Goal: Transaction & Acquisition: Book appointment/travel/reservation

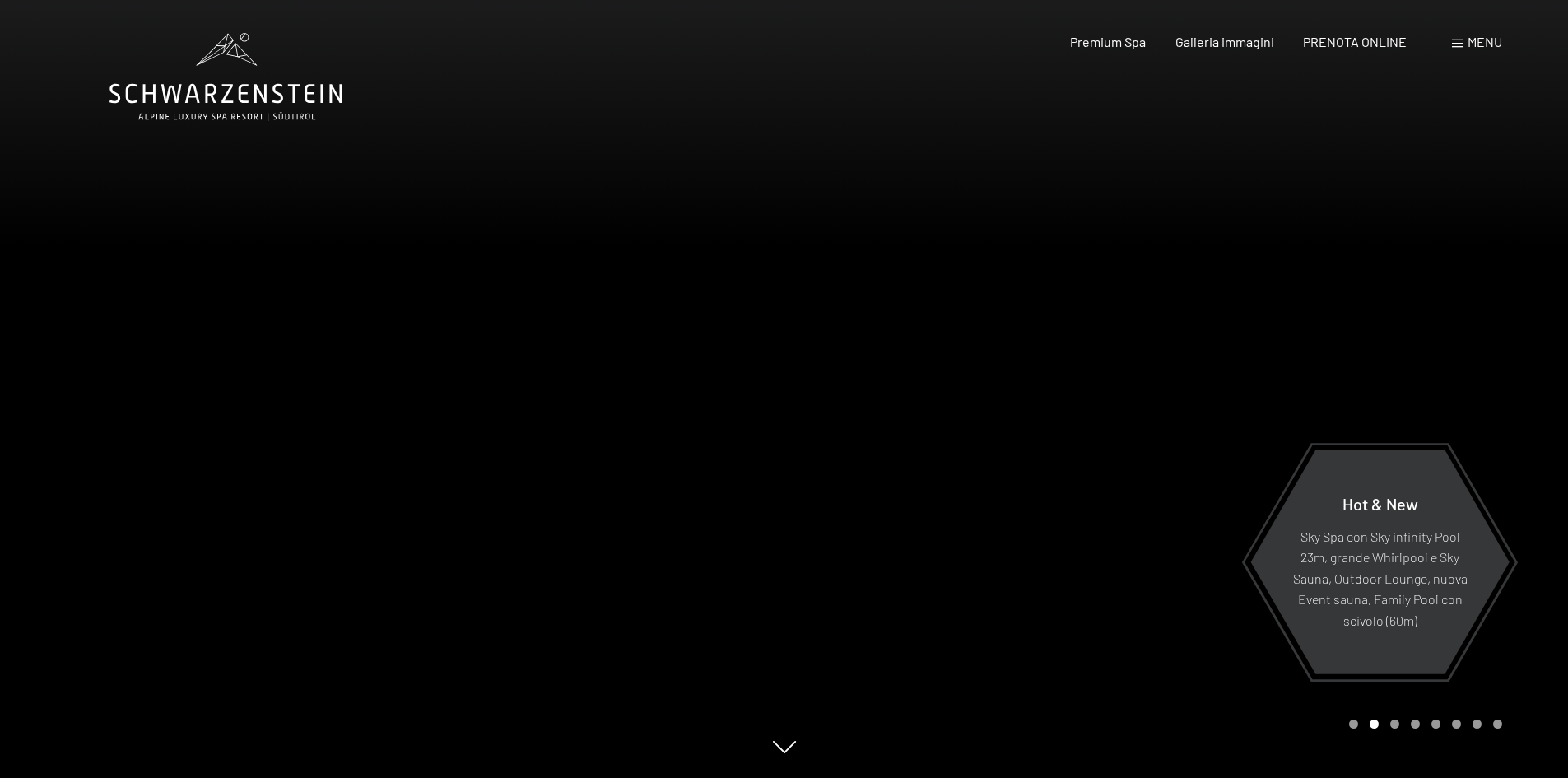
click at [1394, 726] on div "Carousel Page 3" at bounding box center [1394, 724] width 9 height 9
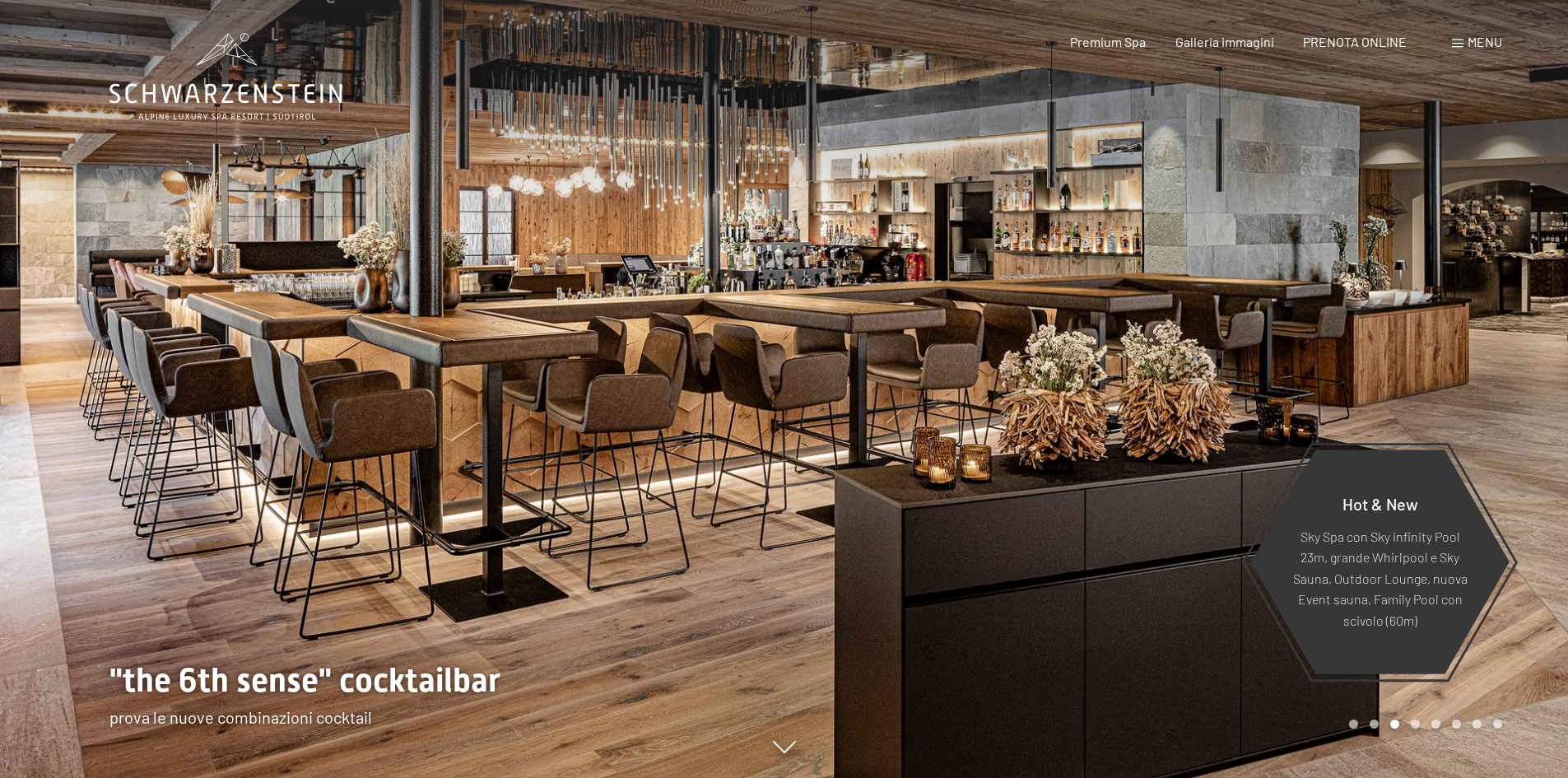
click at [1436, 722] on div "Carousel Page 5" at bounding box center [1435, 724] width 9 height 9
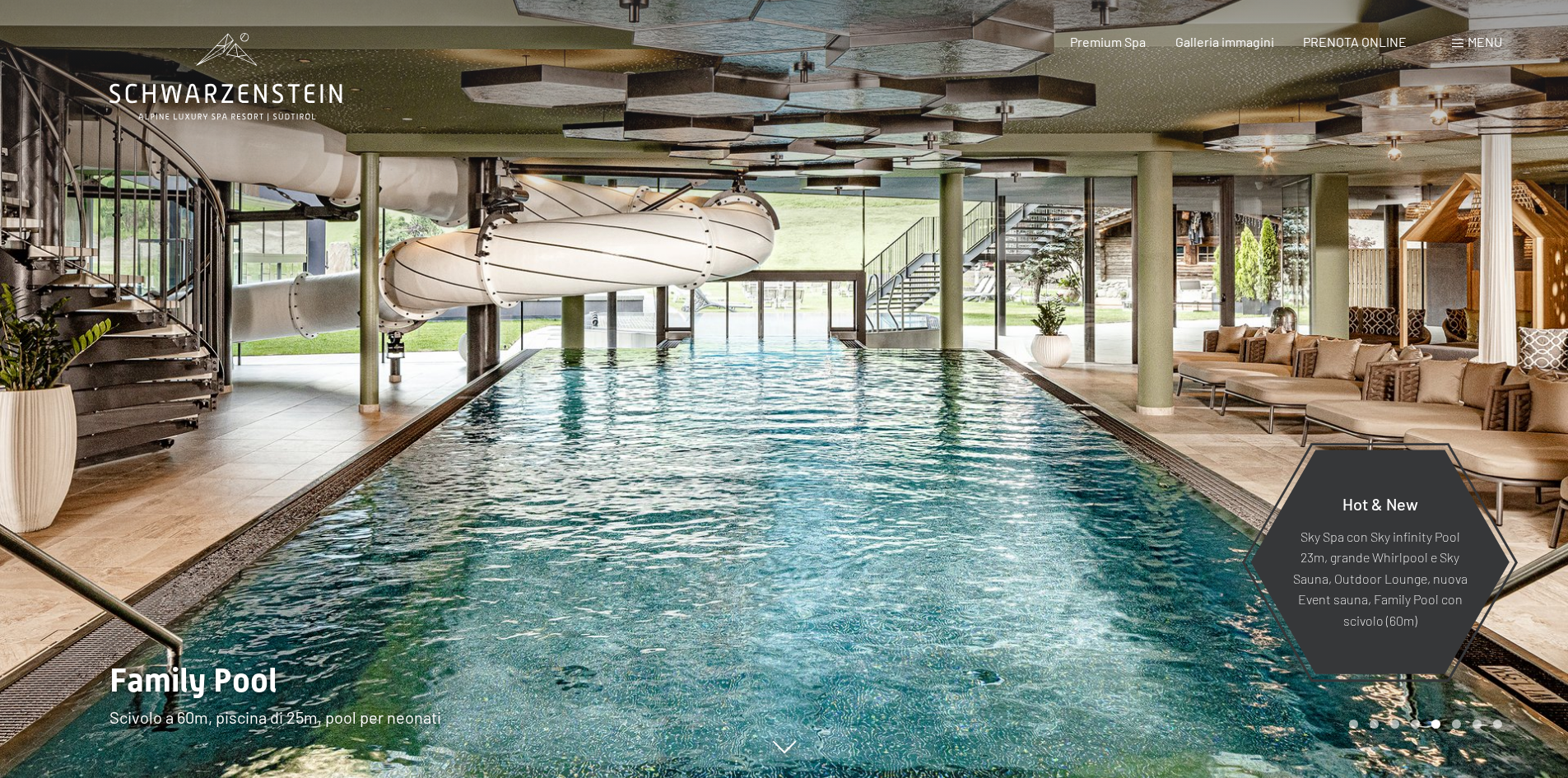
click at [1456, 721] on div "Carousel Page 6" at bounding box center [1456, 724] width 9 height 9
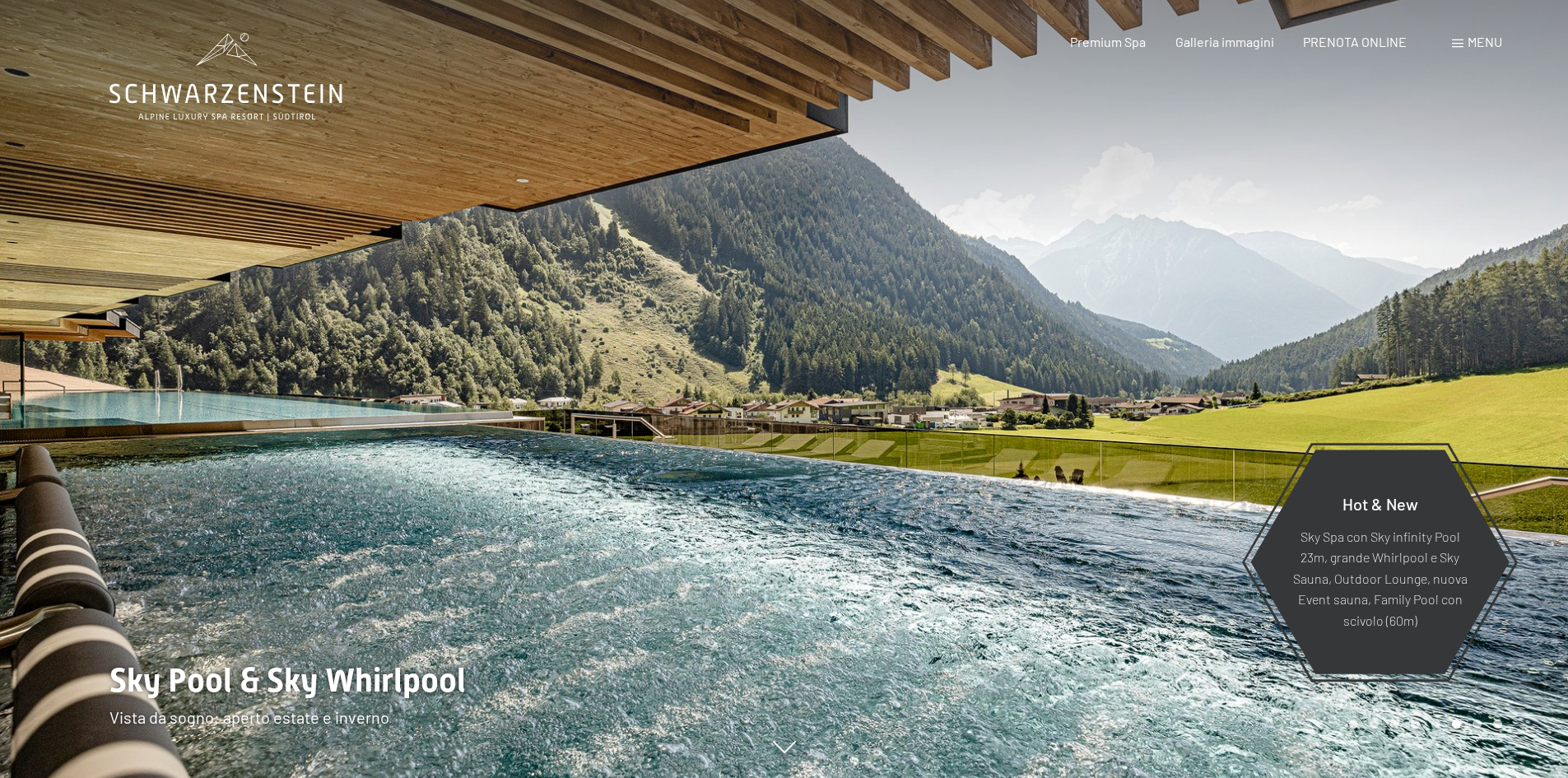
click at [1478, 722] on div "Carousel Page 7" at bounding box center [1476, 724] width 9 height 9
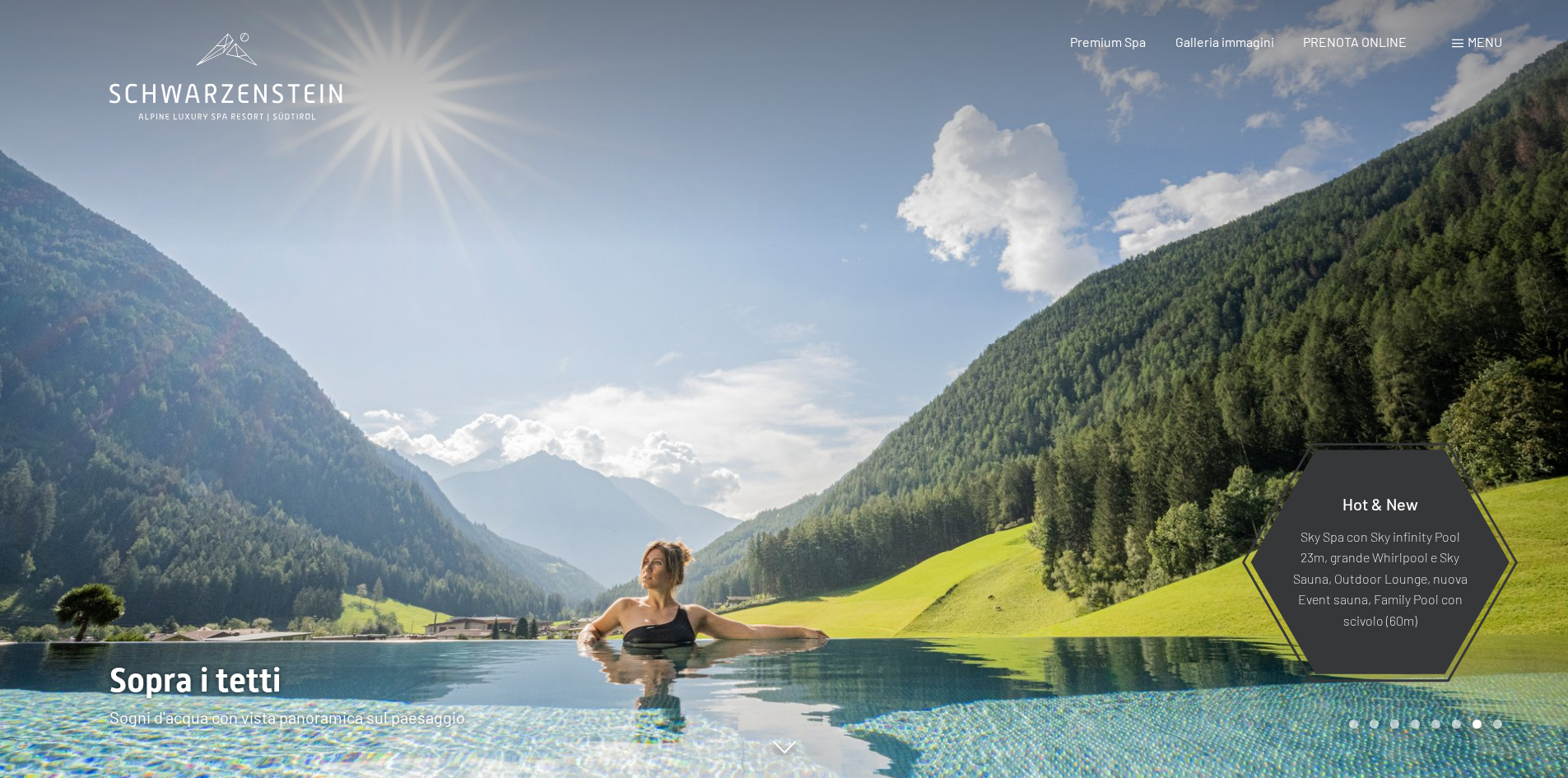
click at [1495, 722] on div "Carousel Page 8" at bounding box center [1498, 724] width 9 height 9
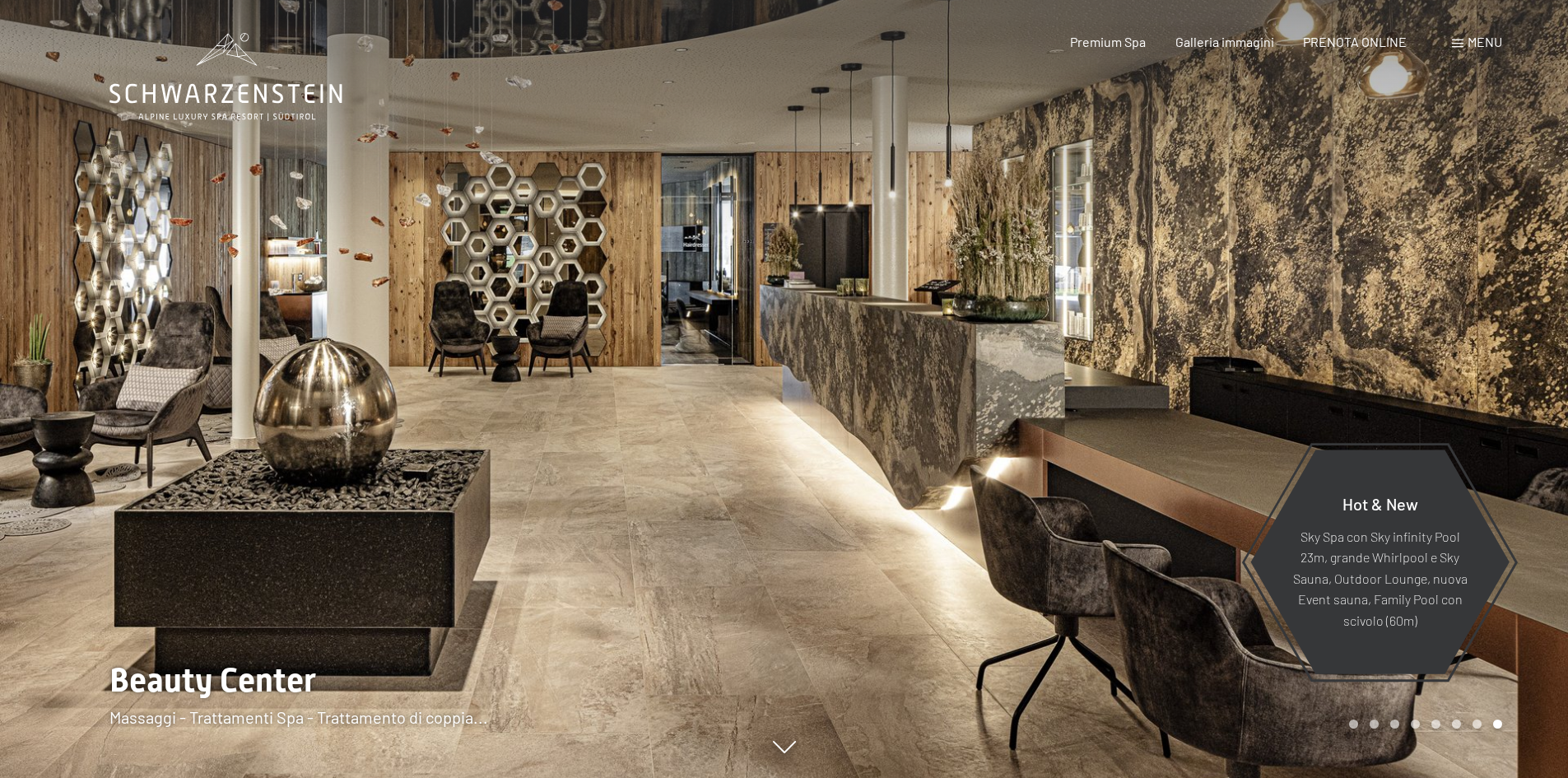
click at [1356, 725] on div "Carousel Page 1" at bounding box center [1353, 724] width 9 height 9
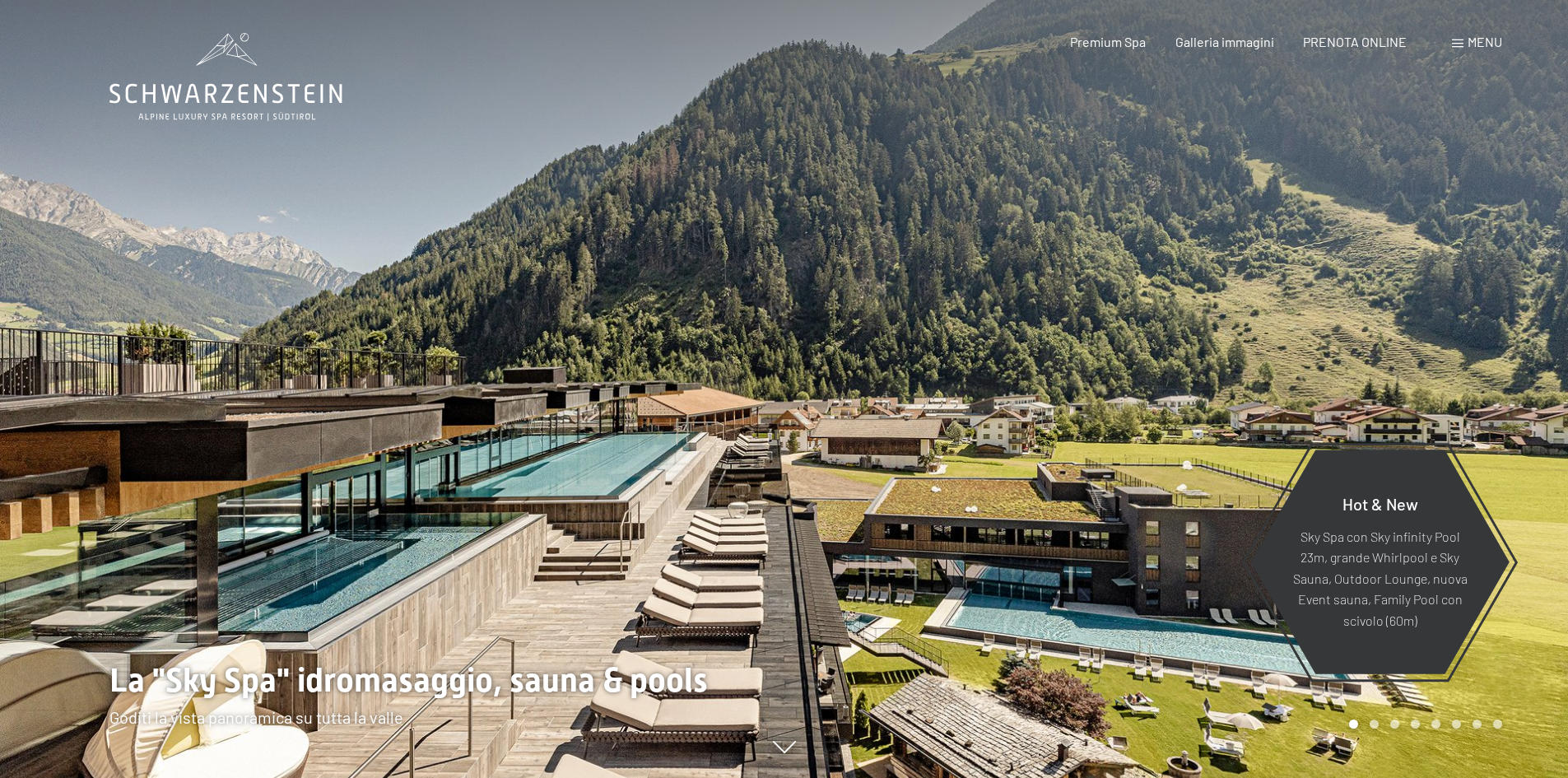
click at [1376, 725] on div "Carousel Page 2" at bounding box center [1374, 724] width 9 height 9
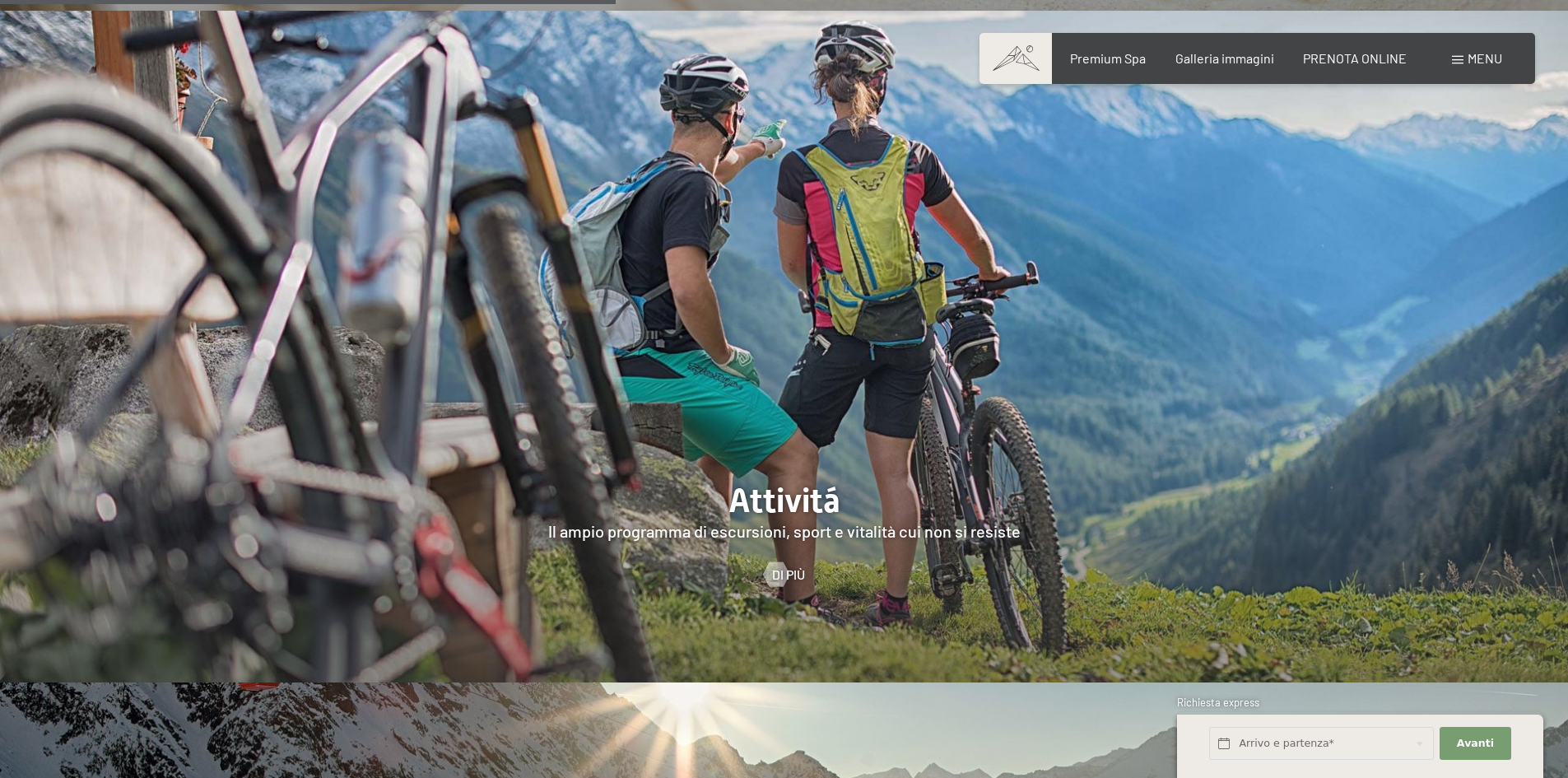
scroll to position [3620, 0]
click at [783, 559] on div at bounding box center [775, 571] width 14 height 25
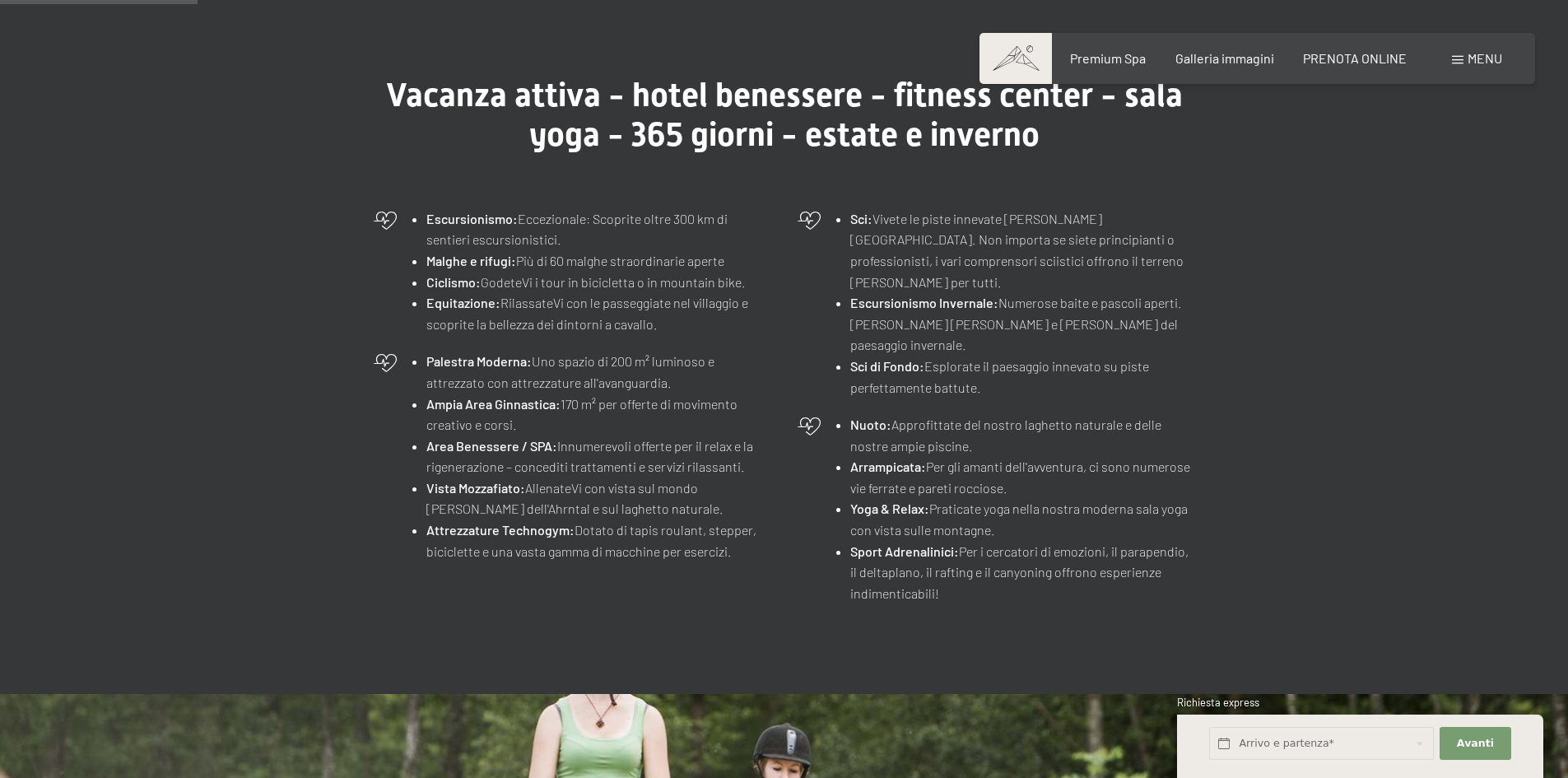
scroll to position [493, 0]
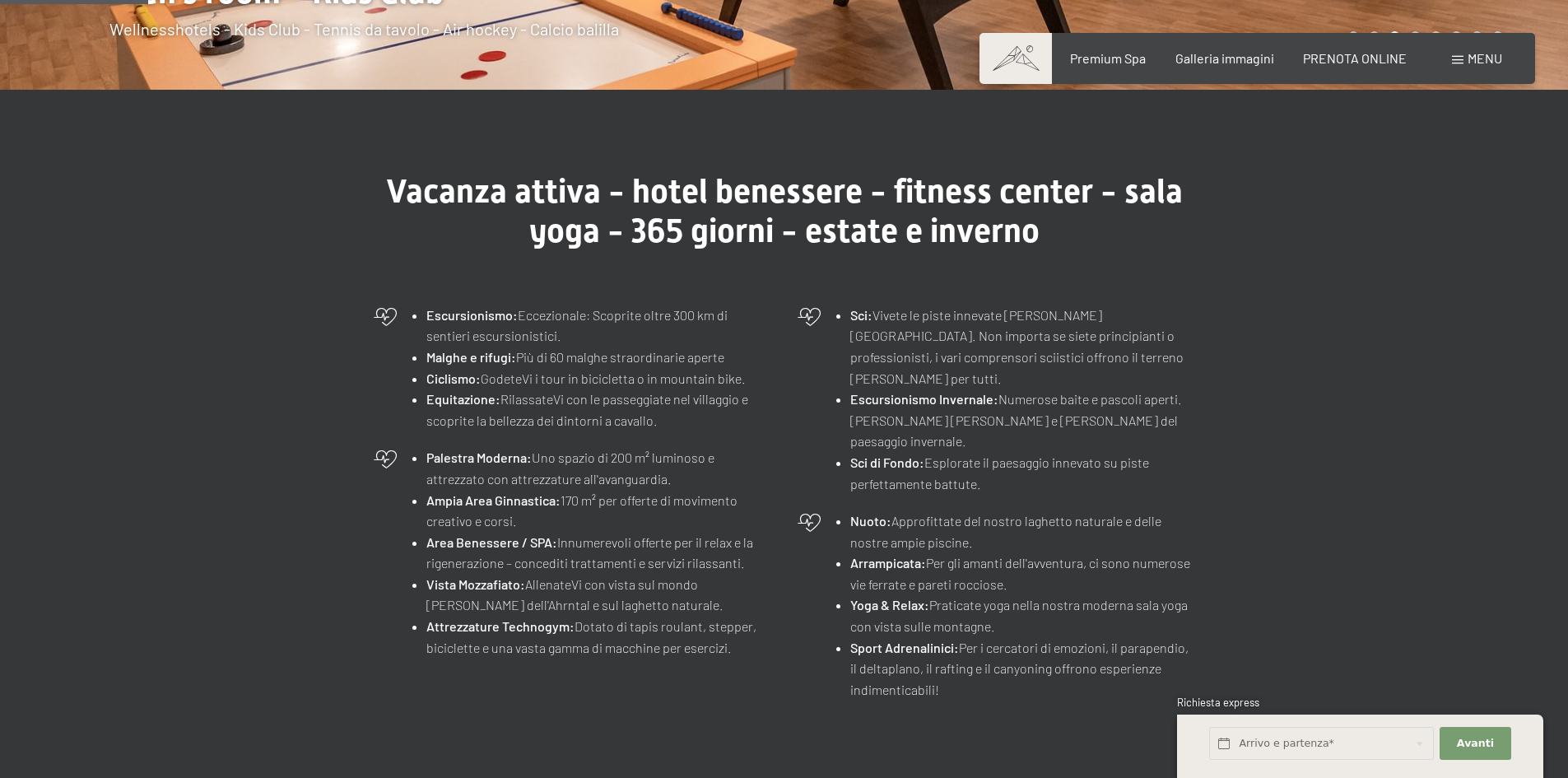
drag, startPoint x: 943, startPoint y: 645, endPoint x: 353, endPoint y: 170, distance: 757.4
click at [353, 170] on div "Vacanza attiva - hotel benessere - fitness center - sala yoga - 365 giorni - es…" at bounding box center [784, 440] width 1568 height 701
copy div "Vacanza attiva - hotel benessere - fitness center - sala yoga - 365 giorni - es…"
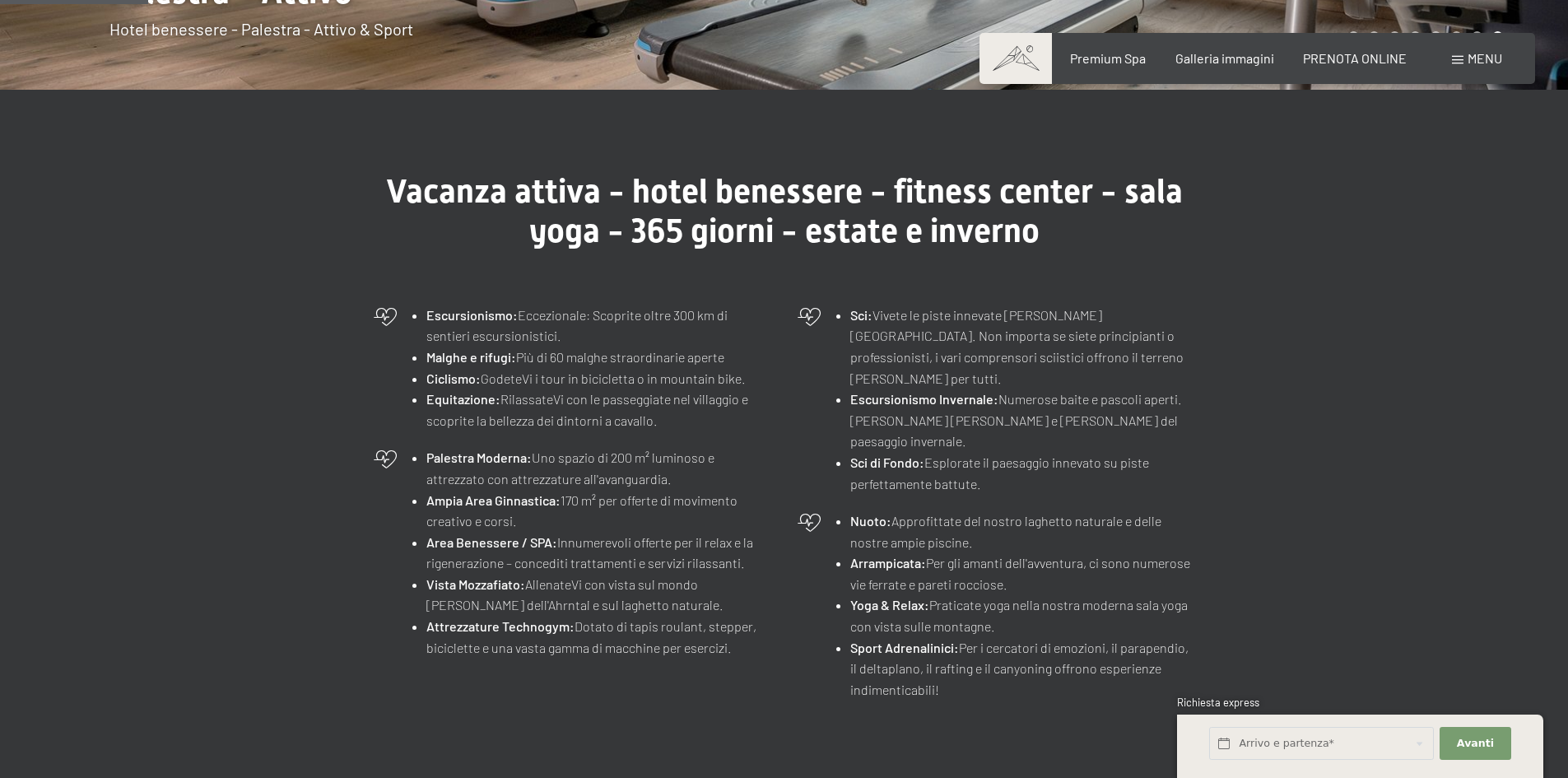
click at [822, 502] on div "Nuoto: Approfittate del nostro laghetto naturale e delle nostre ampie piscine. …" at bounding box center [996, 604] width 416 height 206
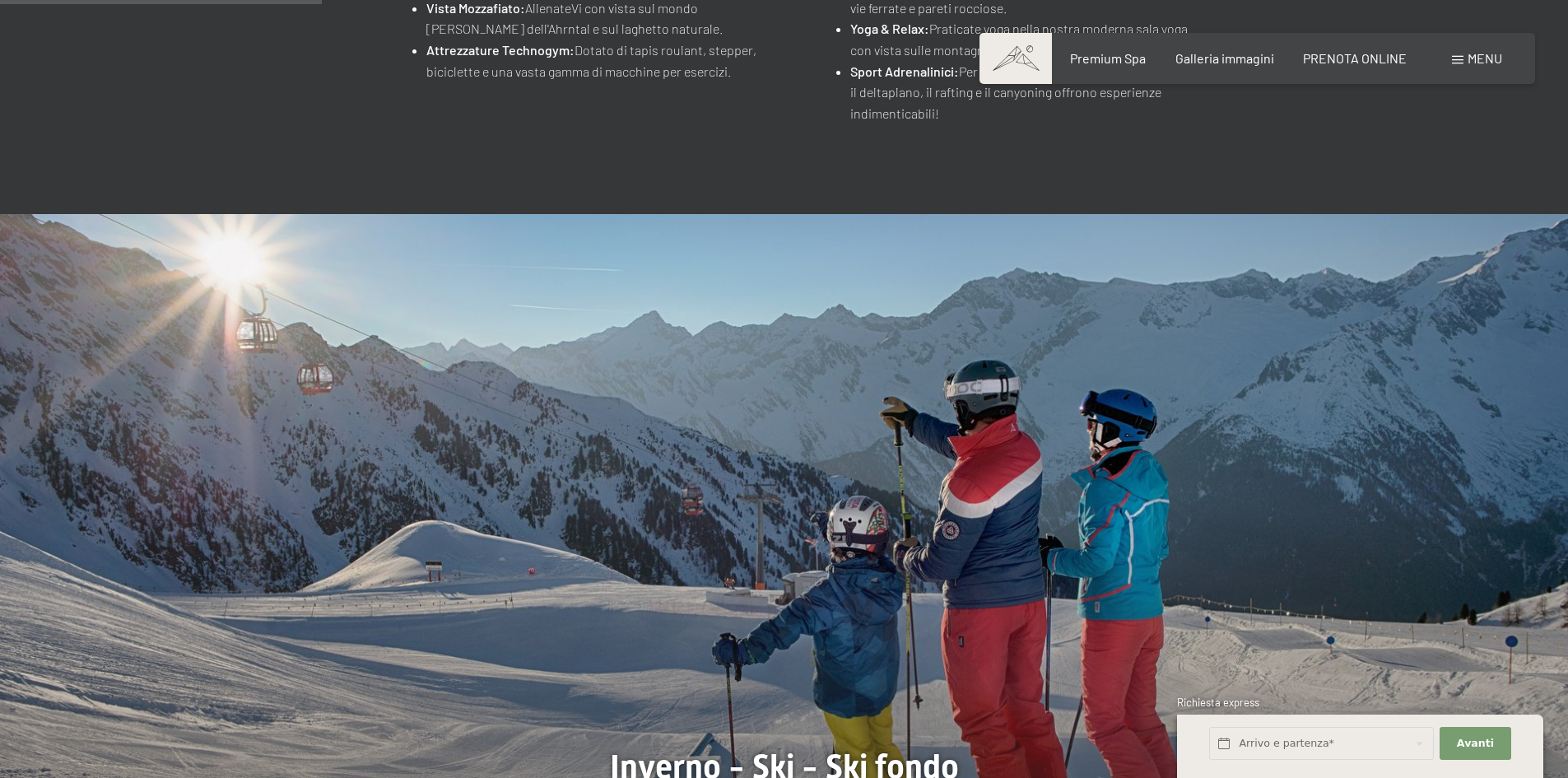
scroll to position [1481, 0]
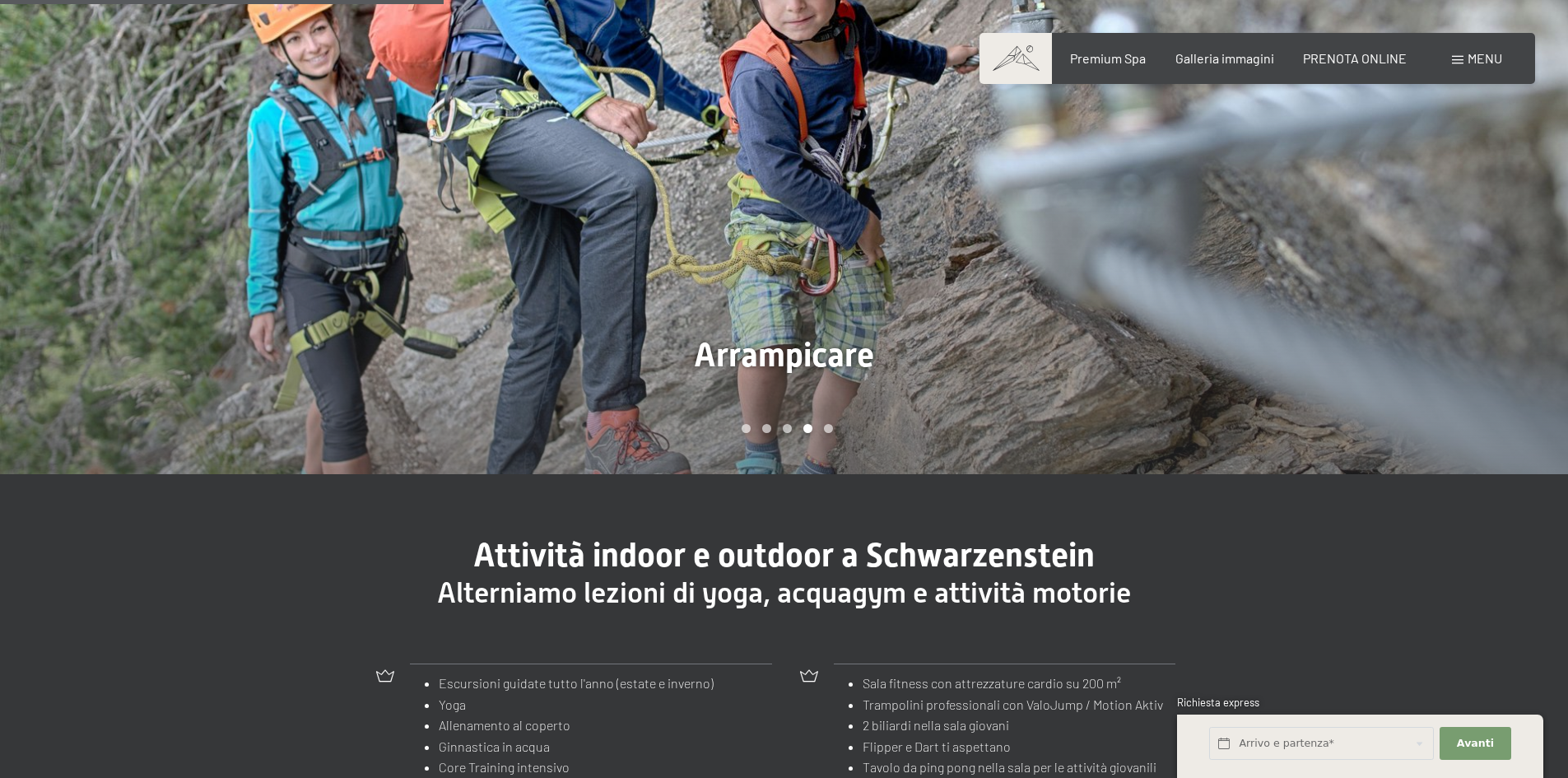
click at [804, 293] on div at bounding box center [1176, 138] width 784 height 672
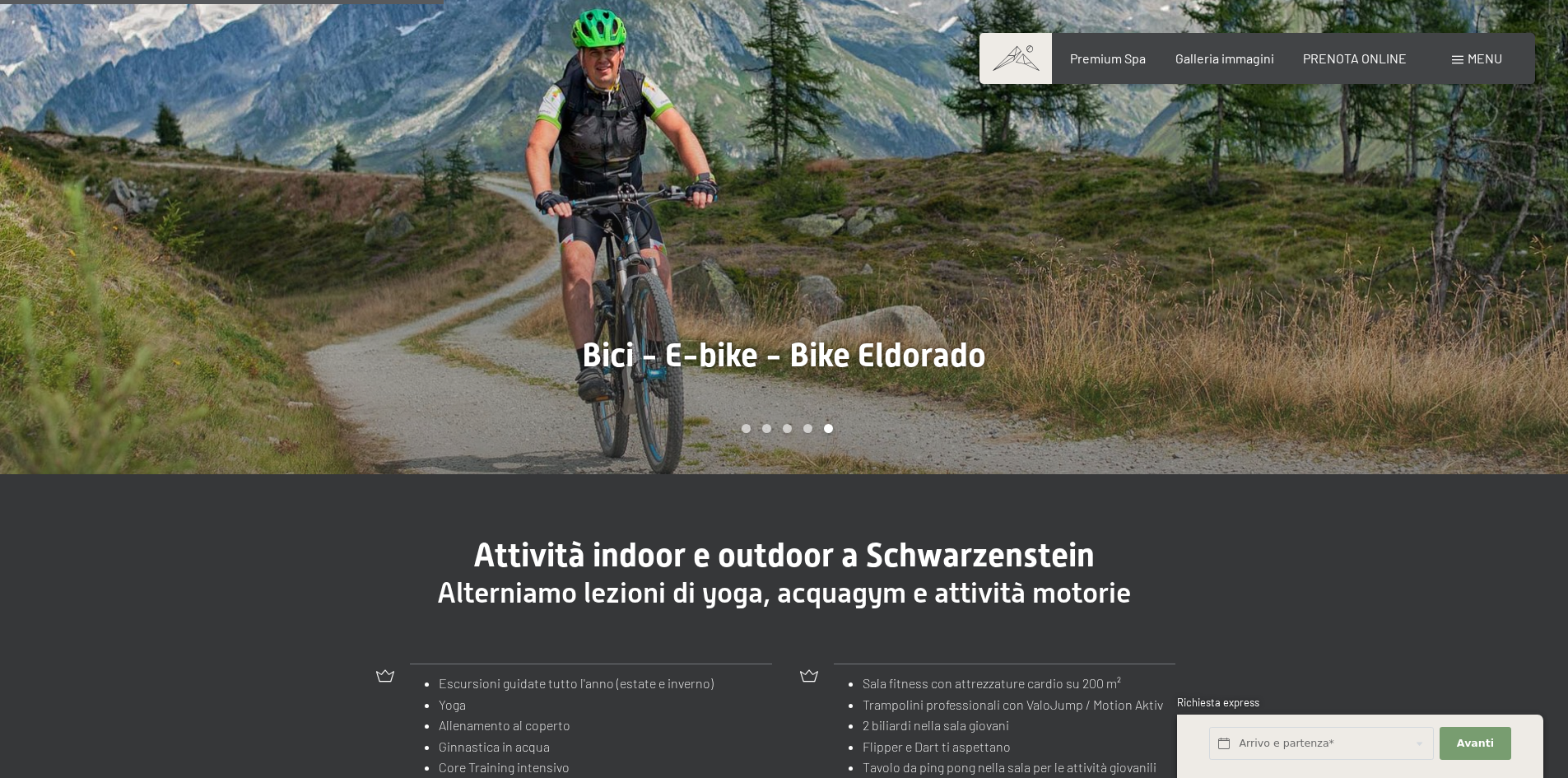
click at [803, 353] on div at bounding box center [1176, 138] width 784 height 672
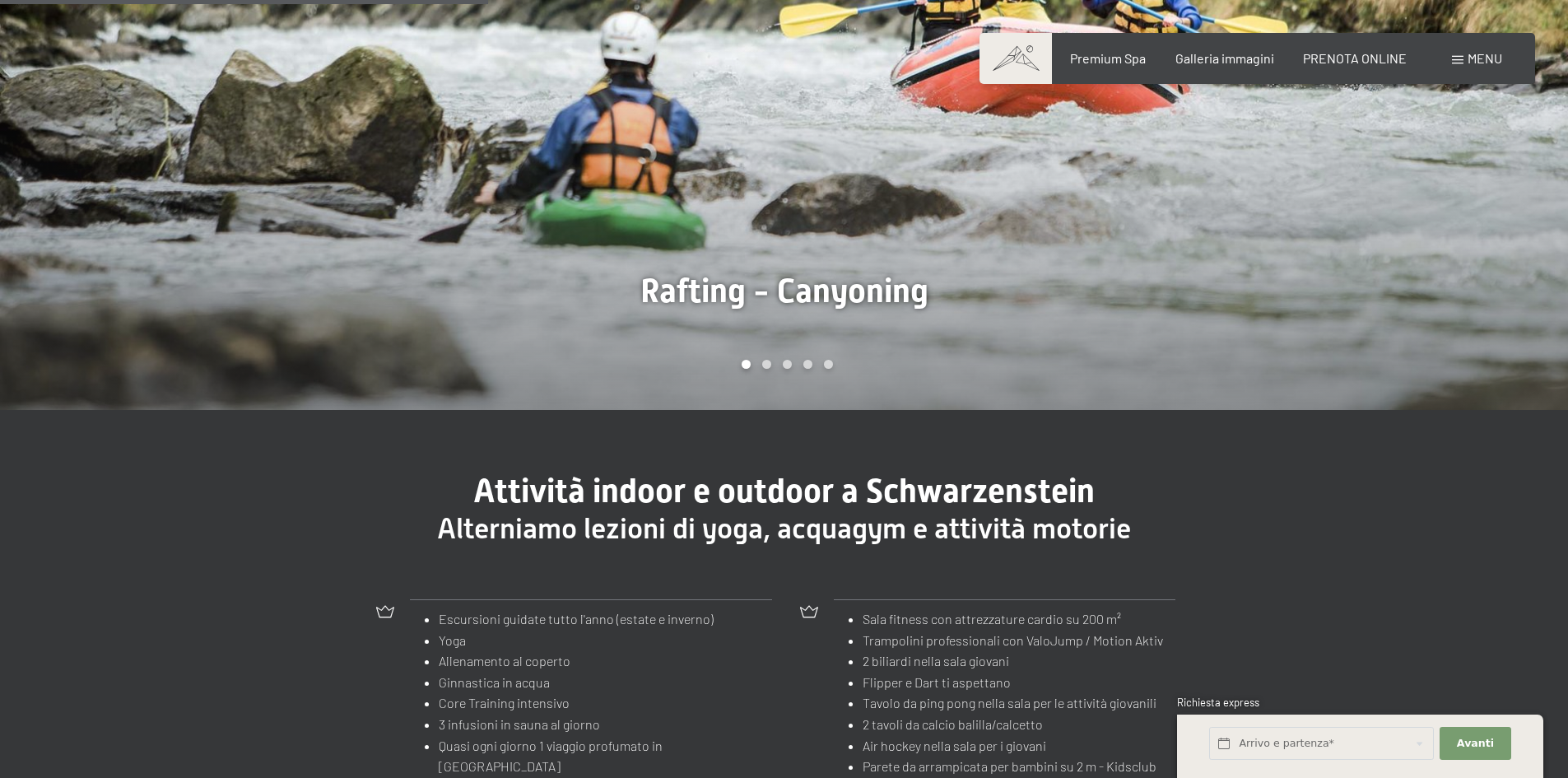
scroll to position [1728, 0]
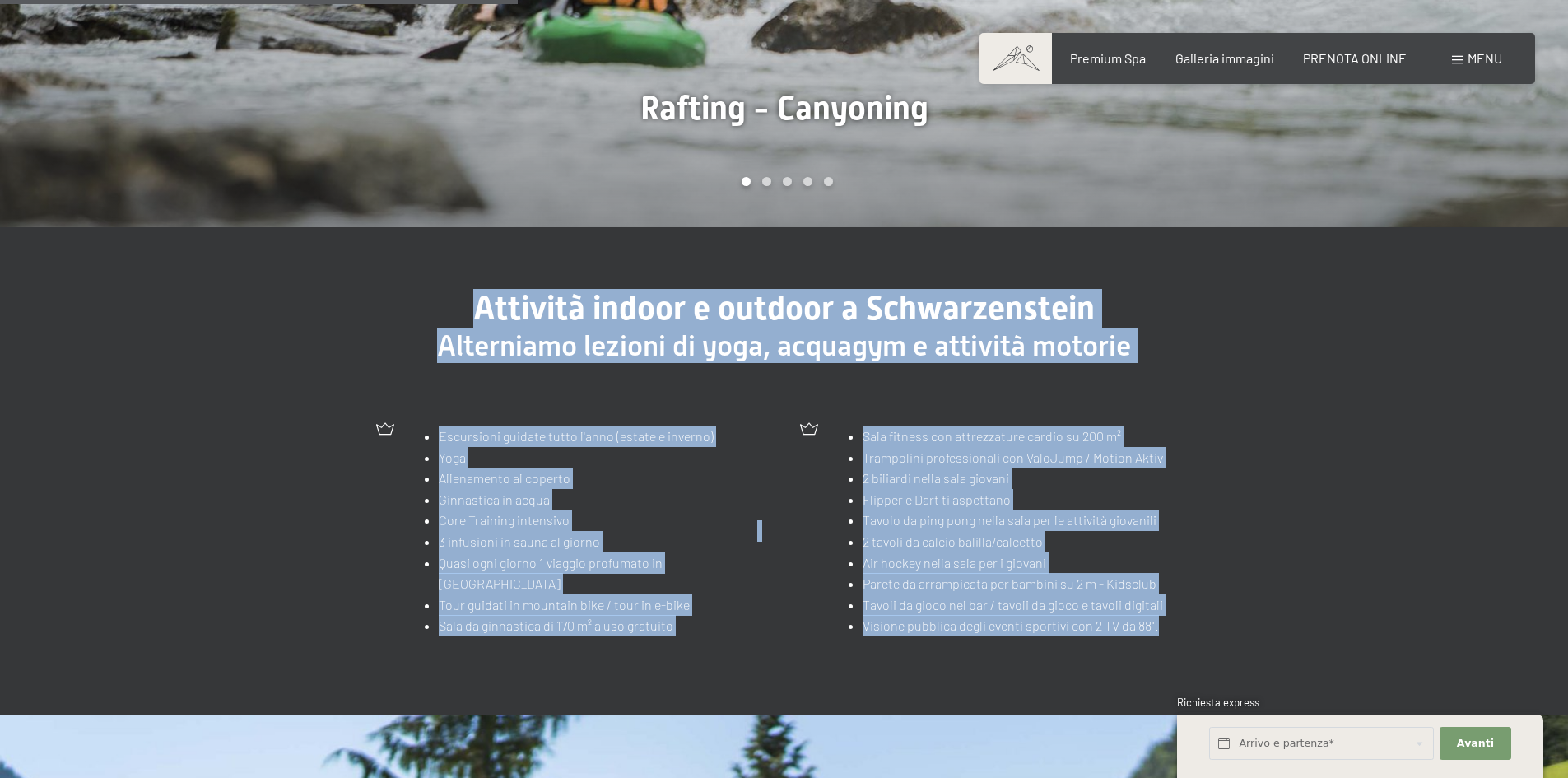
drag, startPoint x: 1161, startPoint y: 585, endPoint x: 476, endPoint y: 265, distance: 756.1
click at [476, 289] on div "Attività indoor e outdoor a Schwarzenstein Alterniamo lezioni di yoga, acquagym…" at bounding box center [784, 471] width 946 height 364
copy div "Attività indoor e outdoor a Schwarzenstein Alterniamo lezioni di yoga, acquagym…"
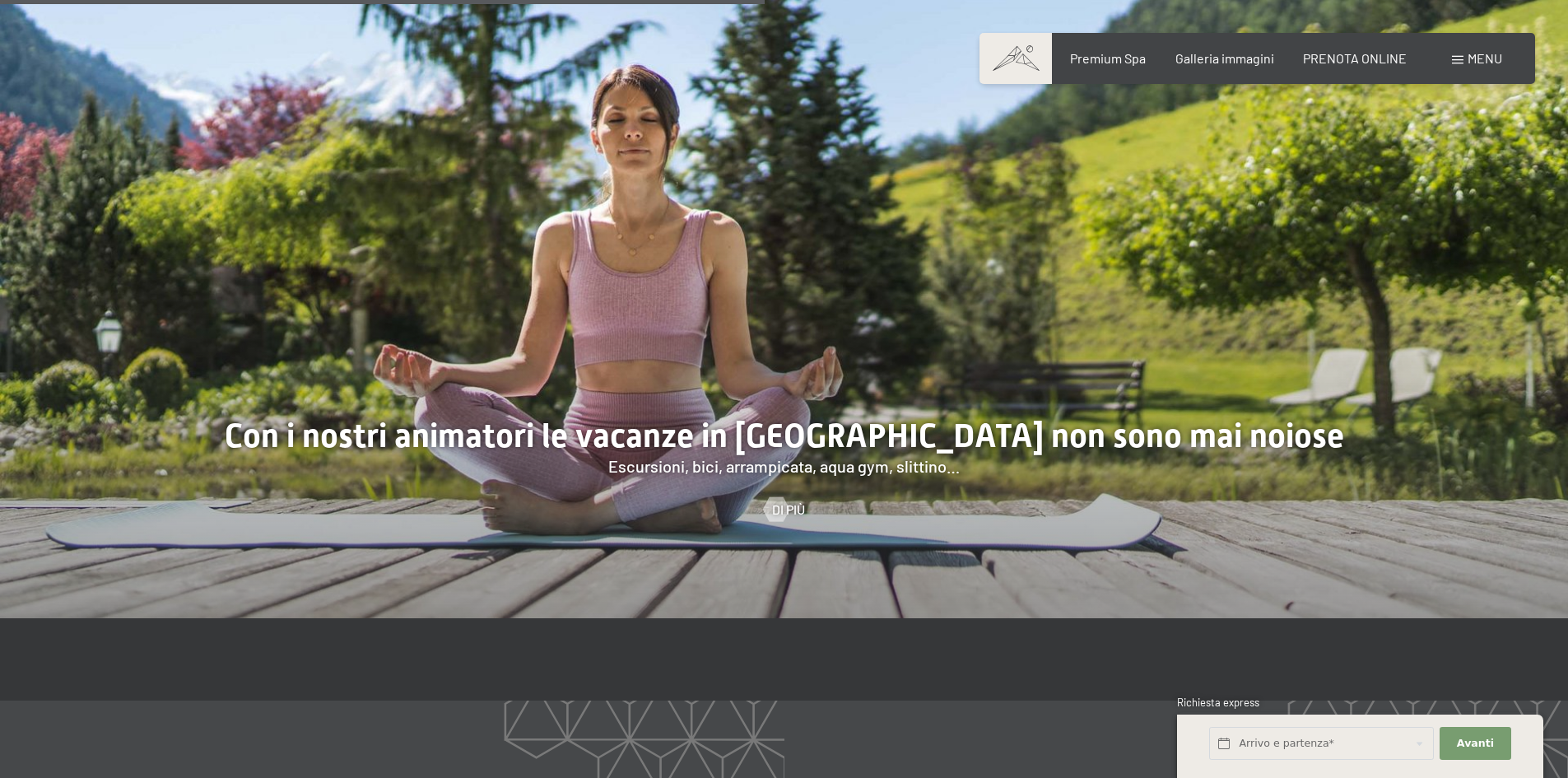
scroll to position [2551, 0]
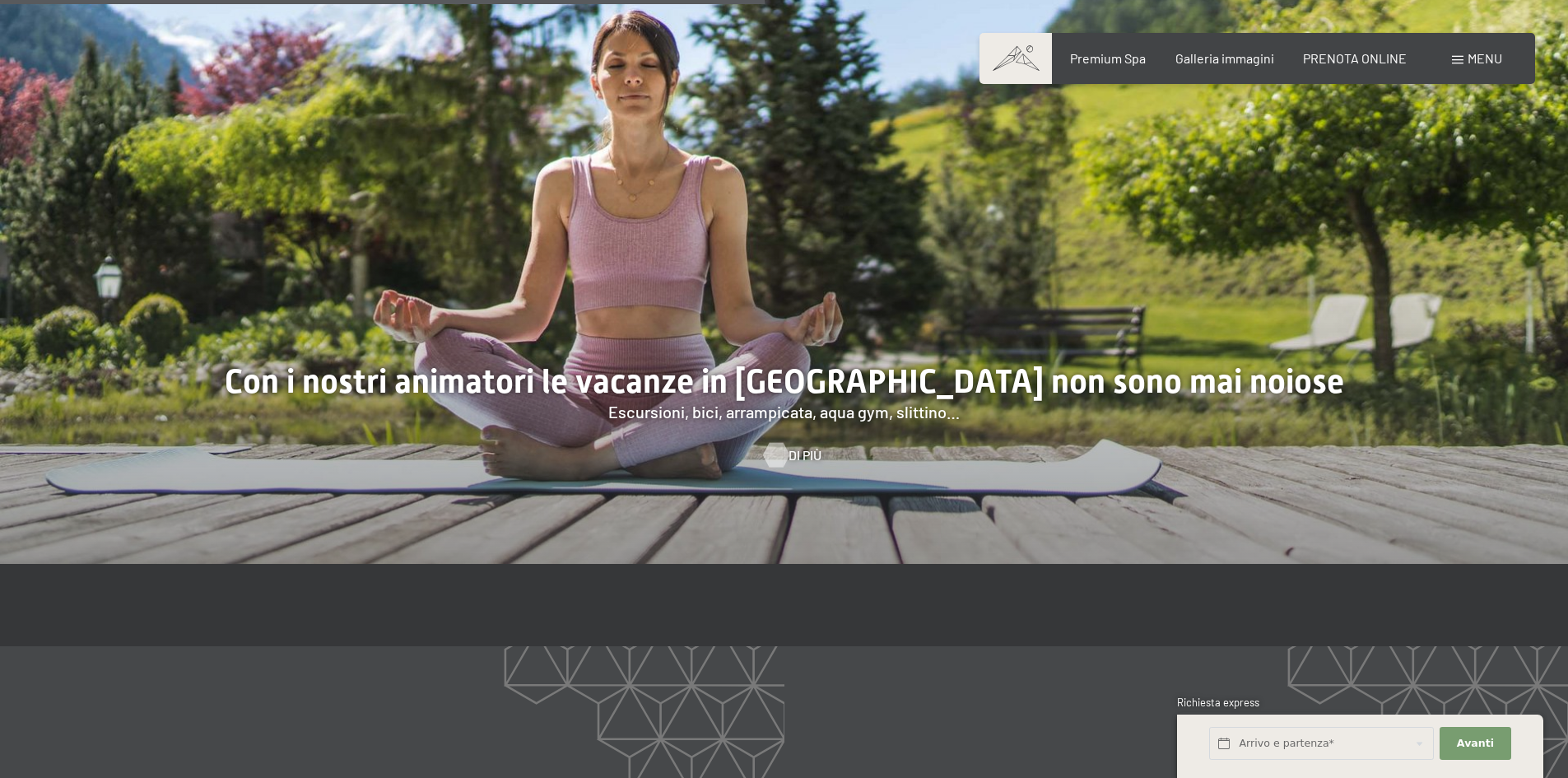
click at [774, 443] on div at bounding box center [775, 455] width 14 height 25
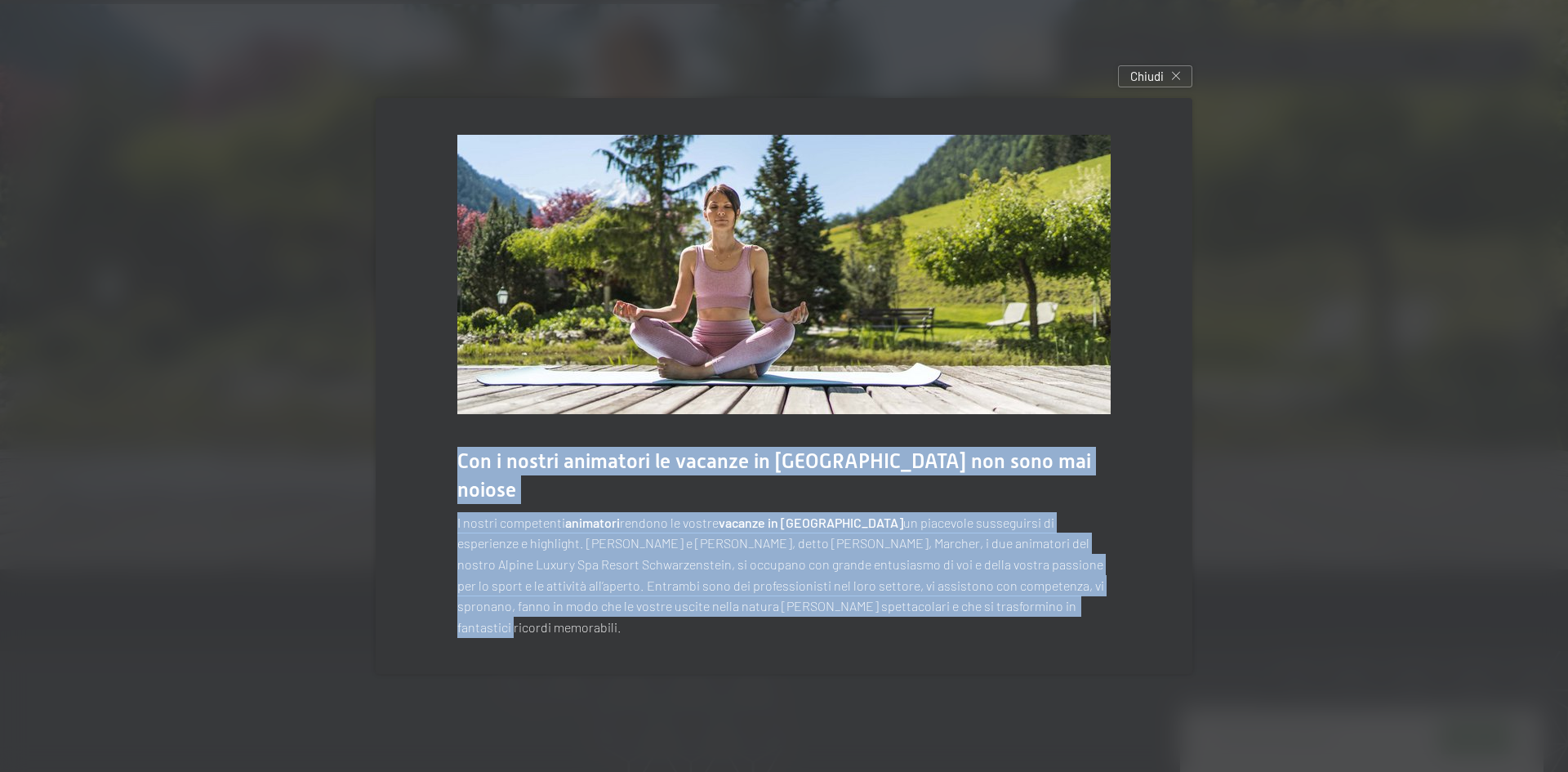
drag, startPoint x: 1004, startPoint y: 602, endPoint x: 481, endPoint y: 480, distance: 537.0
click at [457, 481] on div "Con i nostri animatori le vacanze in Alto Adige non sono mai noiose I nostri co…" at bounding box center [784, 386] width 817 height 577
copy div "Con i nostri animatori le vacanze in Alto Adige non sono mai noiose I nostri co…"
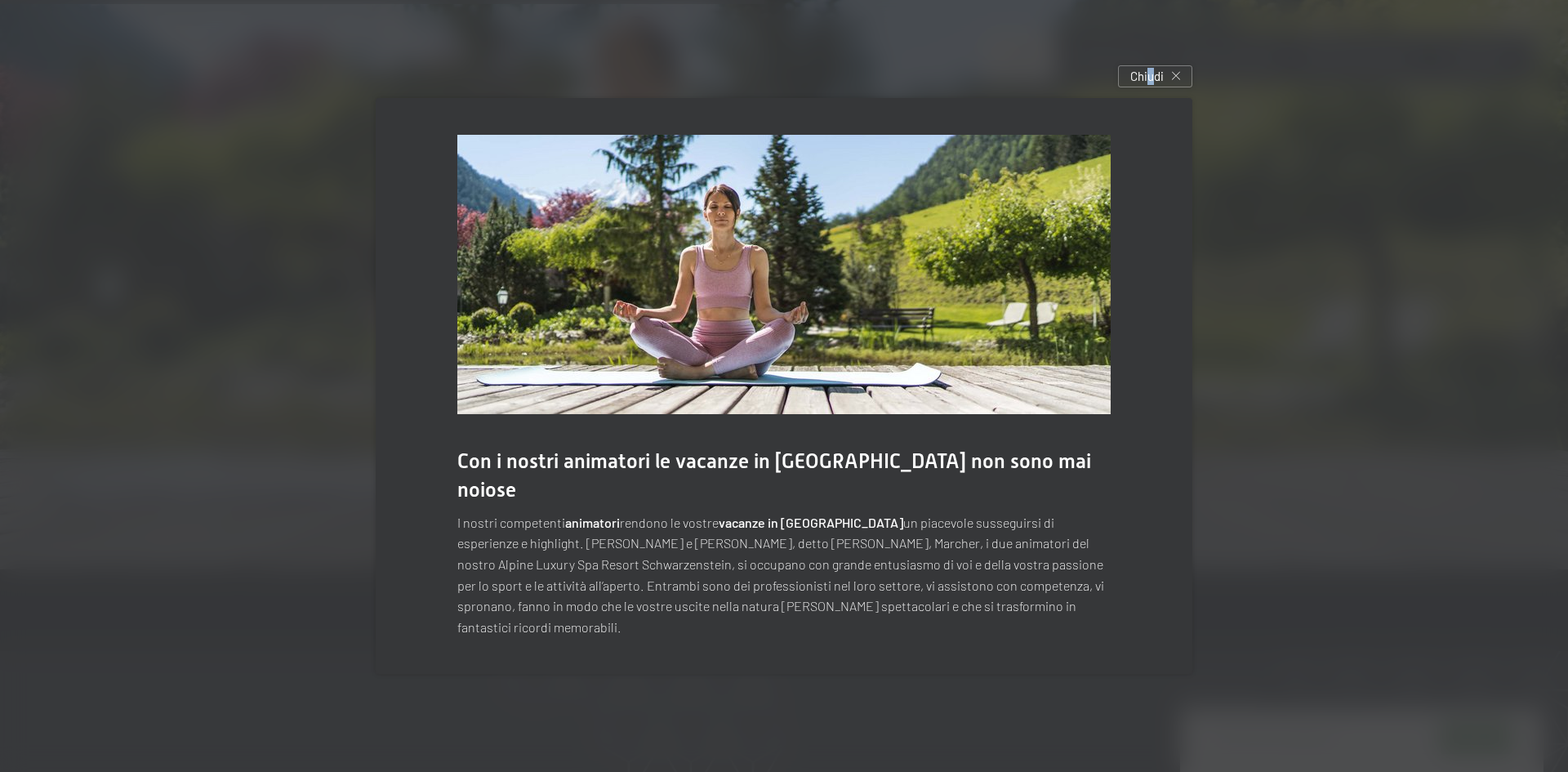
click at [1149, 84] on span "Chiudi" at bounding box center [1146, 76] width 34 height 17
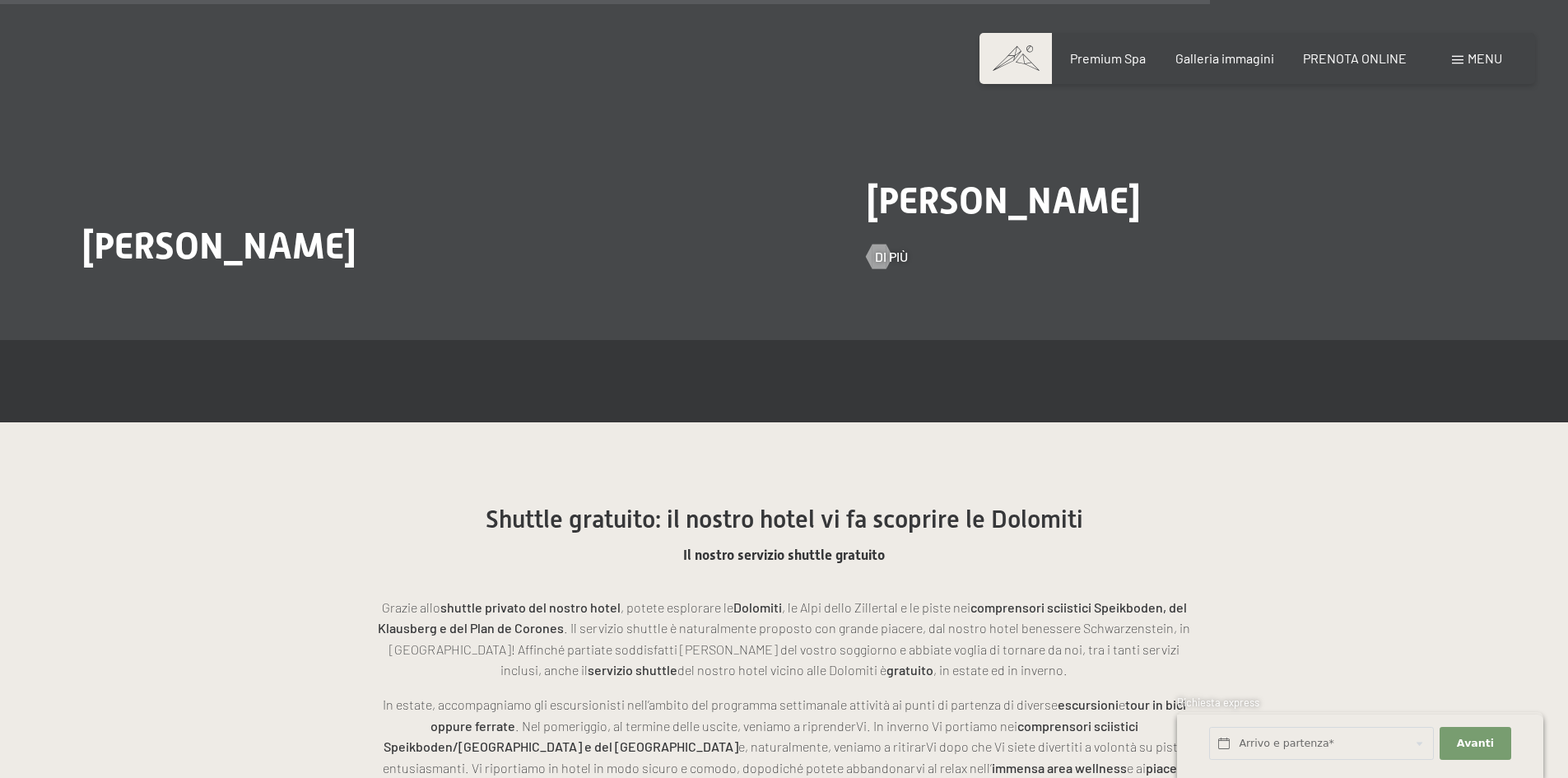
scroll to position [4197, 0]
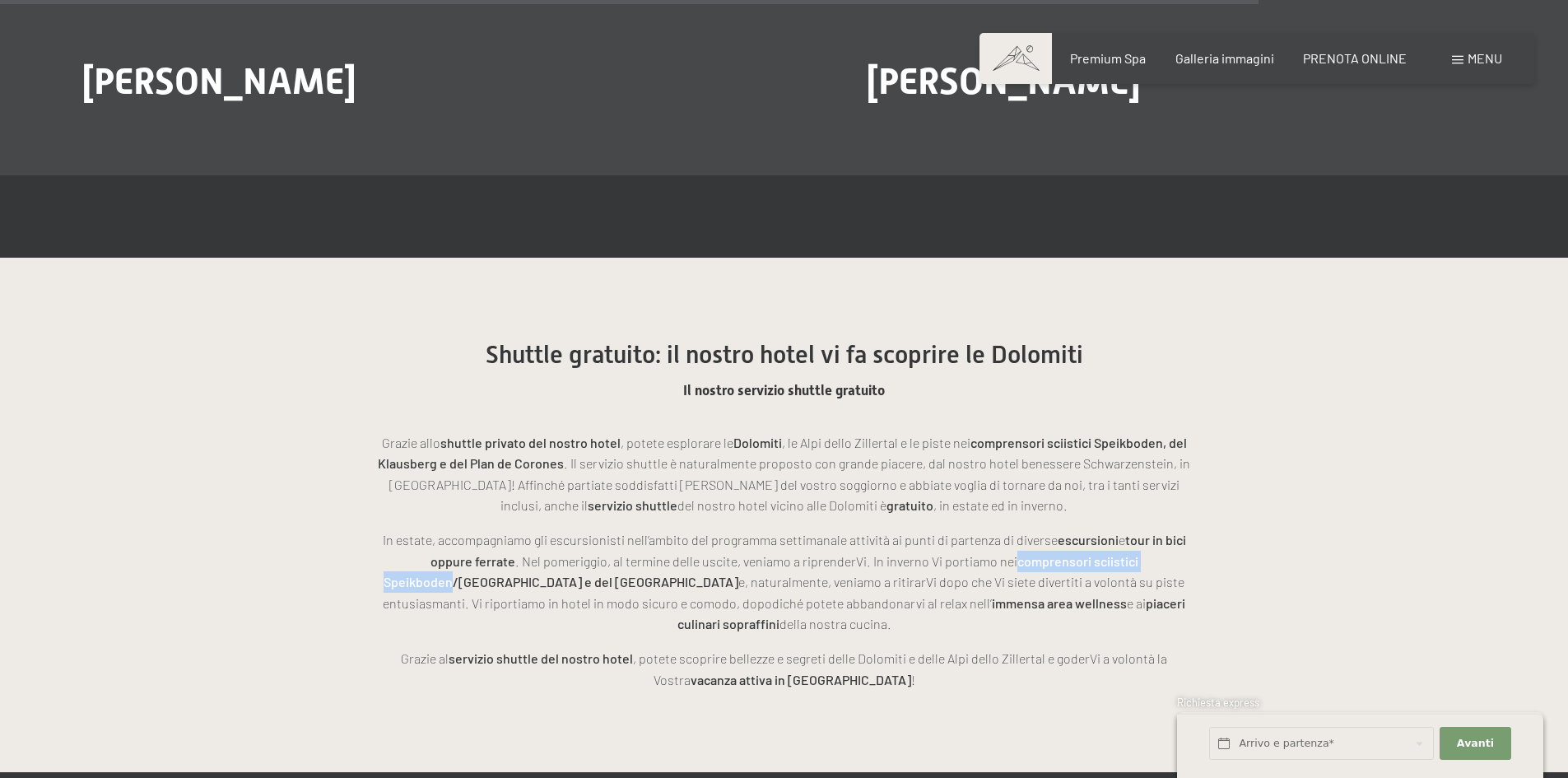
drag, startPoint x: 962, startPoint y: 517, endPoint x: 1150, endPoint y: 516, distance: 188.0
click at [1138, 553] on strong "comprensori sciistici Speikboden/Monte Spicco e del Plan de Corones" at bounding box center [761, 571] width 754 height 37
copy strong "comprensori sciistici Speikboden"
click at [460, 399] on div "Grazie allo shuttle privato del nostro hotel , potete esplorare le Dolomiti , l…" at bounding box center [784, 545] width 823 height 291
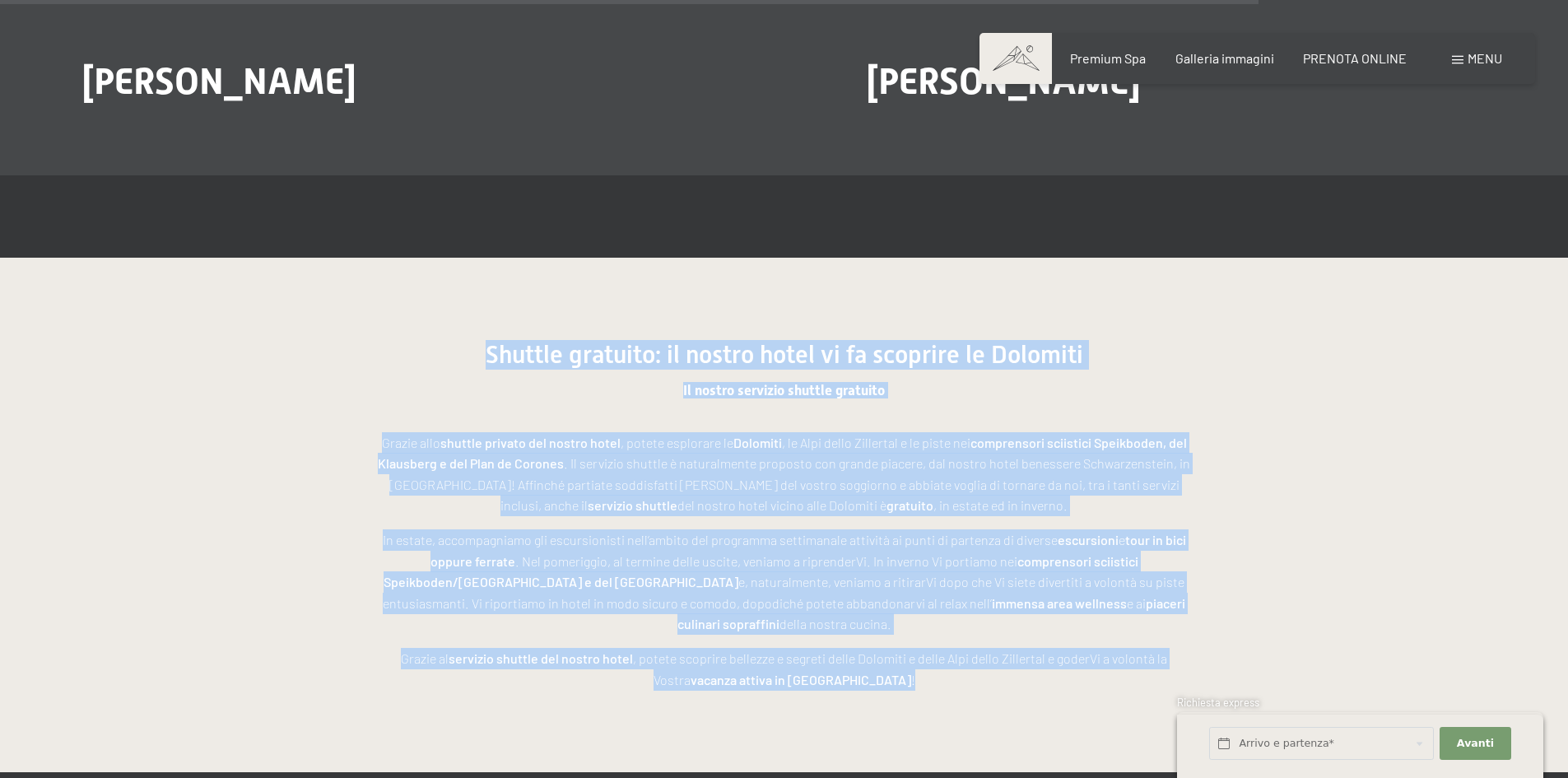
drag, startPoint x: 487, startPoint y: 306, endPoint x: 844, endPoint y: 534, distance: 423.6
click at [892, 612] on div "Shuttle gratuito: il nostro hotel vi fa scoprire le Dolomiti Il nostro servizio…" at bounding box center [784, 514] width 823 height 350
copy div "Shuttle gratuito: il nostro hotel vi fa scoprire le Dolomiti Il nostro servizio…"
click at [1105, 59] on span "Premium Spa" at bounding box center [1108, 55] width 76 height 16
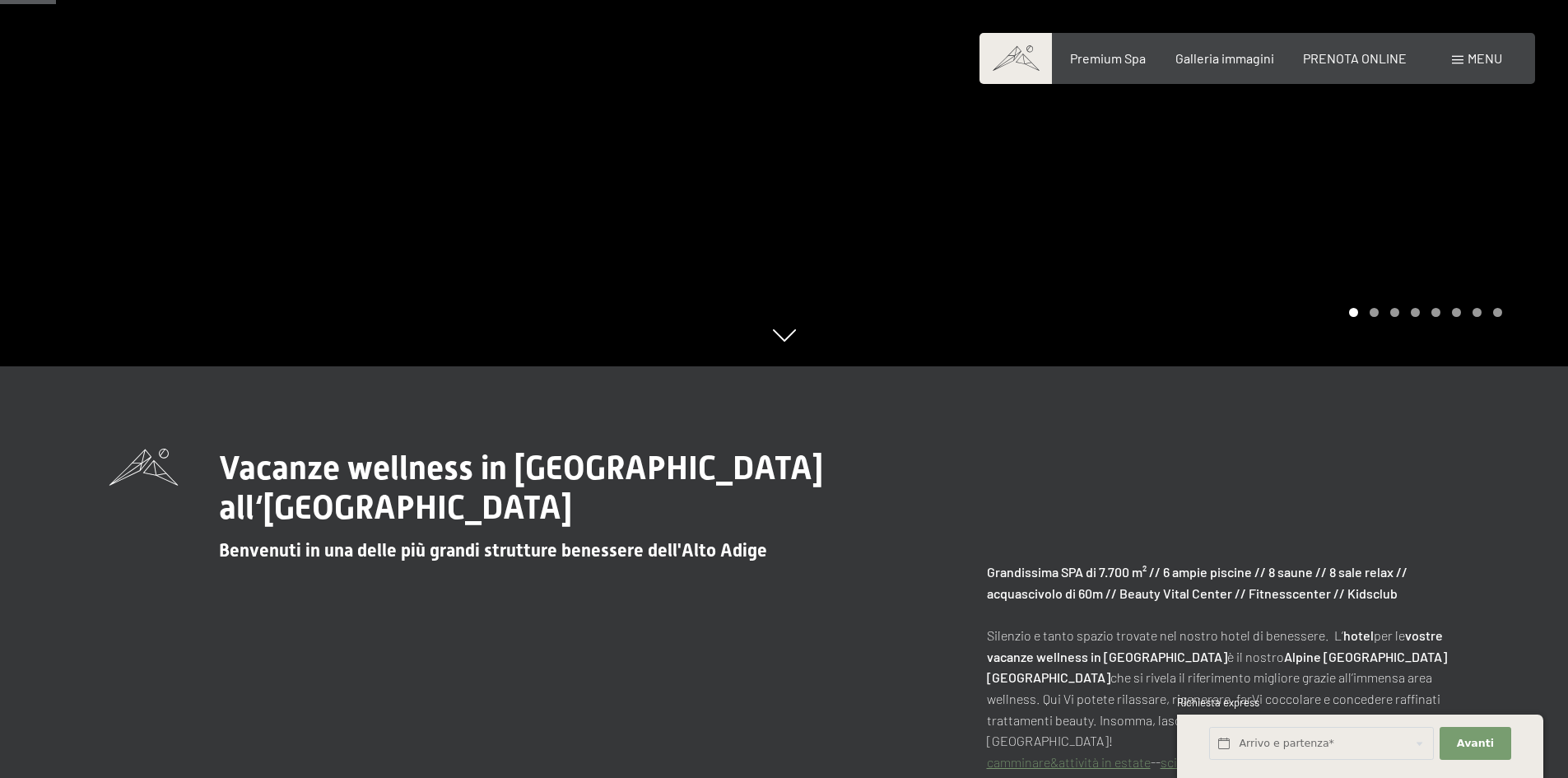
scroll to position [658, 0]
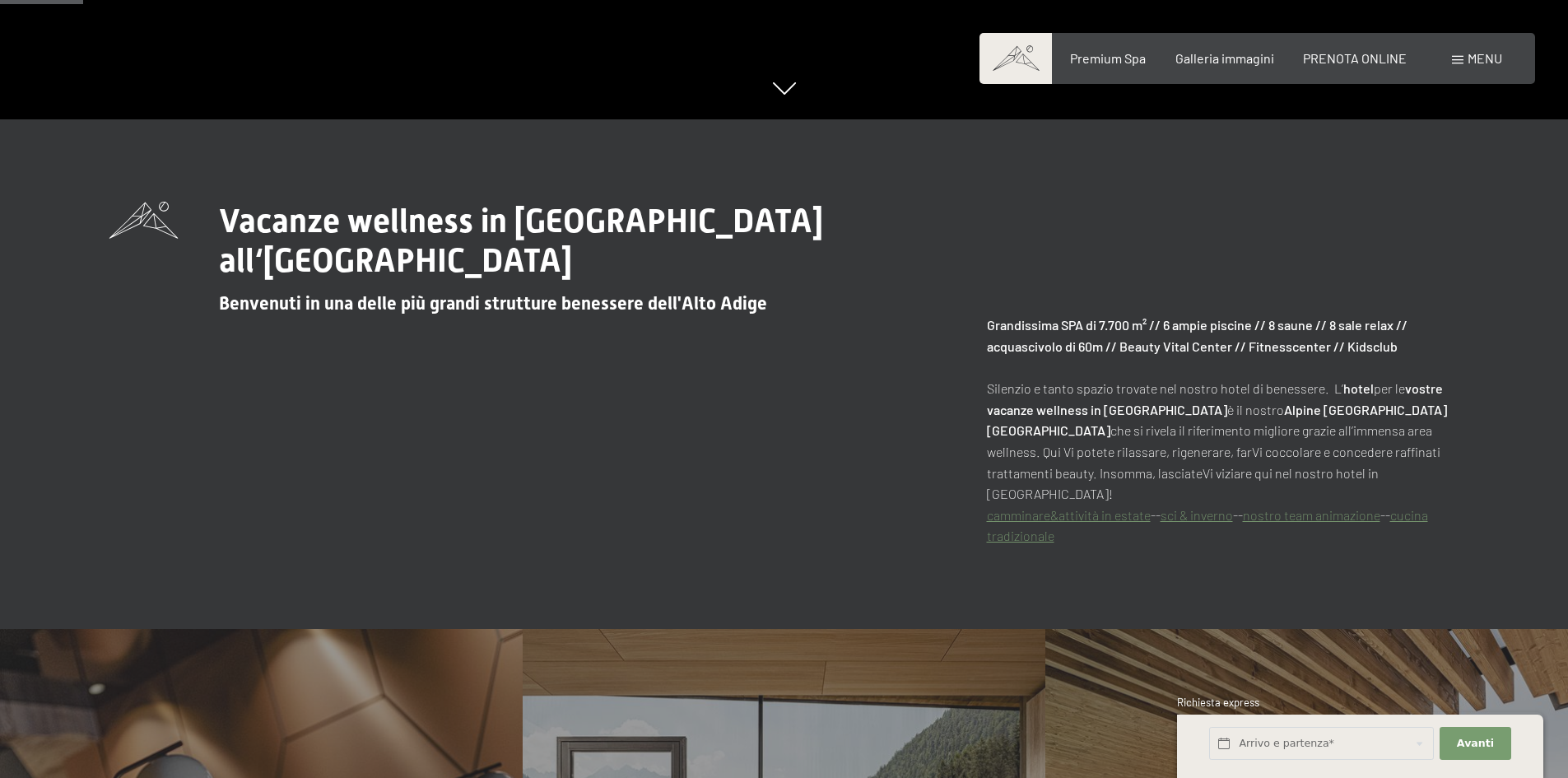
click at [1306, 507] on link "nostro team animazione" at bounding box center [1311, 514] width 137 height 16
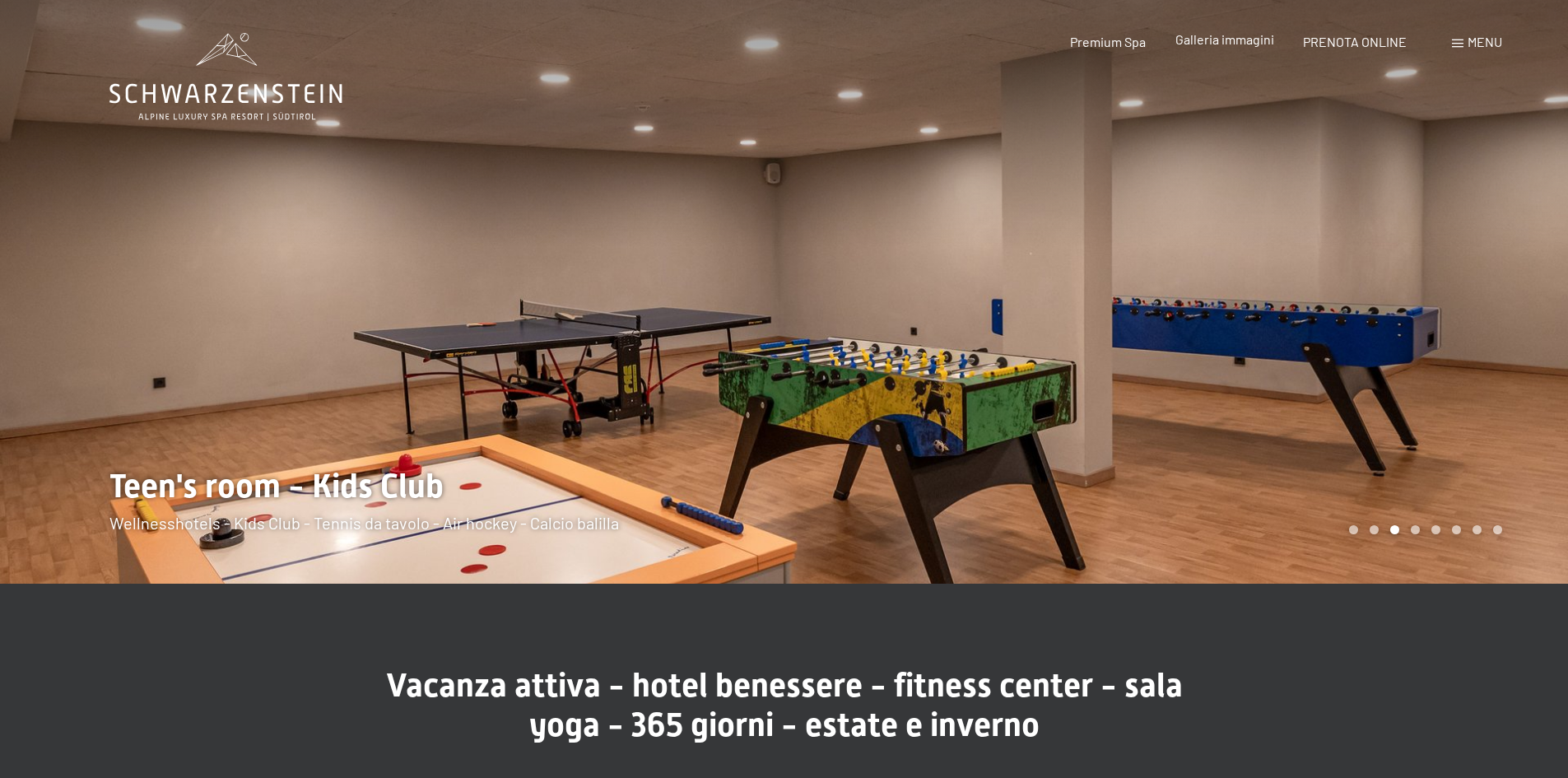
click at [1233, 41] on span "Galleria immagini" at bounding box center [1225, 38] width 99 height 16
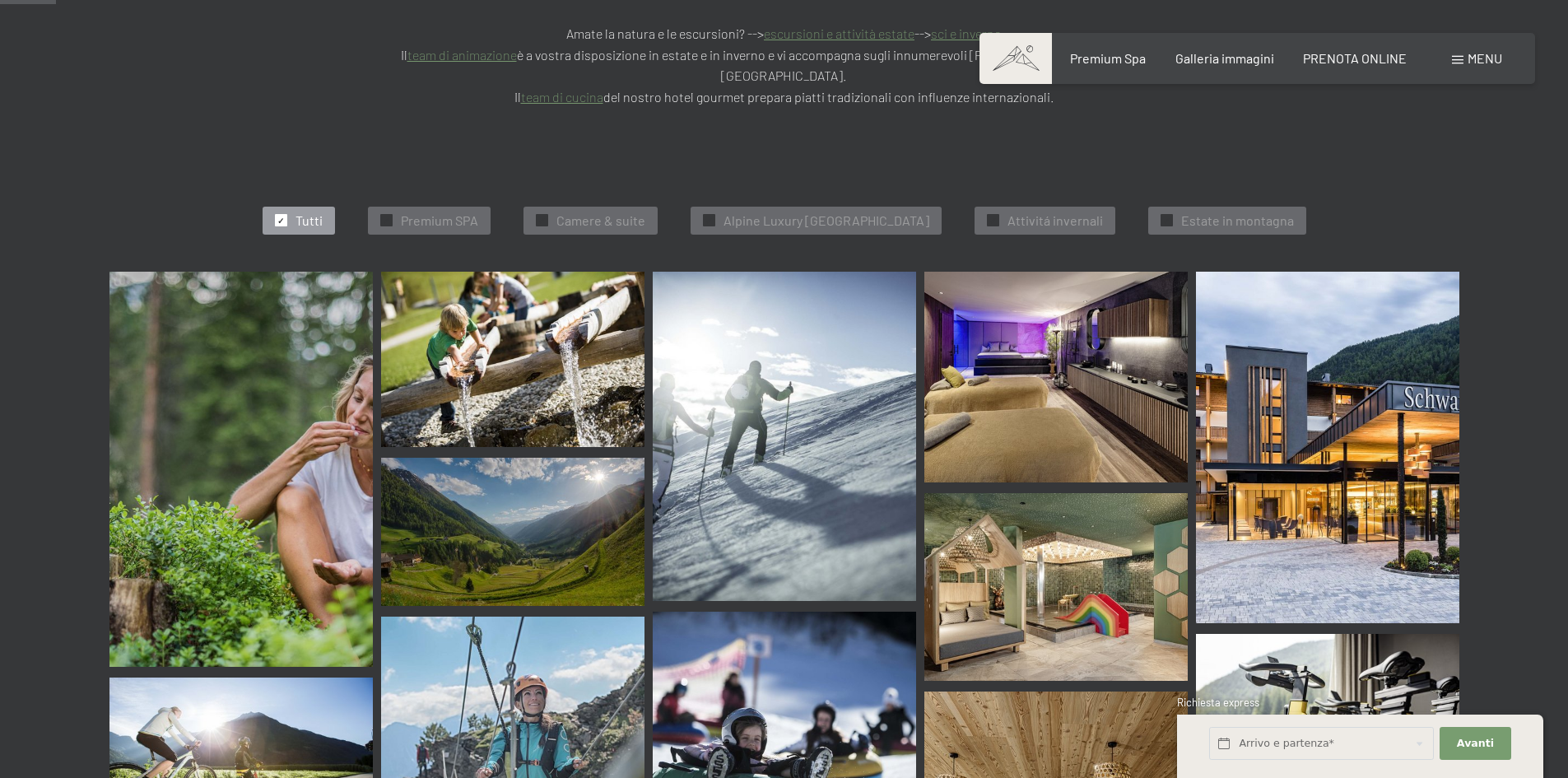
scroll to position [493, 0]
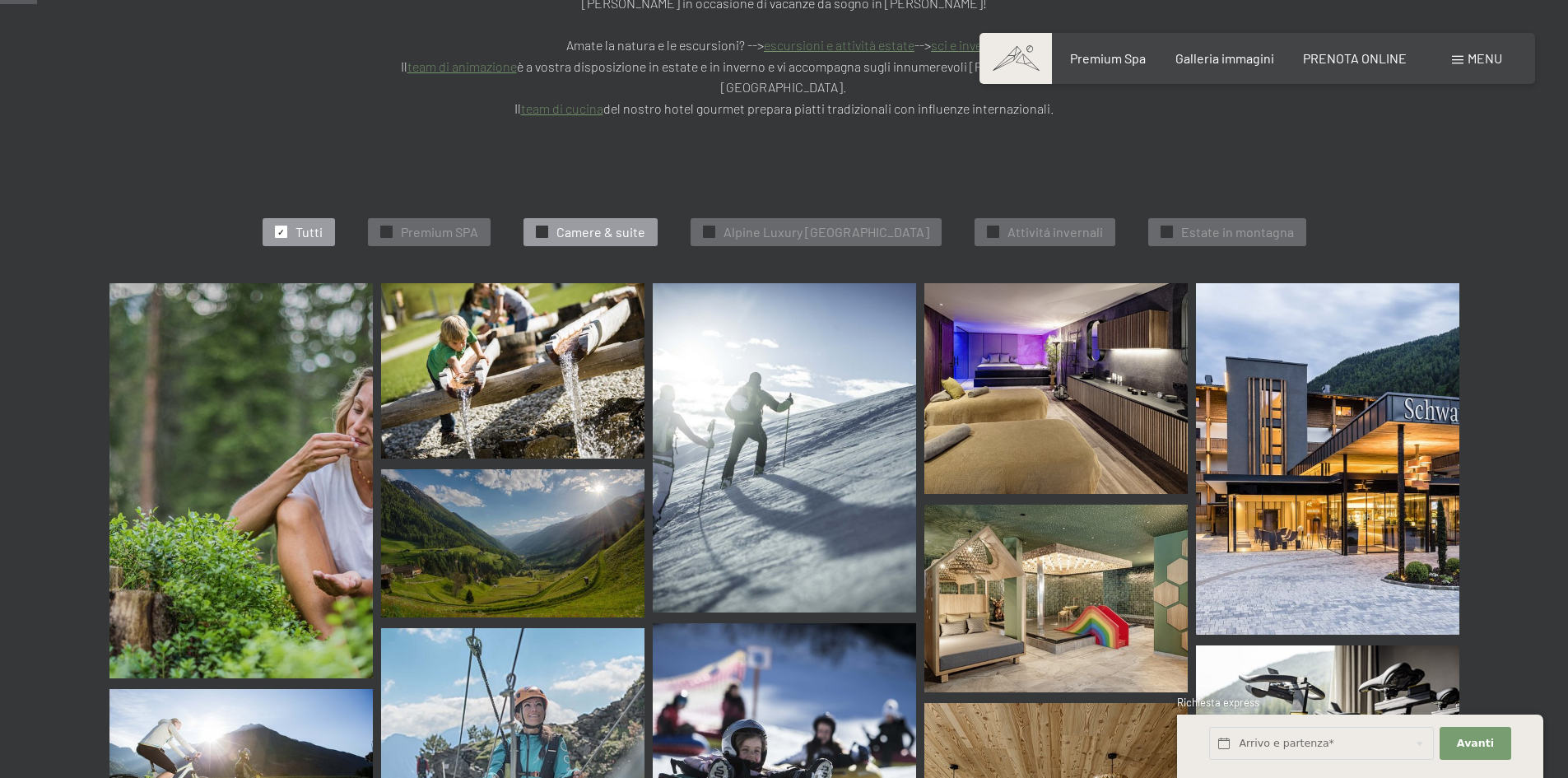
click at [586, 223] on span "Camere & suite" at bounding box center [600, 232] width 89 height 18
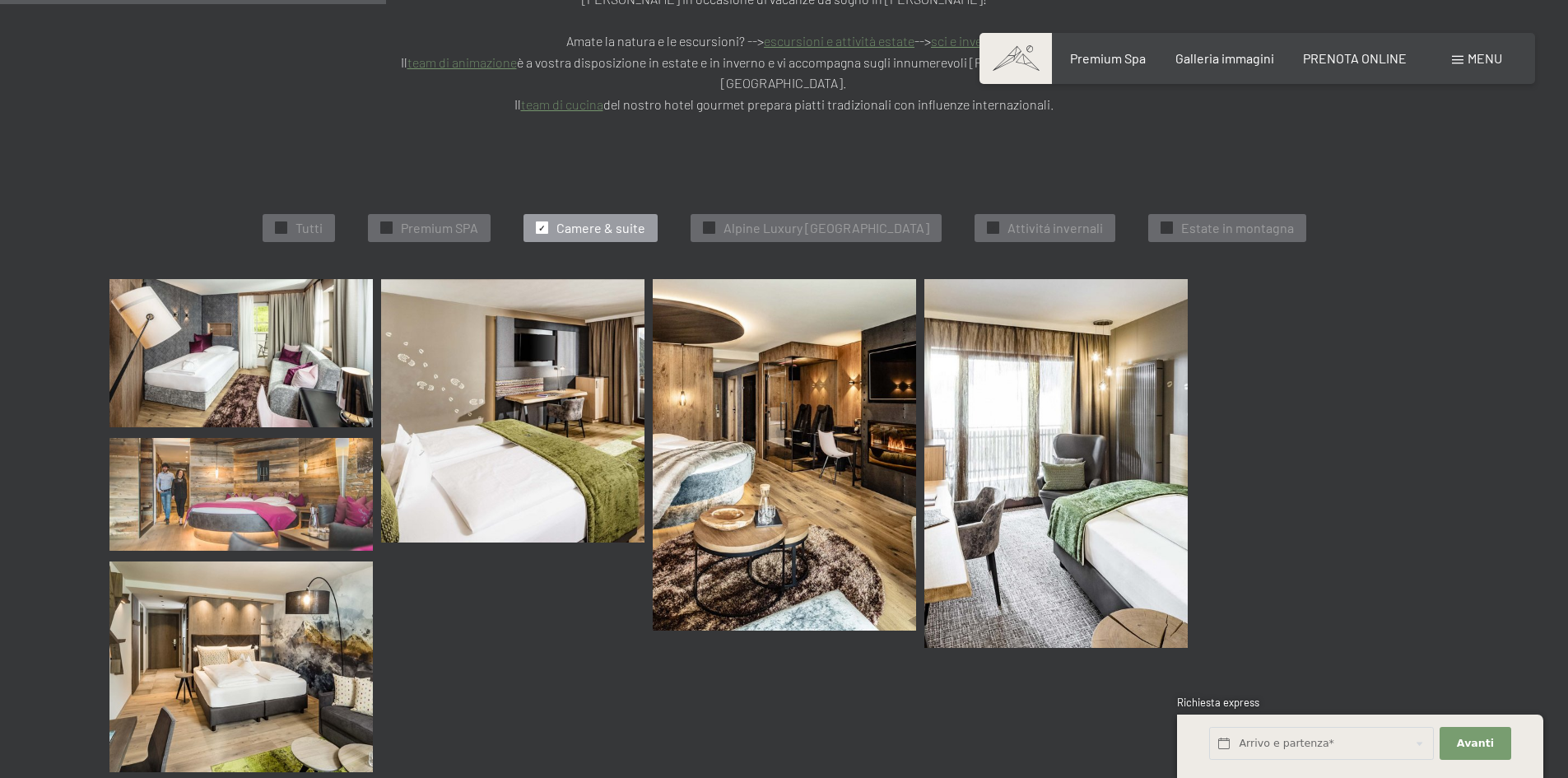
scroll to position [499, 0]
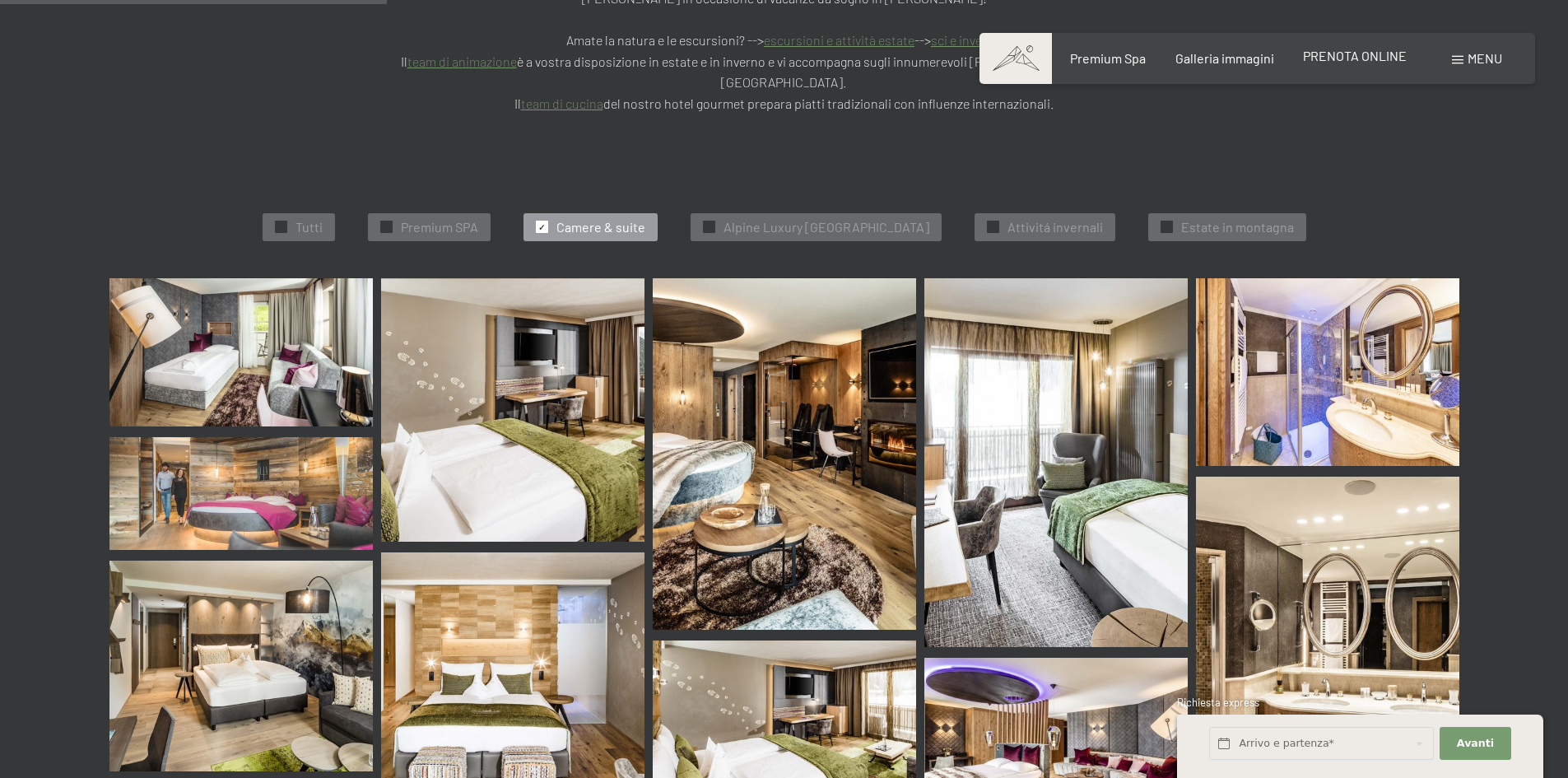
click at [1378, 57] on span "PRENOTA ONLINE" at bounding box center [1354, 55] width 103 height 16
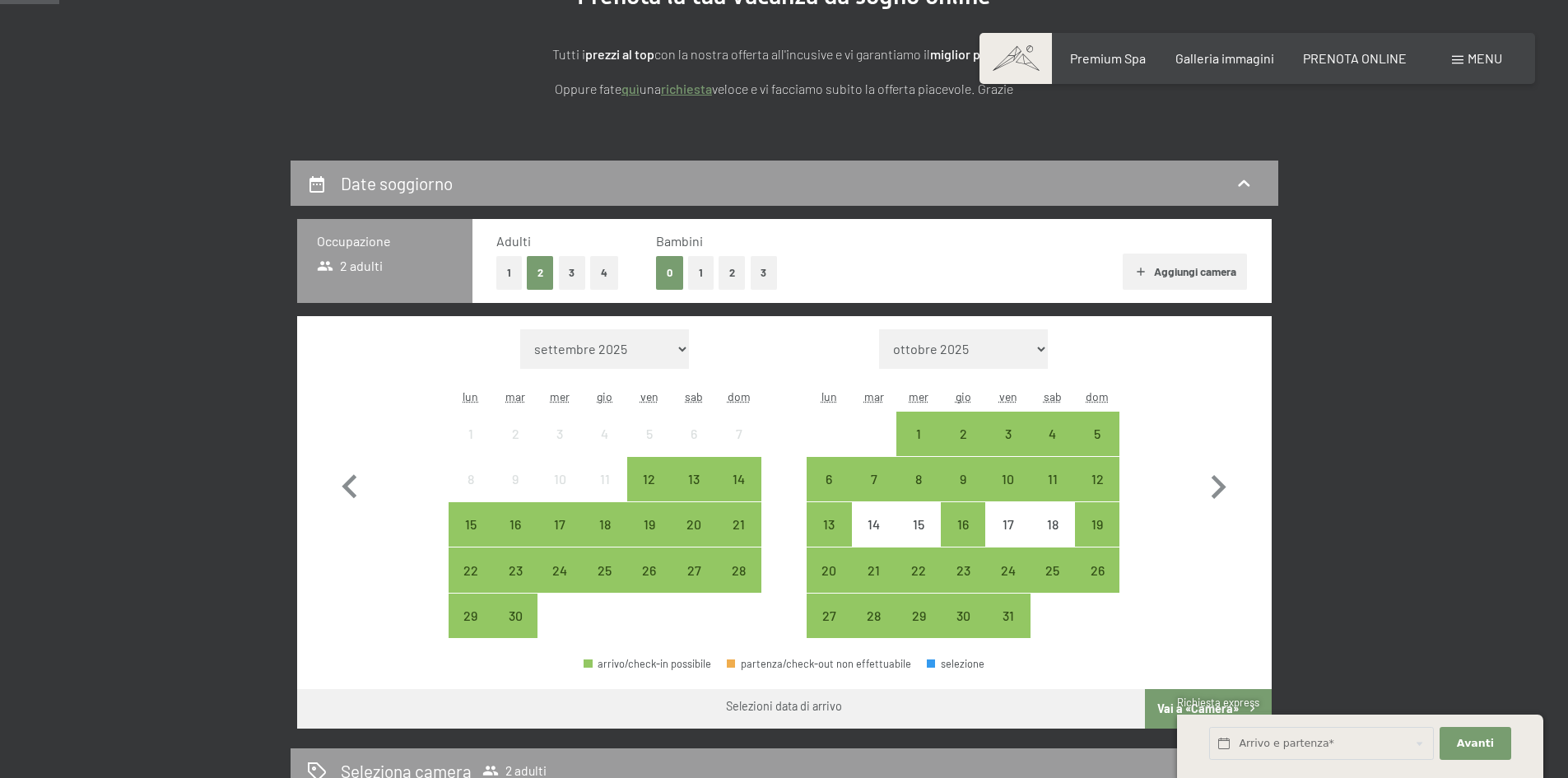
scroll to position [247, 0]
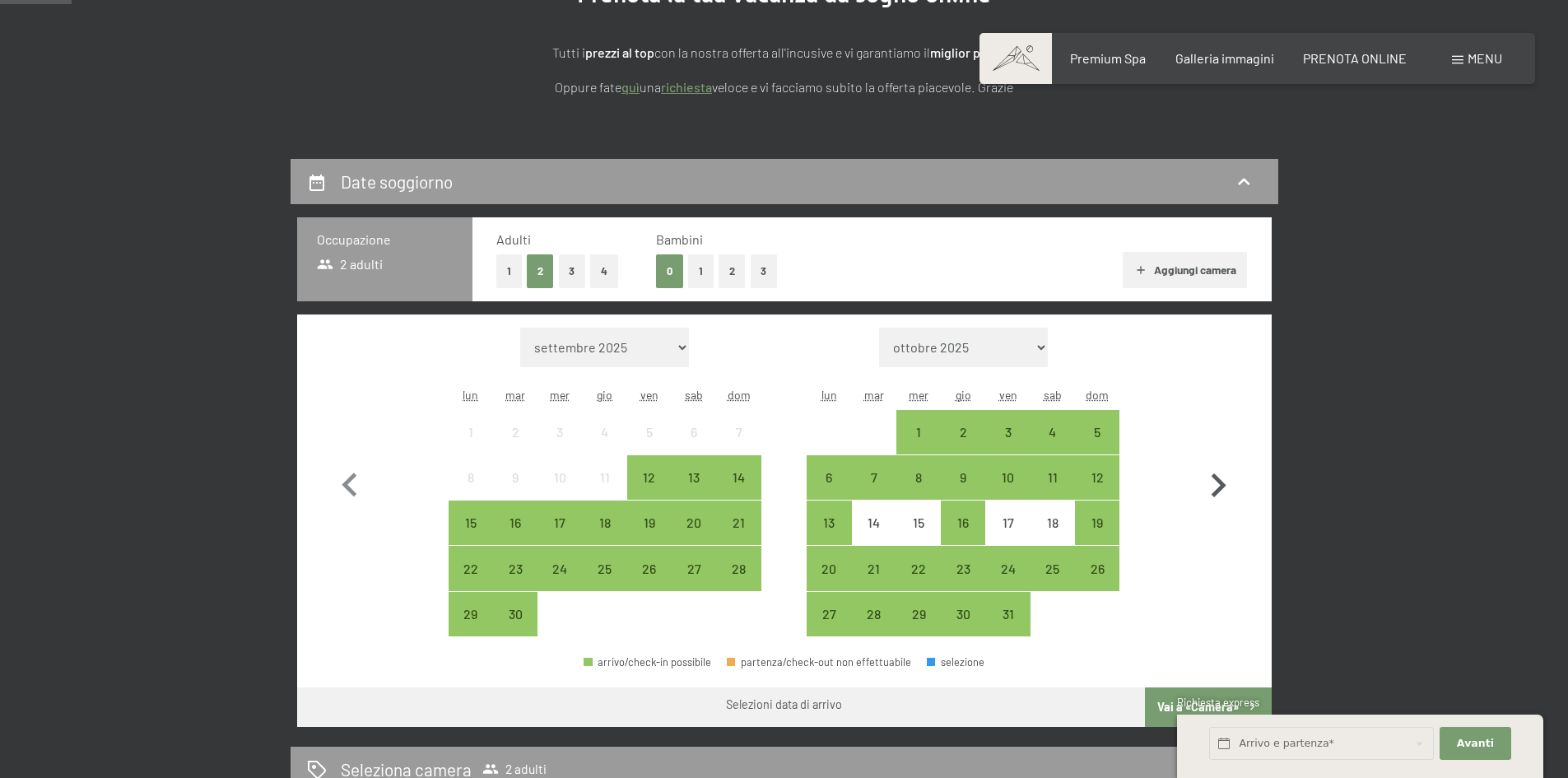
click at [1210, 491] on icon "button" at bounding box center [1217, 485] width 48 height 48
select select "[DATE]"
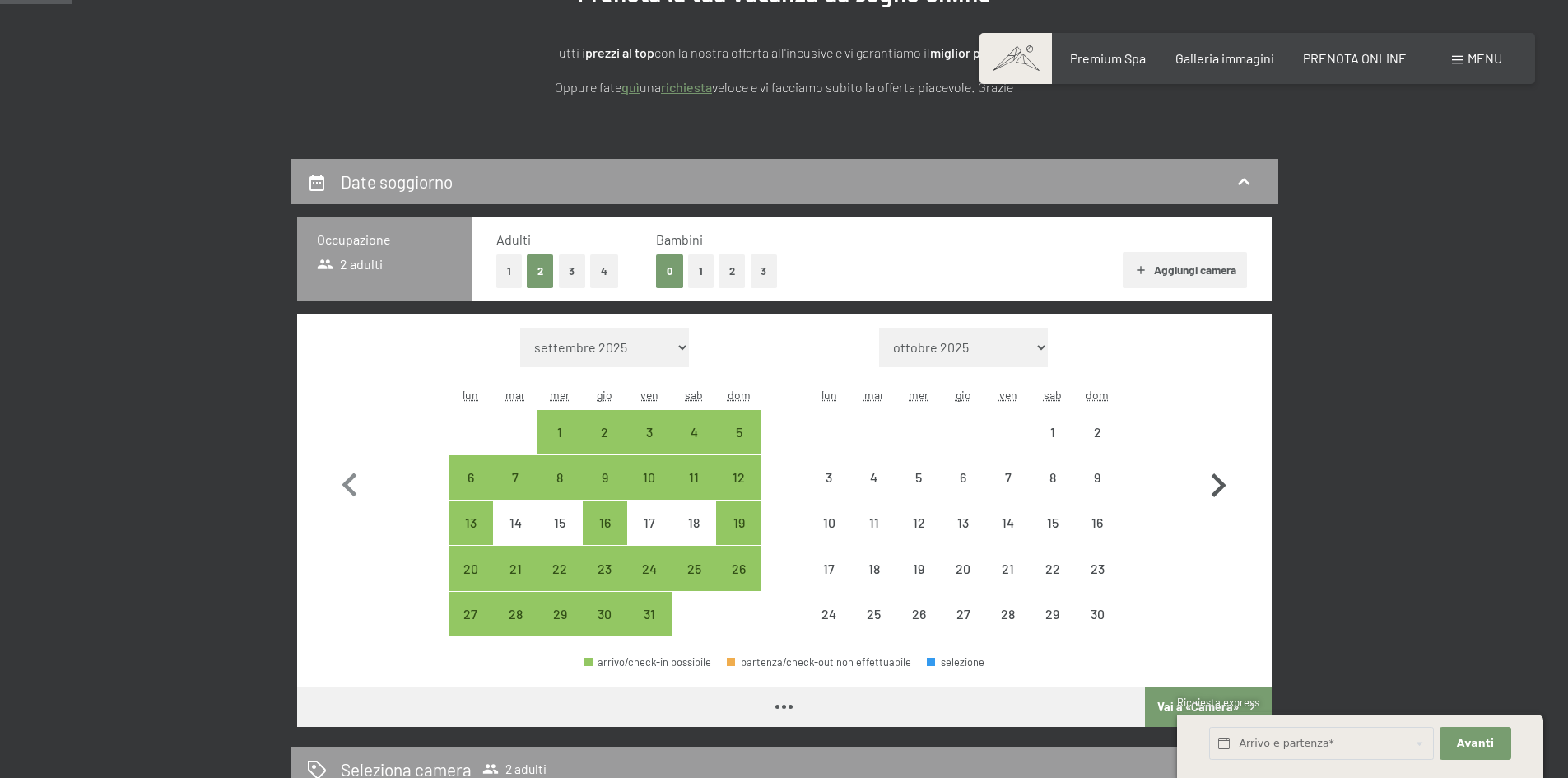
click at [1210, 491] on icon "button" at bounding box center [1217, 485] width 48 height 48
select select "[DATE]"
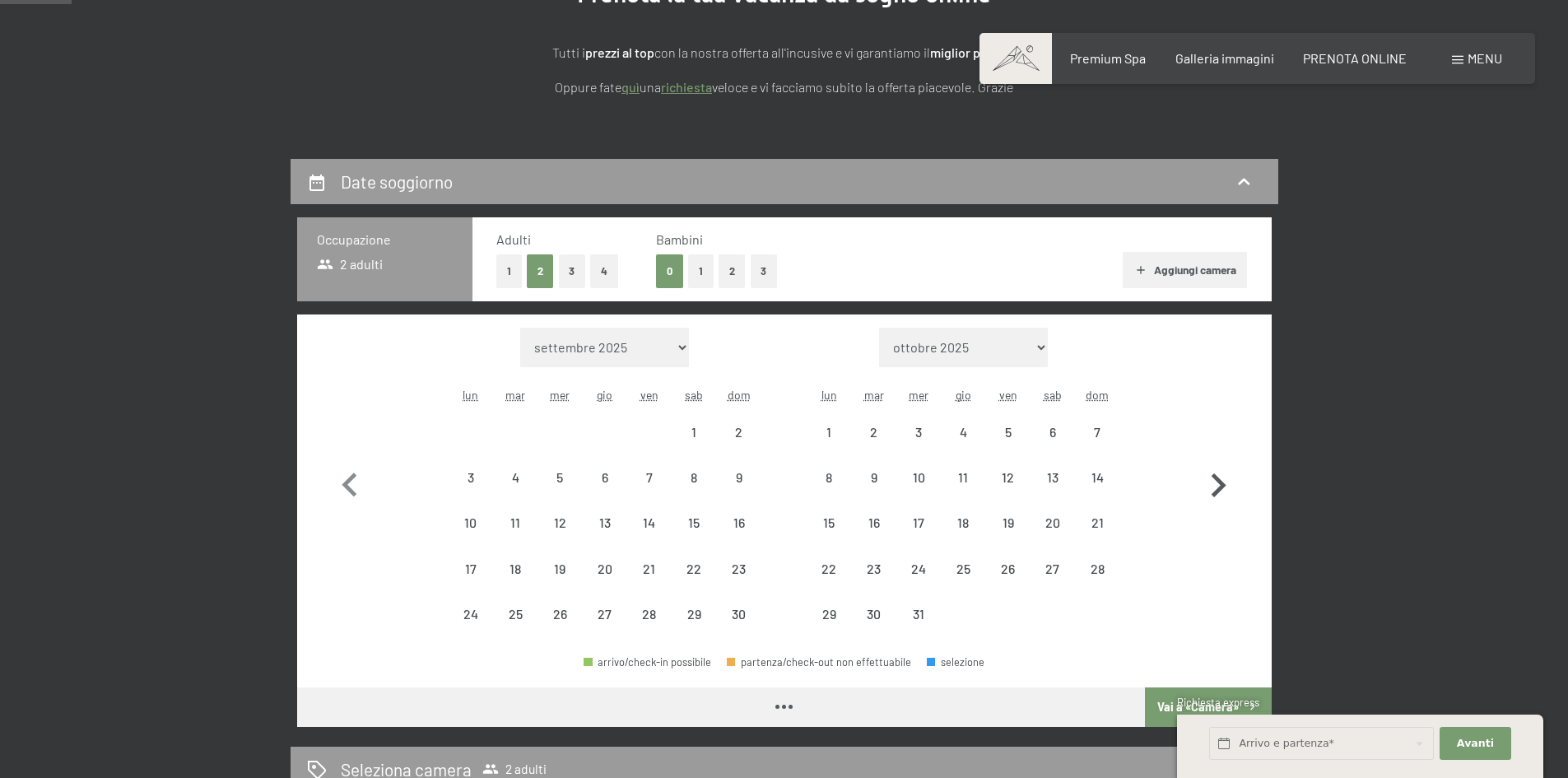
select select "[DATE]"
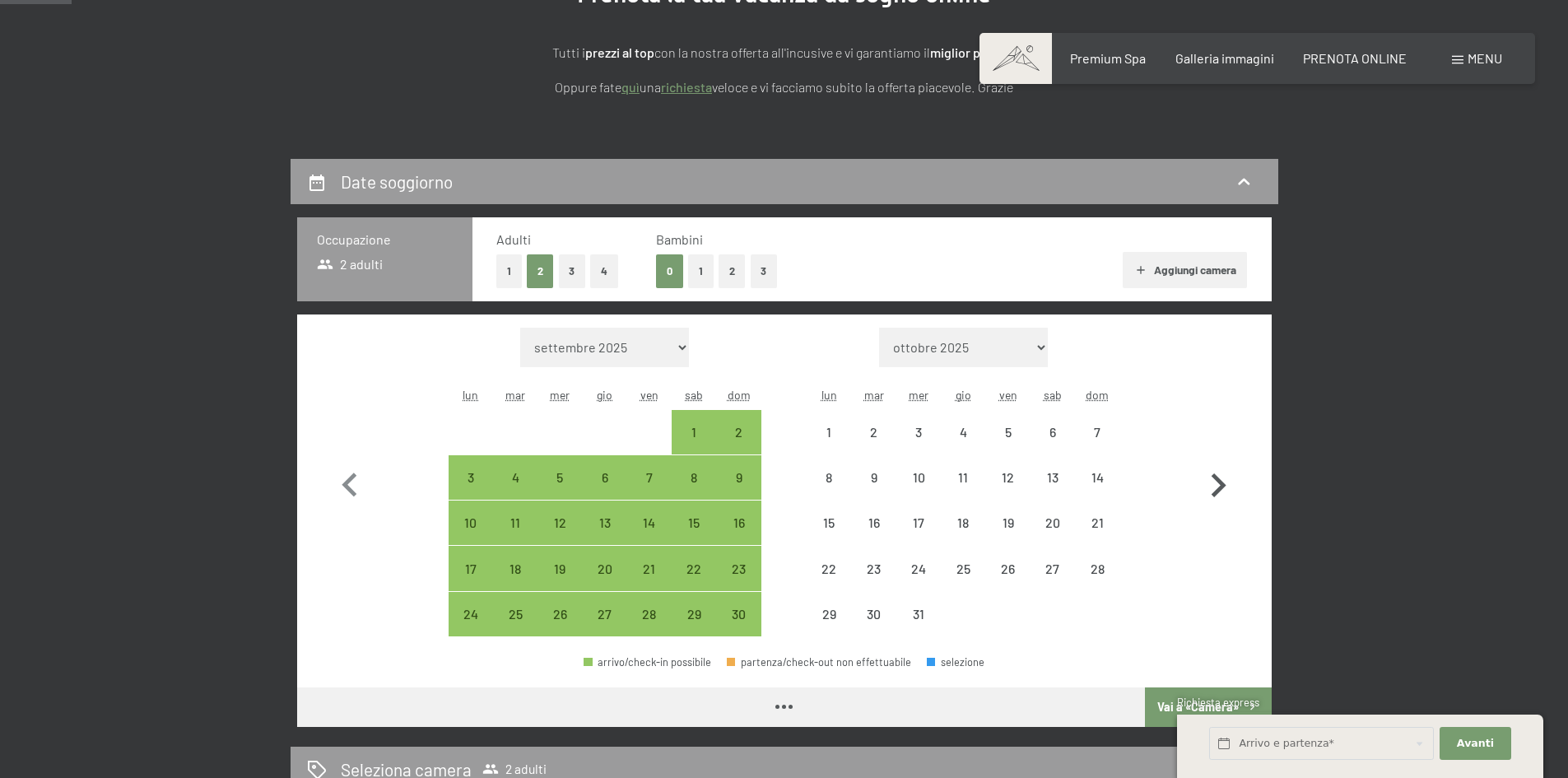
select select "[DATE]"
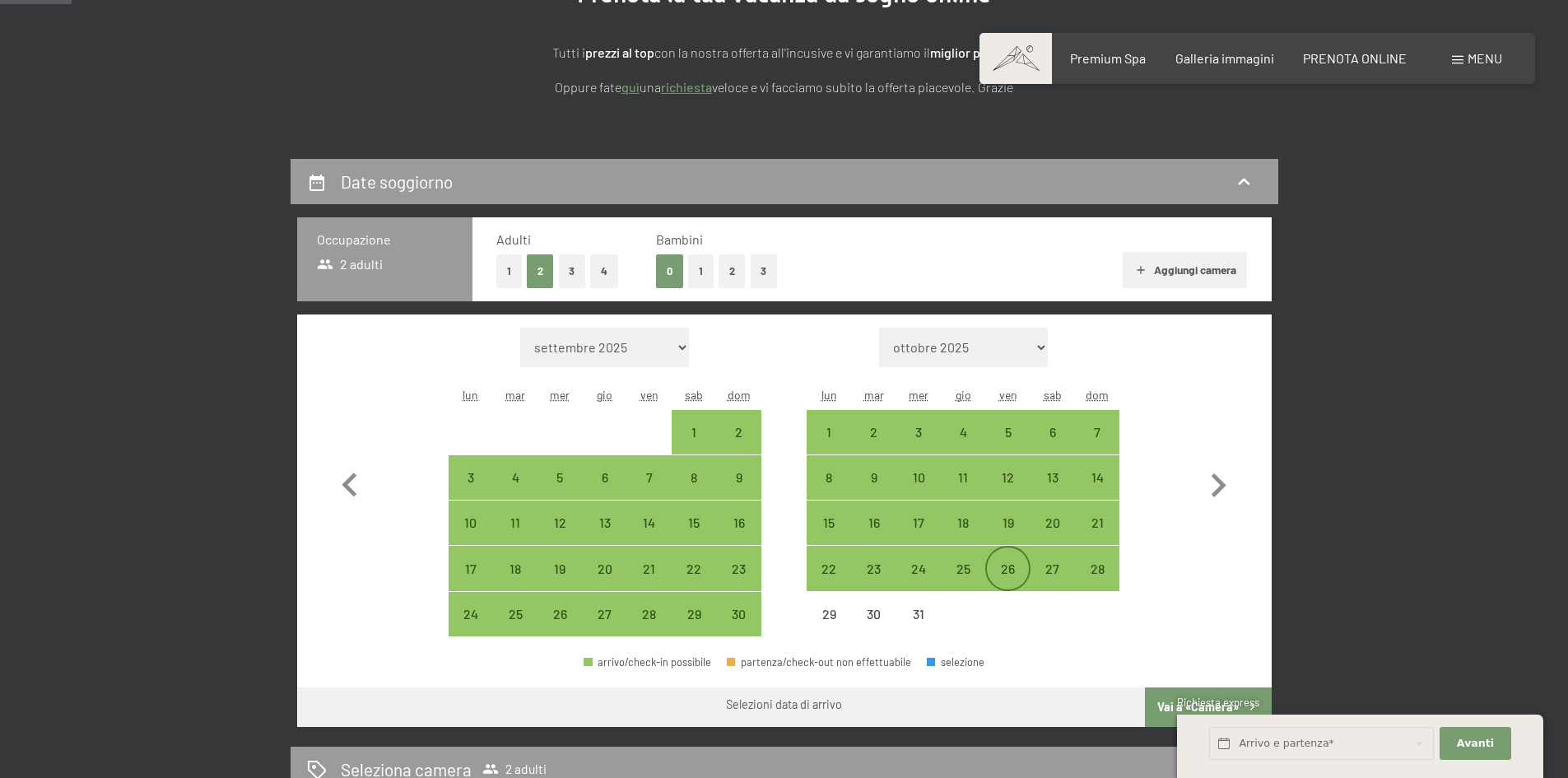
click at [1010, 568] on div "26" at bounding box center [1007, 582] width 41 height 41
select select "[DATE]"
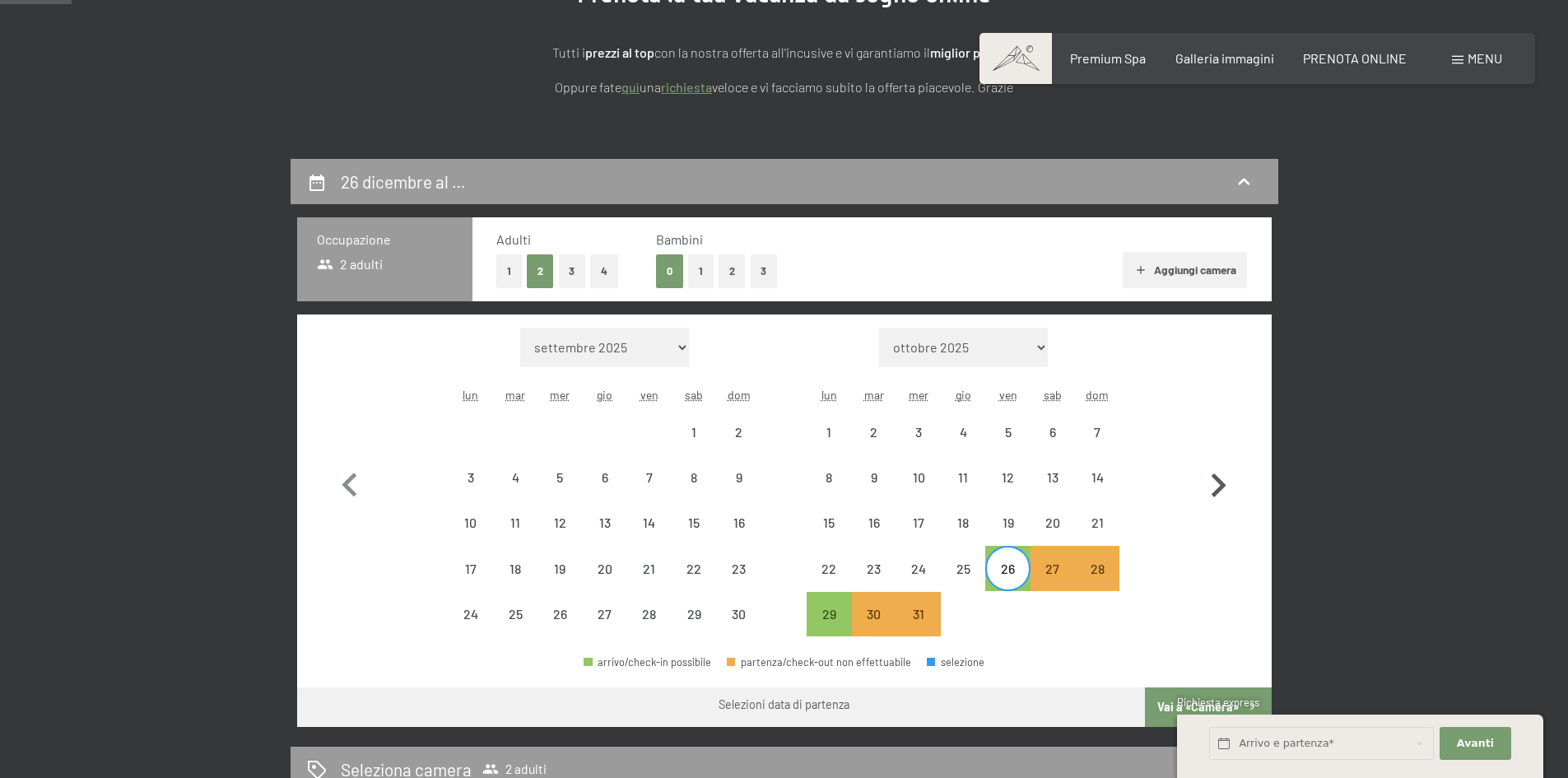
click at [1213, 484] on icon "button" at bounding box center [1217, 485] width 48 height 48
select select "[DATE]"
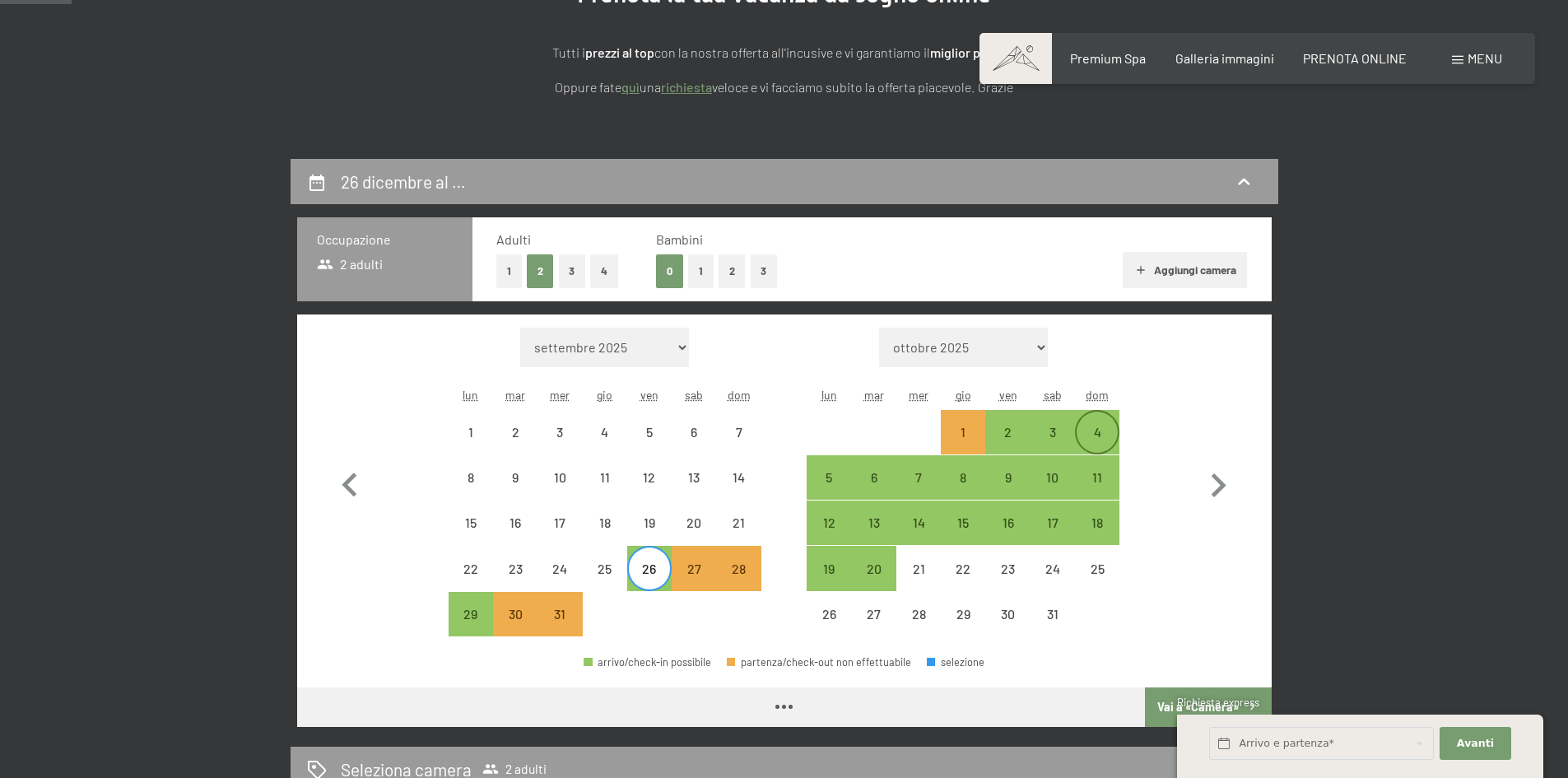
click at [1101, 429] on div "4" at bounding box center [1097, 446] width 41 height 41
select select "[DATE]"
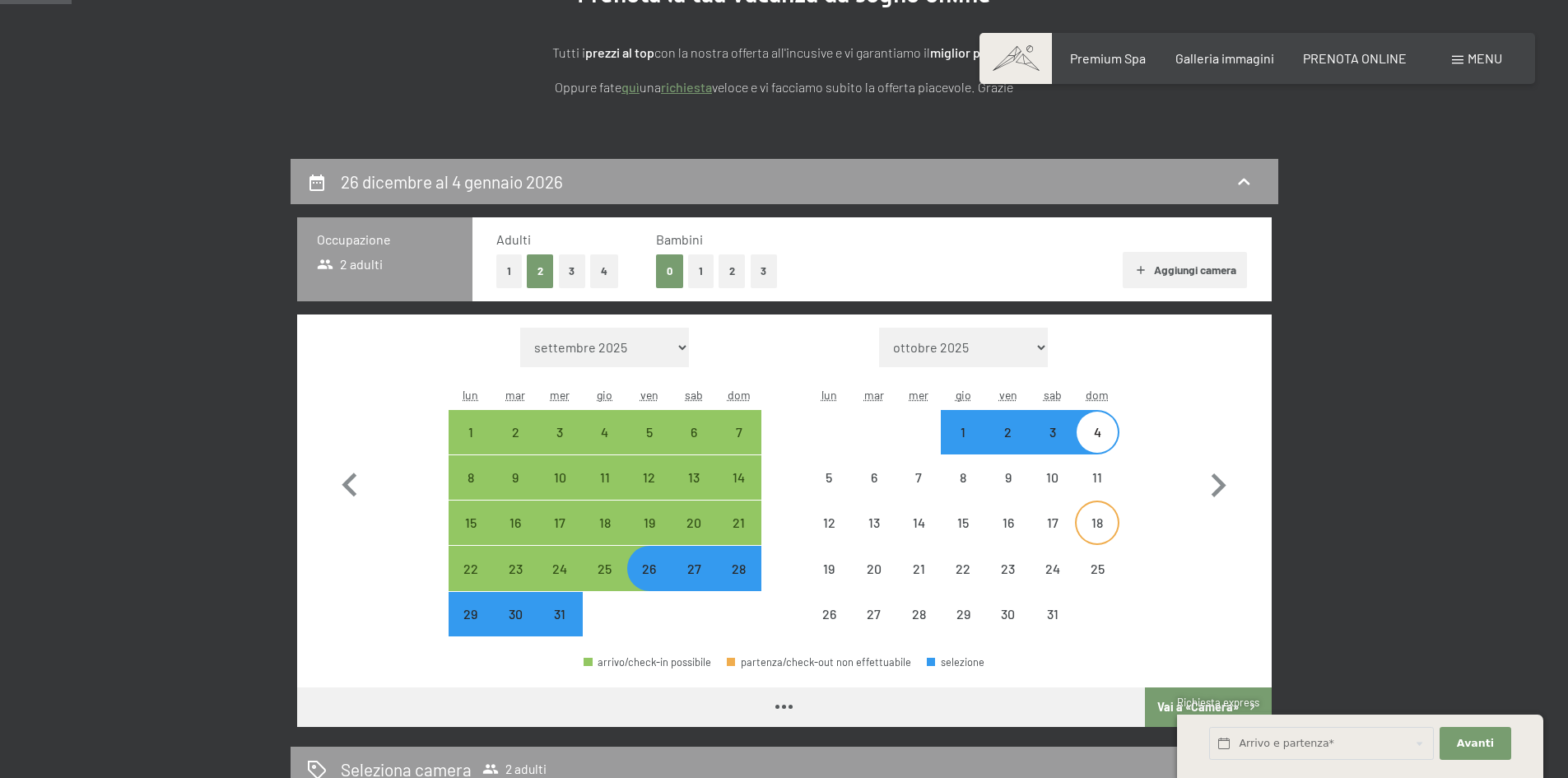
select select "[DATE]"
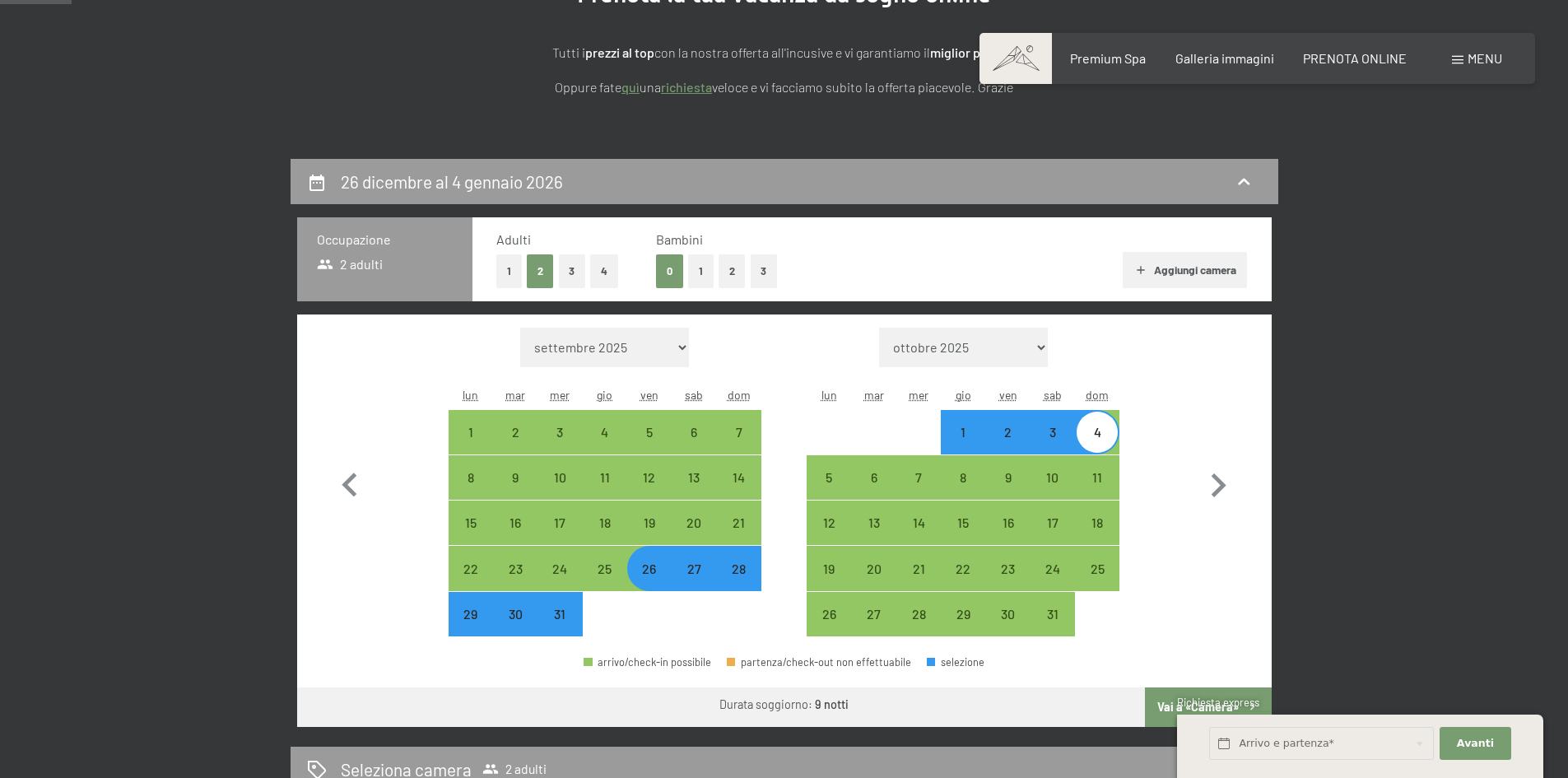
click at [705, 272] on button "1" at bounding box center [701, 271] width 26 height 34
select select "[DATE]"
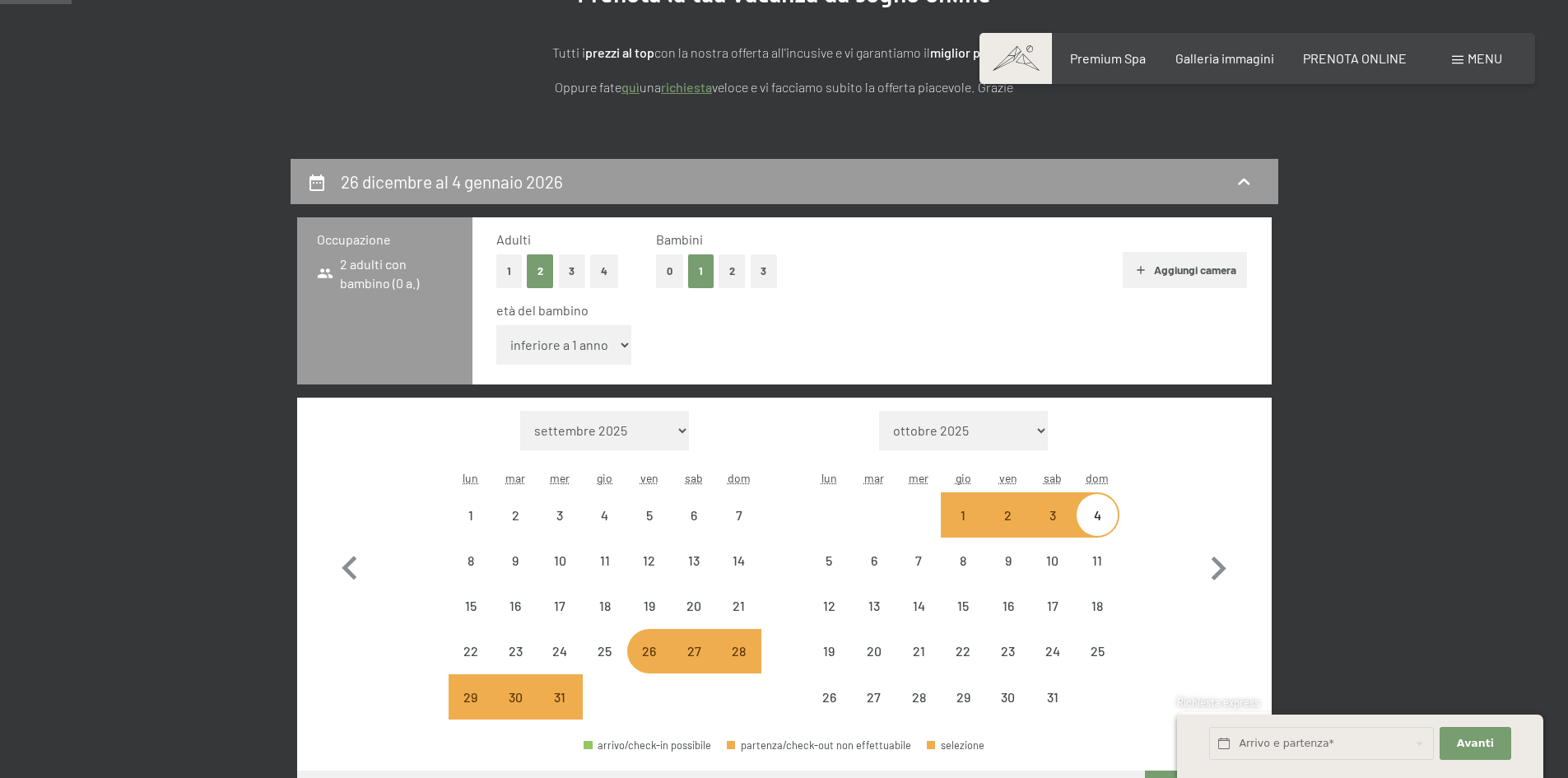
click at [583, 351] on select "inferiore a 1 anno 1 anno 2 anni 3 anni 4 anni 5 anni 6 anni 7 anni 8 anni 9 an…" at bounding box center [564, 344] width 135 height 39
select select "[DATE]"
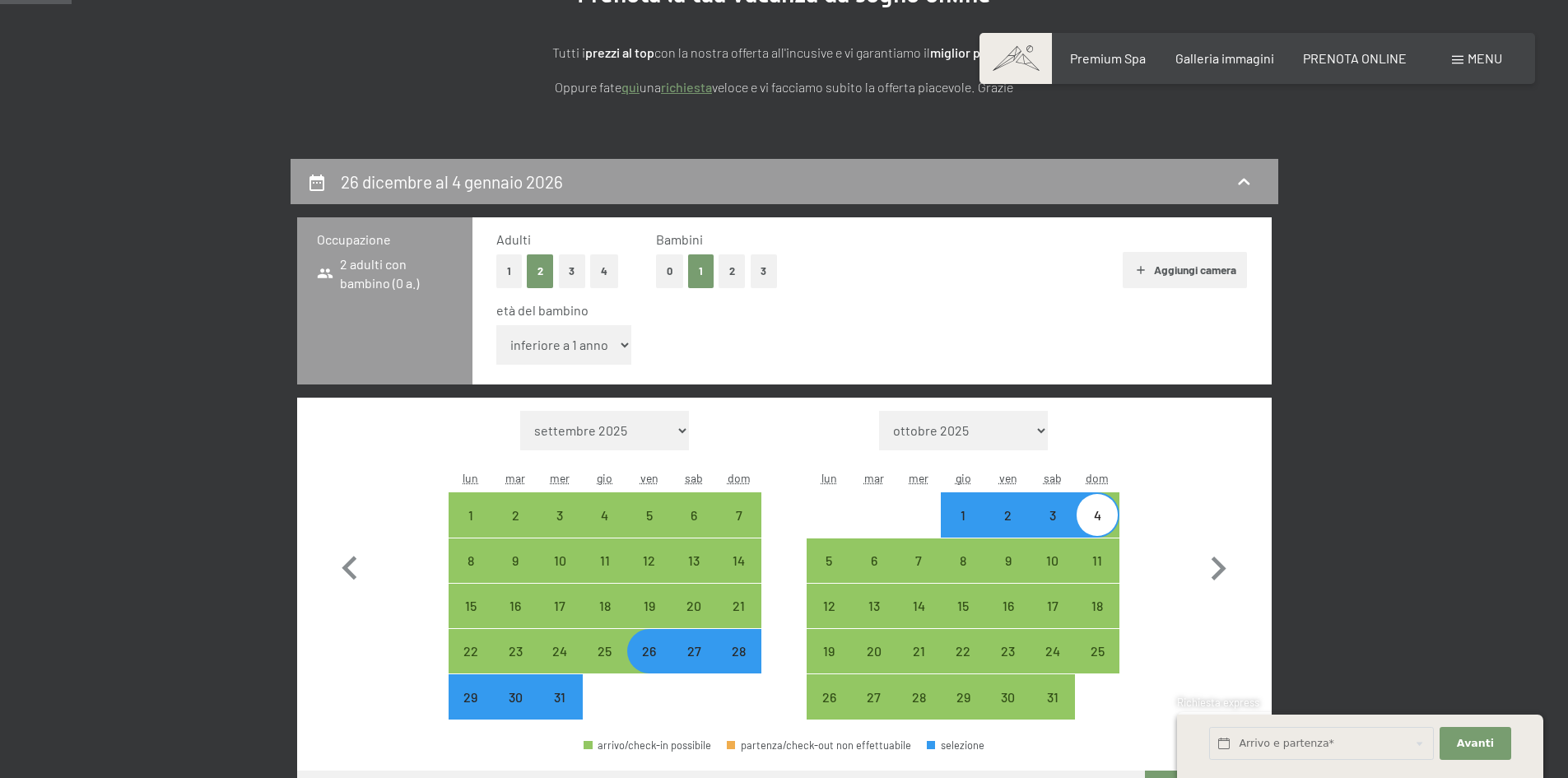
select select "4"
click at [496, 325] on select "inferiore a 1 anno 1 anno 2 anni 3 anni 4 anni 5 anni 6 anni 7 anni 8 anni 9 an…" at bounding box center [564, 344] width 135 height 39
select select "[DATE]"
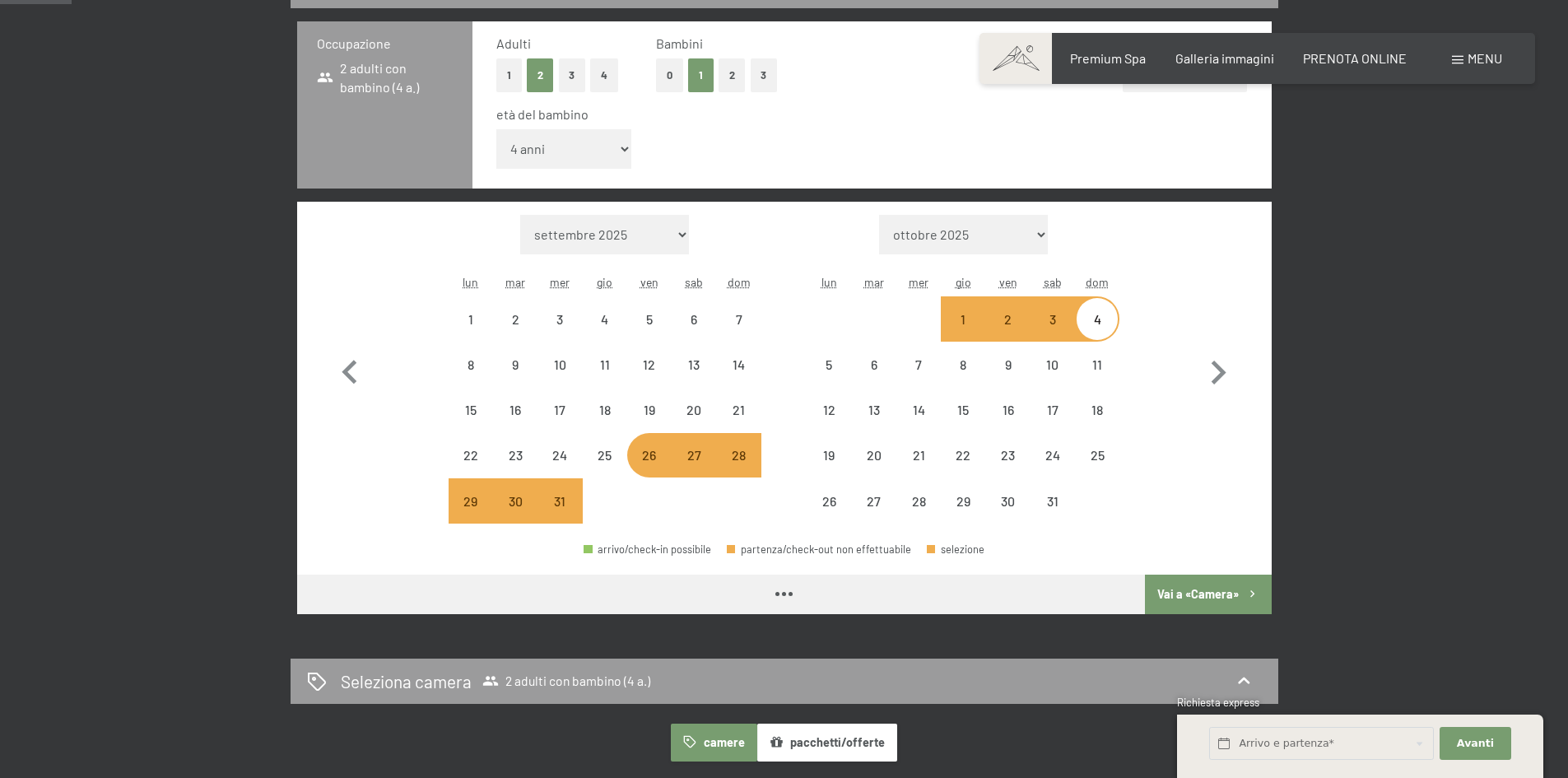
scroll to position [658, 0]
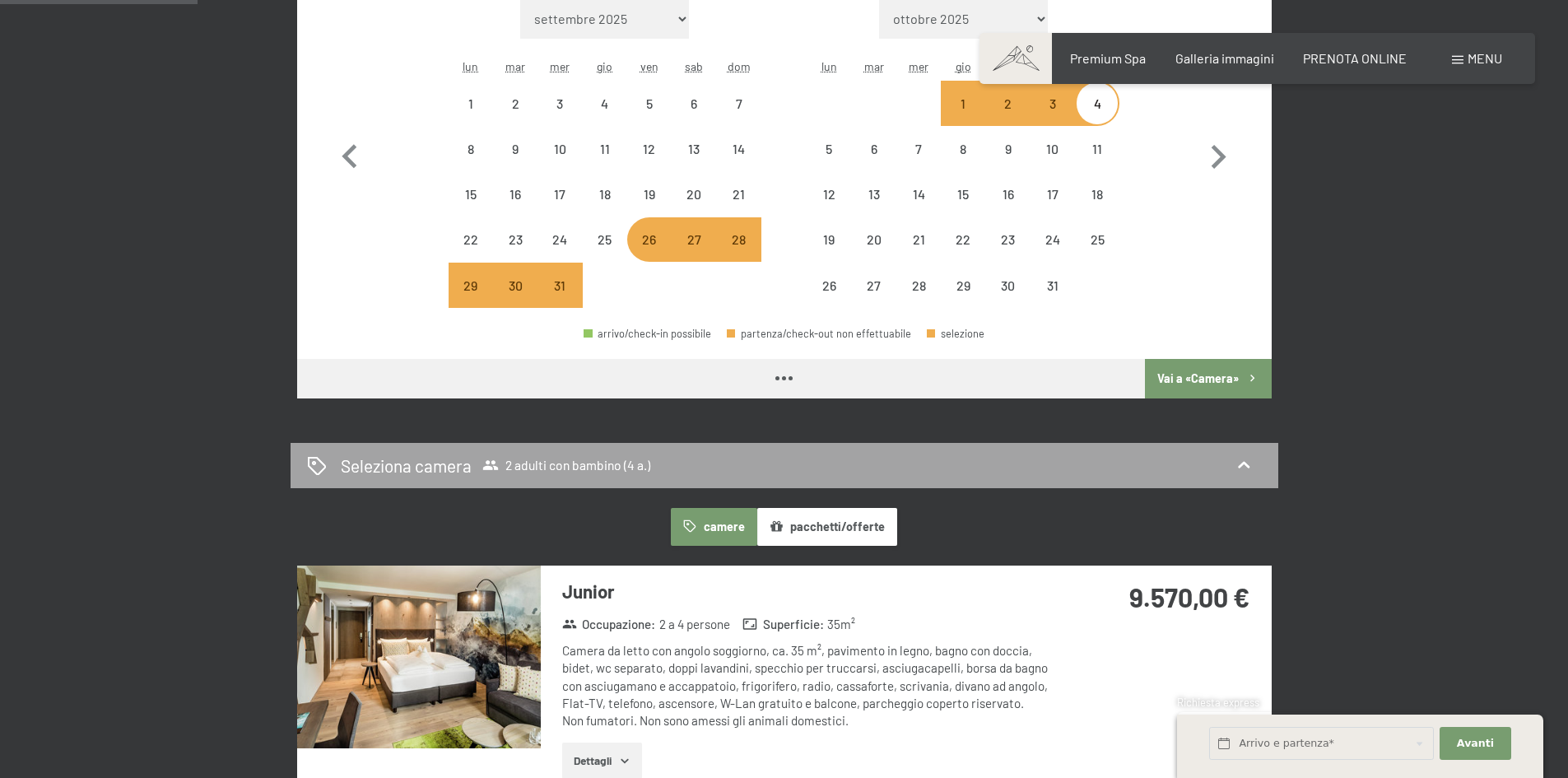
select select "[DATE]"
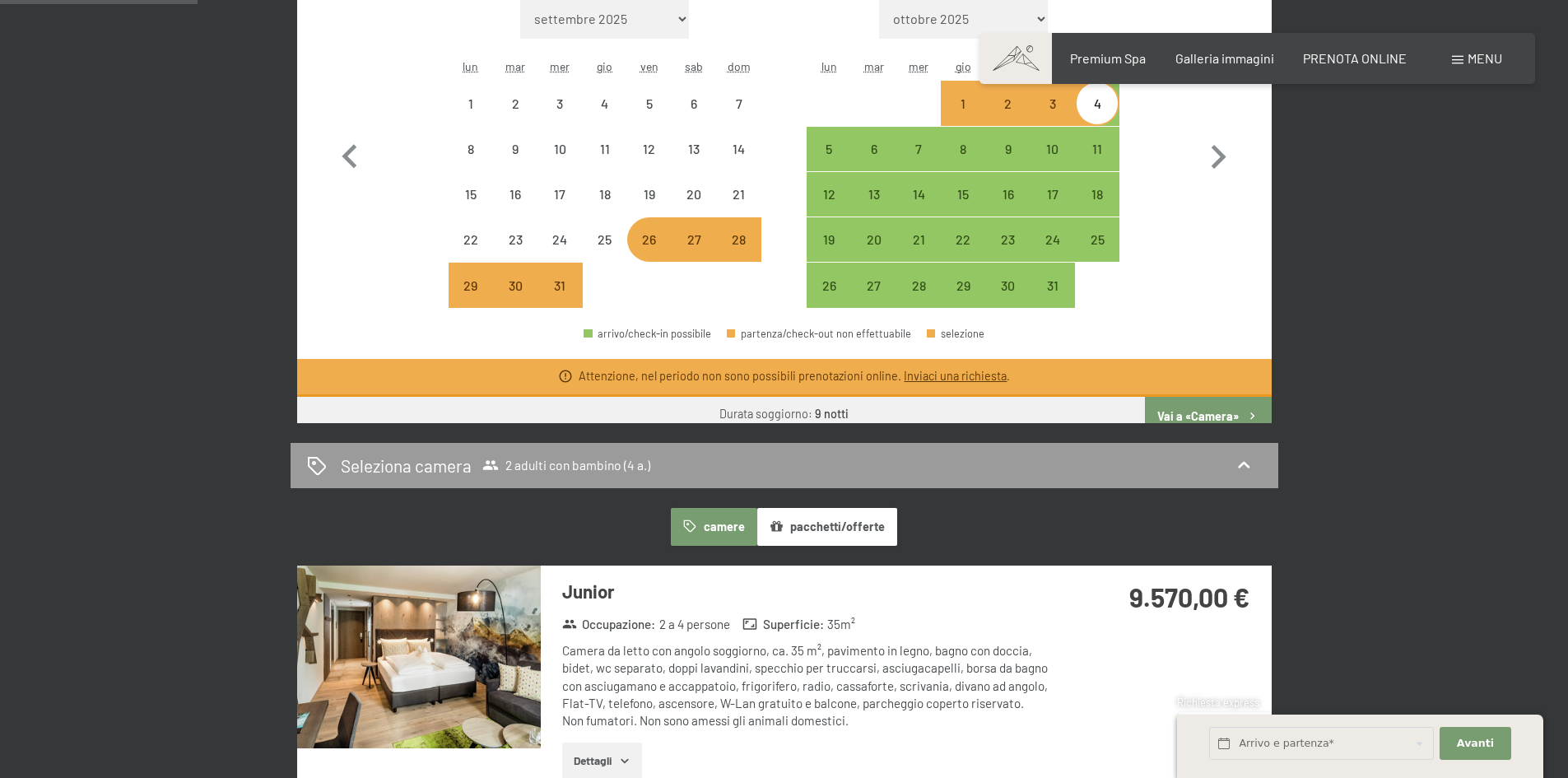
select select "[DATE]"
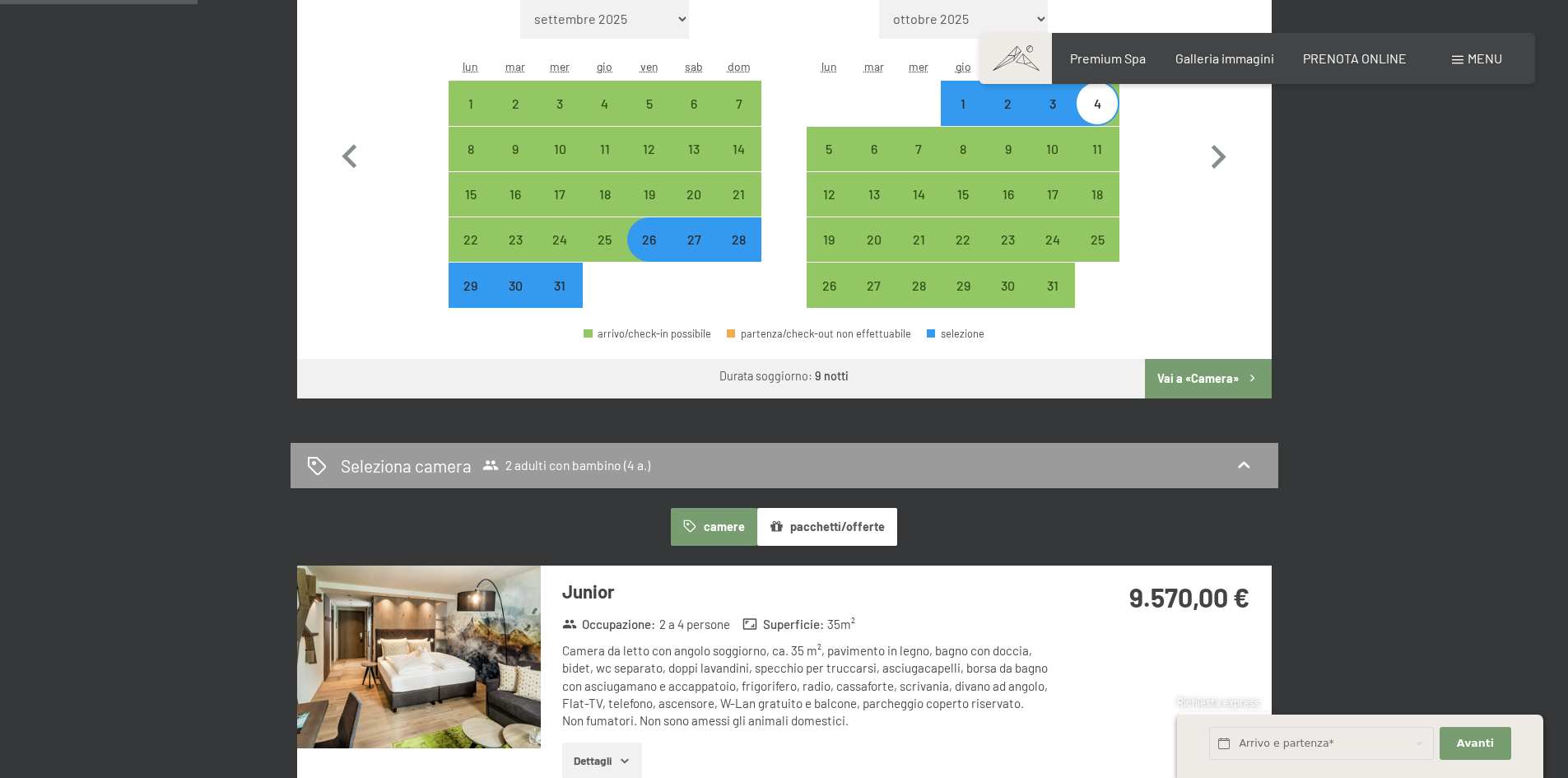
click at [1185, 383] on button "Vai a «Camera»" at bounding box center [1207, 378] width 126 height 39
select select "[DATE]"
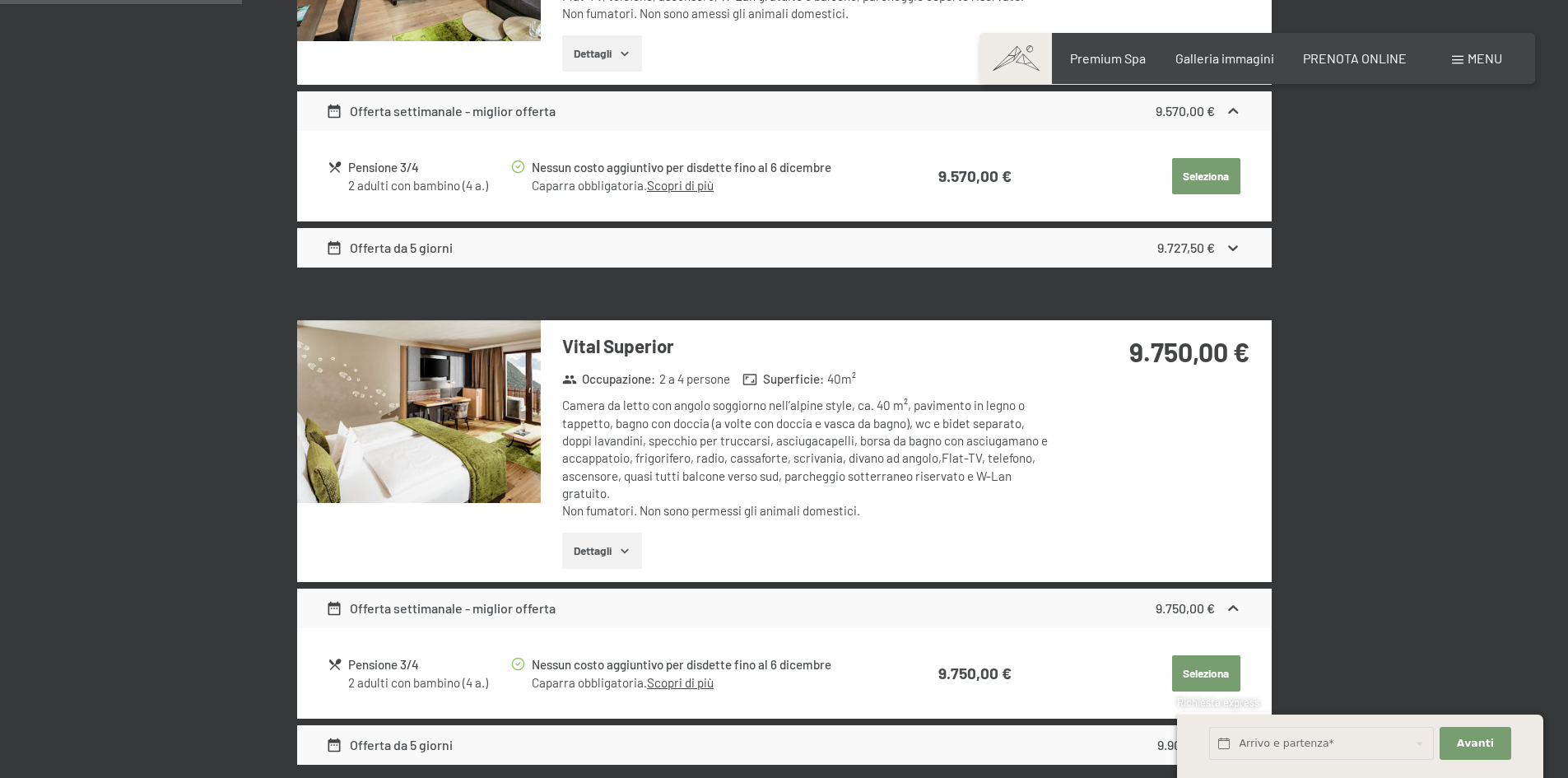
scroll to position [241, 0]
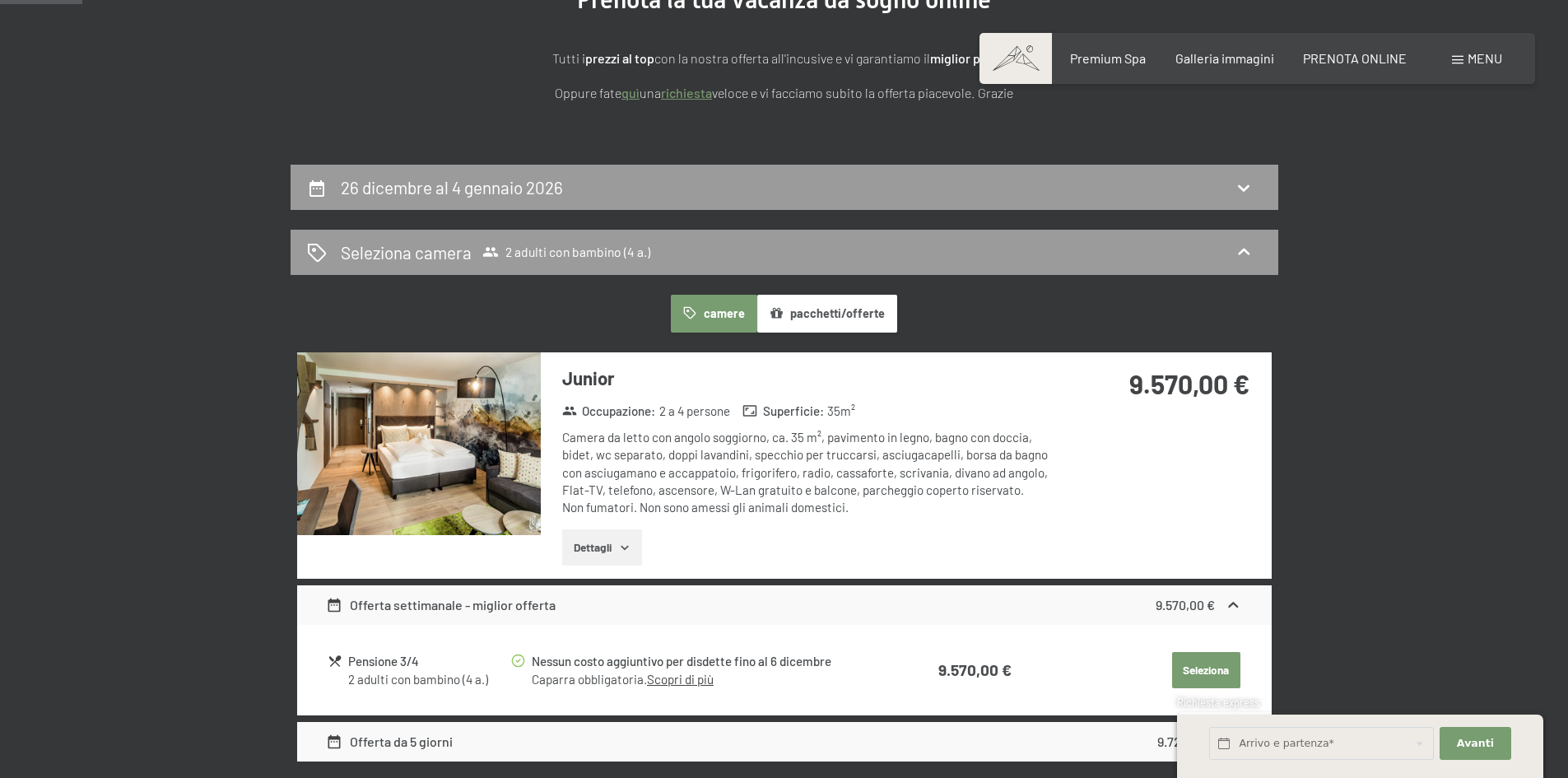
click at [600, 542] on button "Dettagli" at bounding box center [601, 547] width 80 height 37
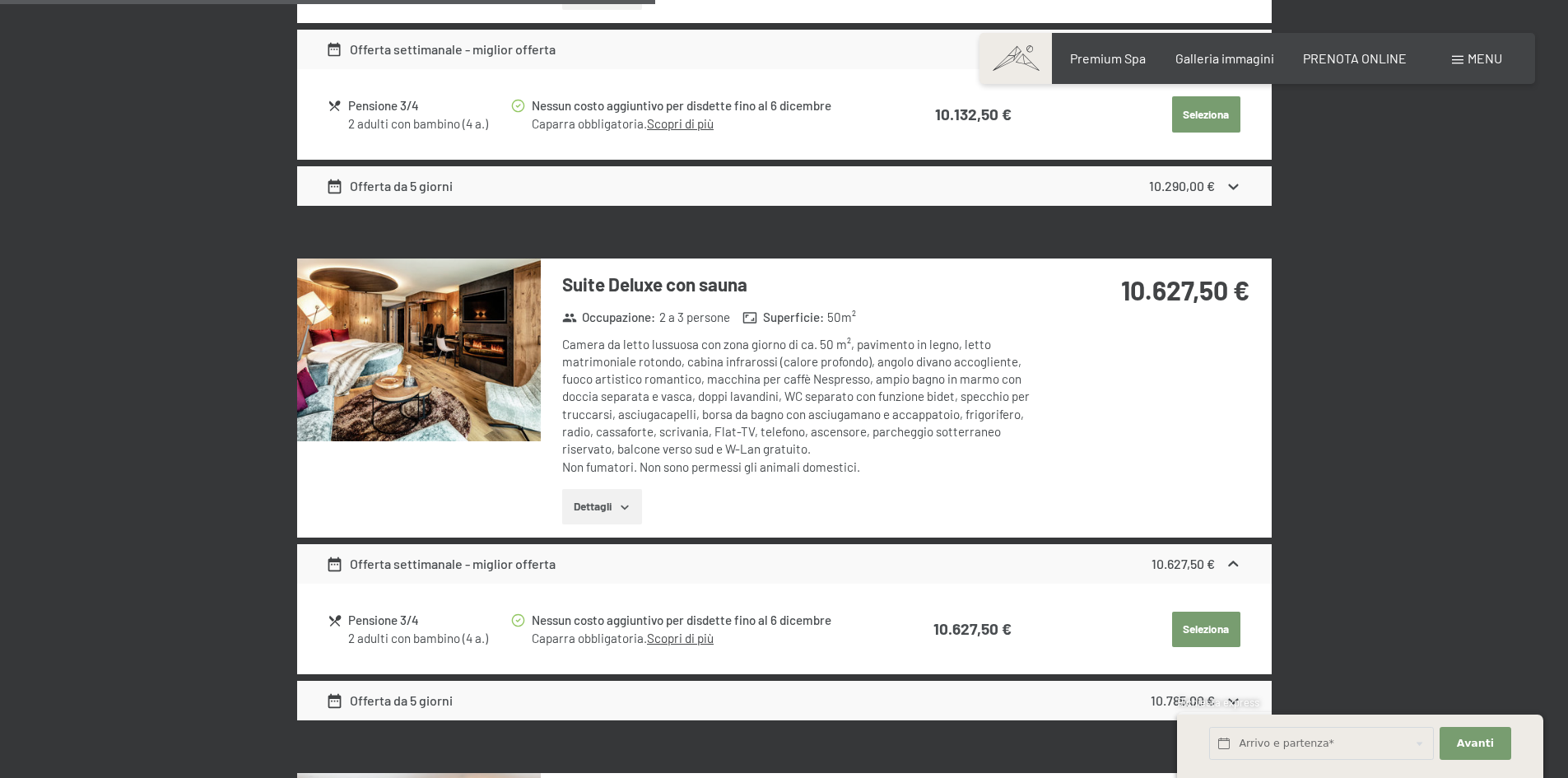
scroll to position [2051, 0]
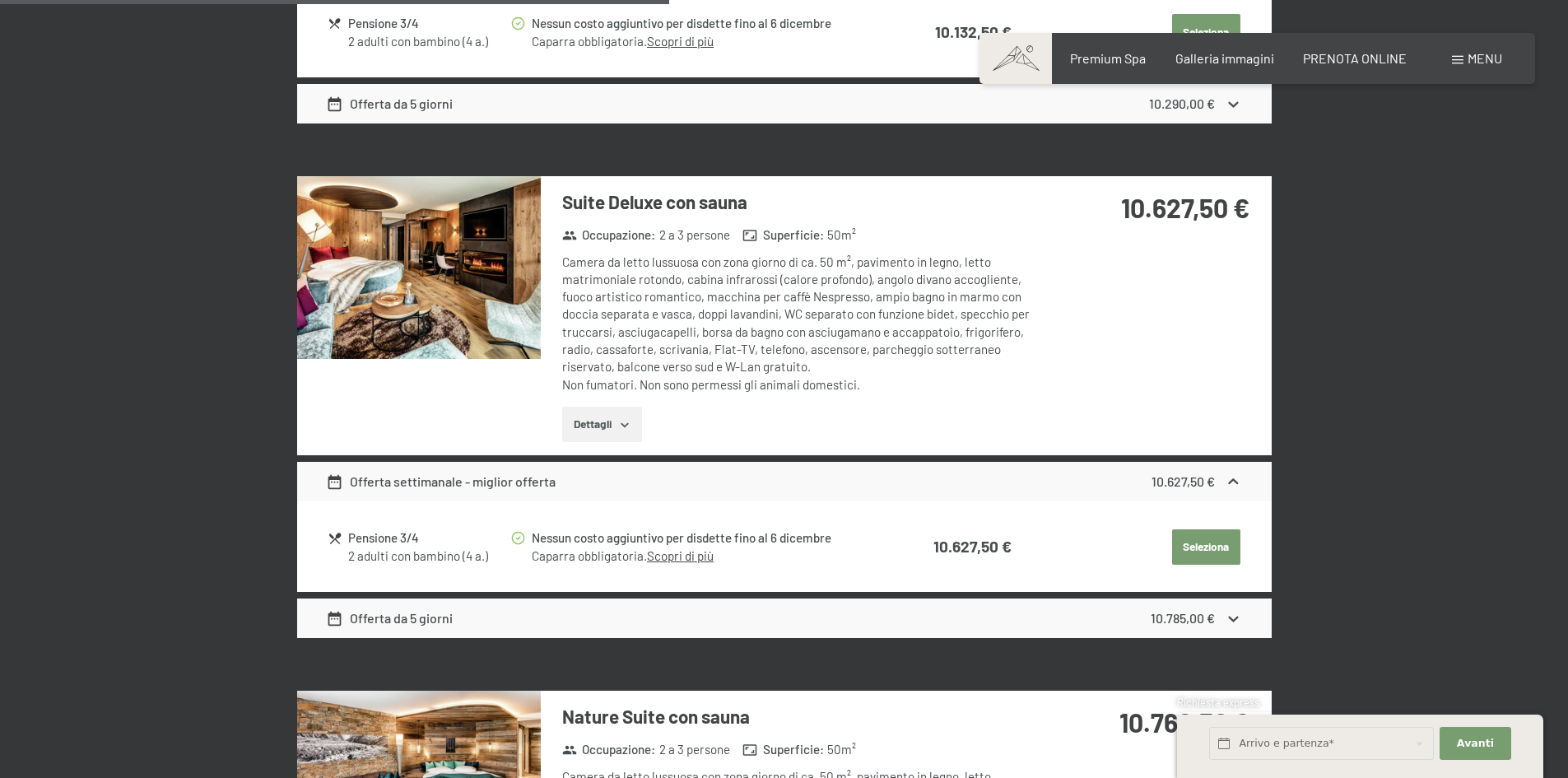
click at [607, 432] on button "Dettagli" at bounding box center [601, 425] width 80 height 37
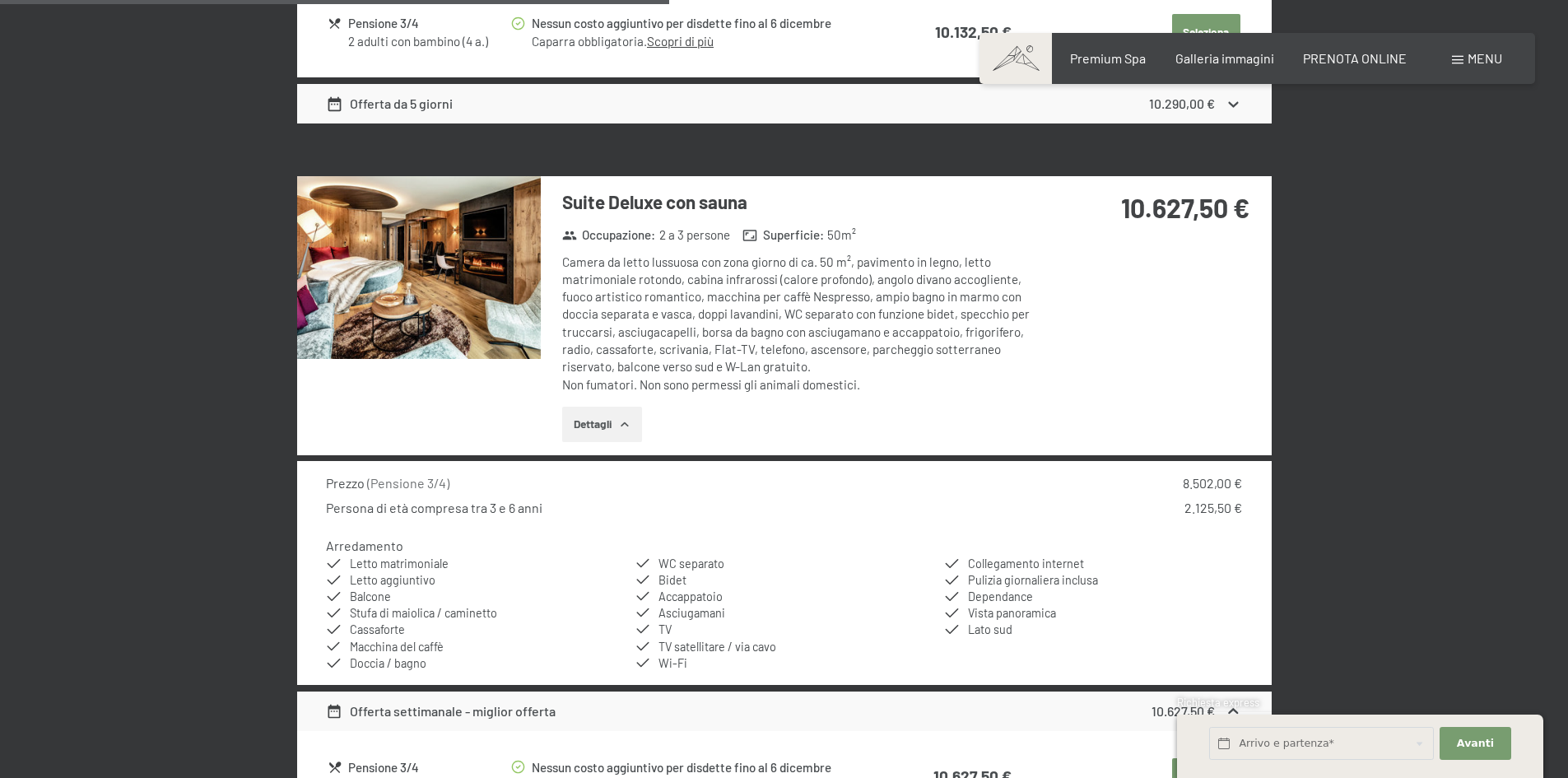
click at [615, 429] on button "Dettagli" at bounding box center [601, 425] width 80 height 37
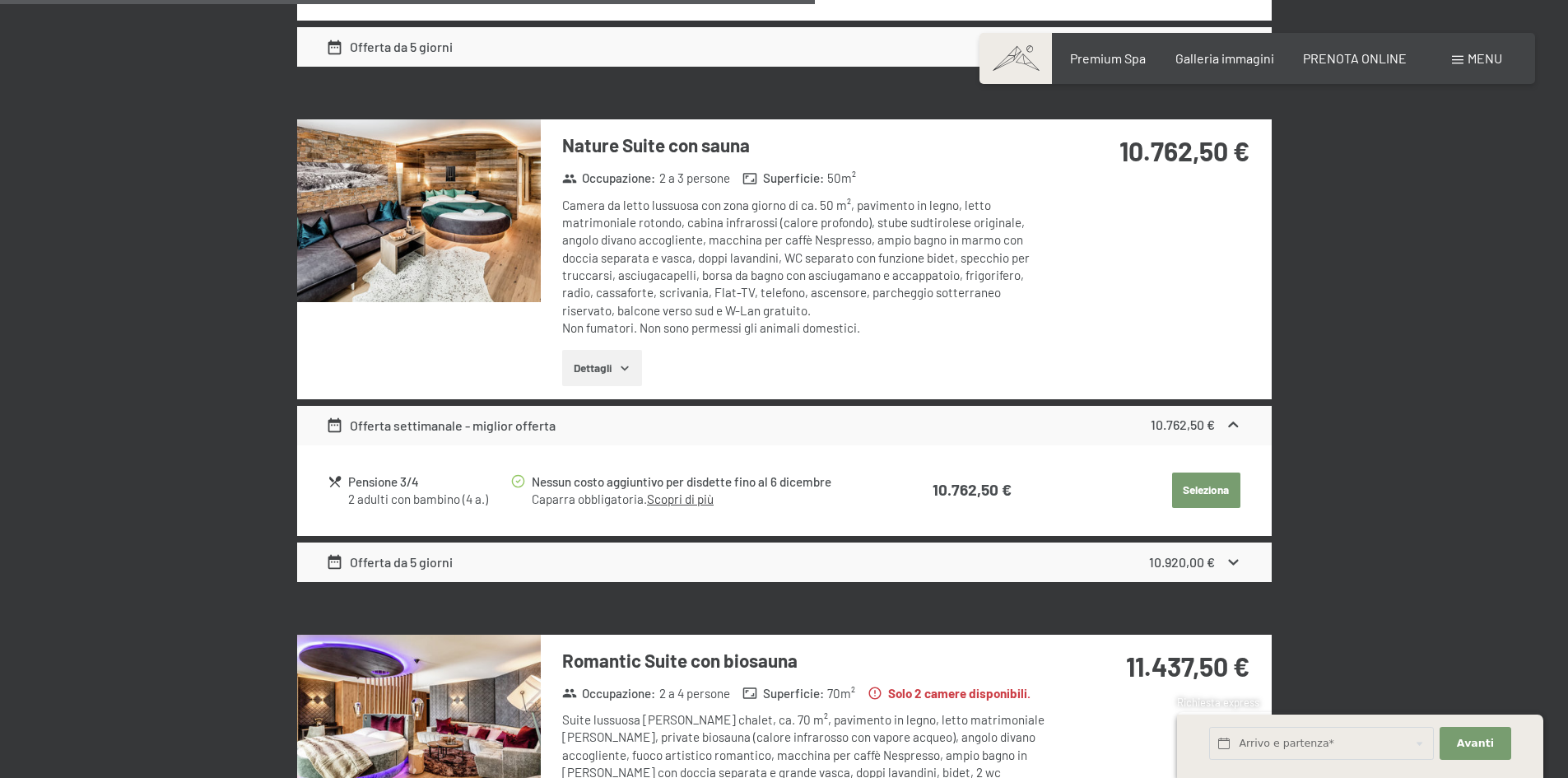
scroll to position [2627, 0]
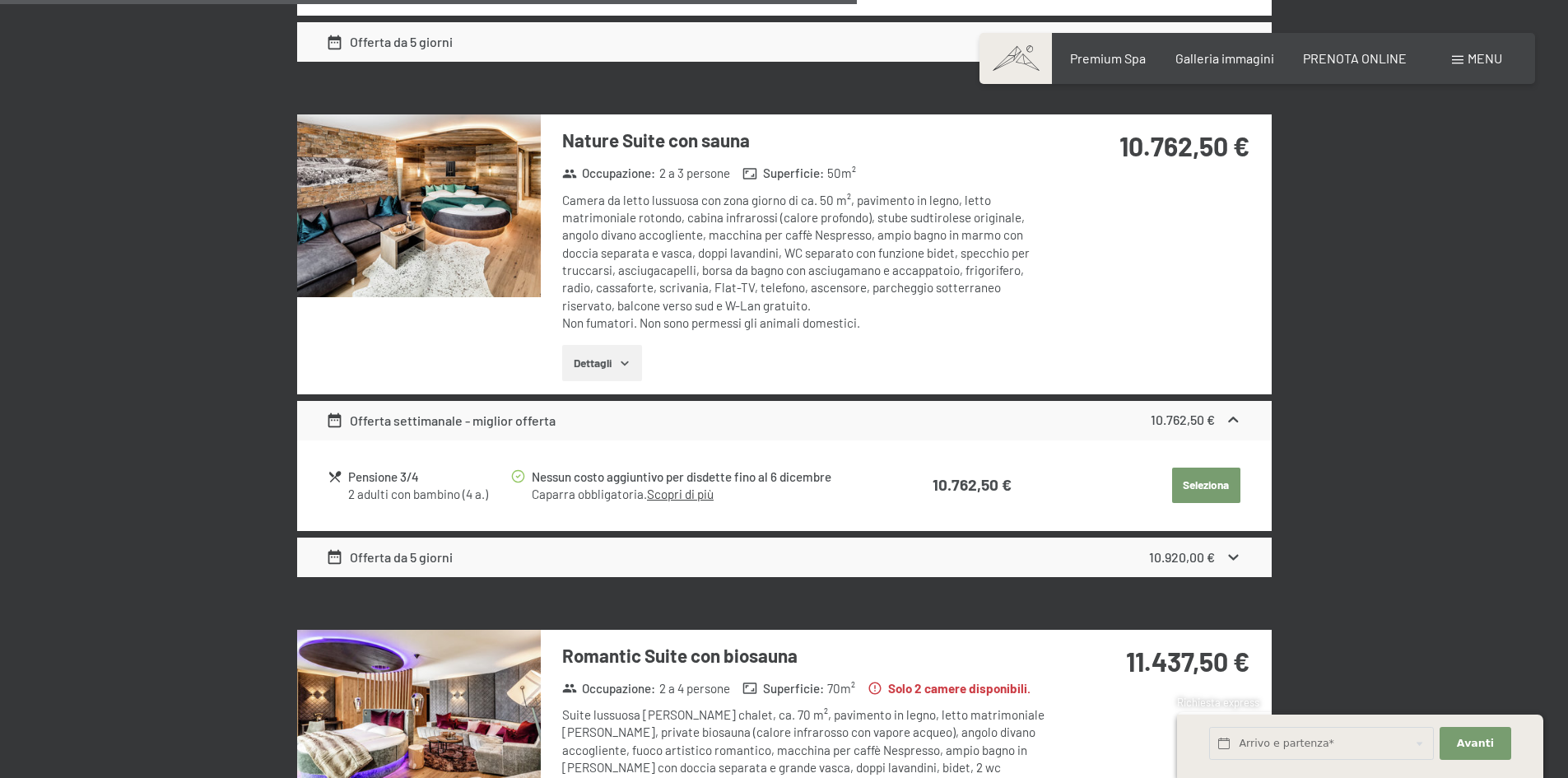
click at [502, 243] on img at bounding box center [419, 206] width 243 height 183
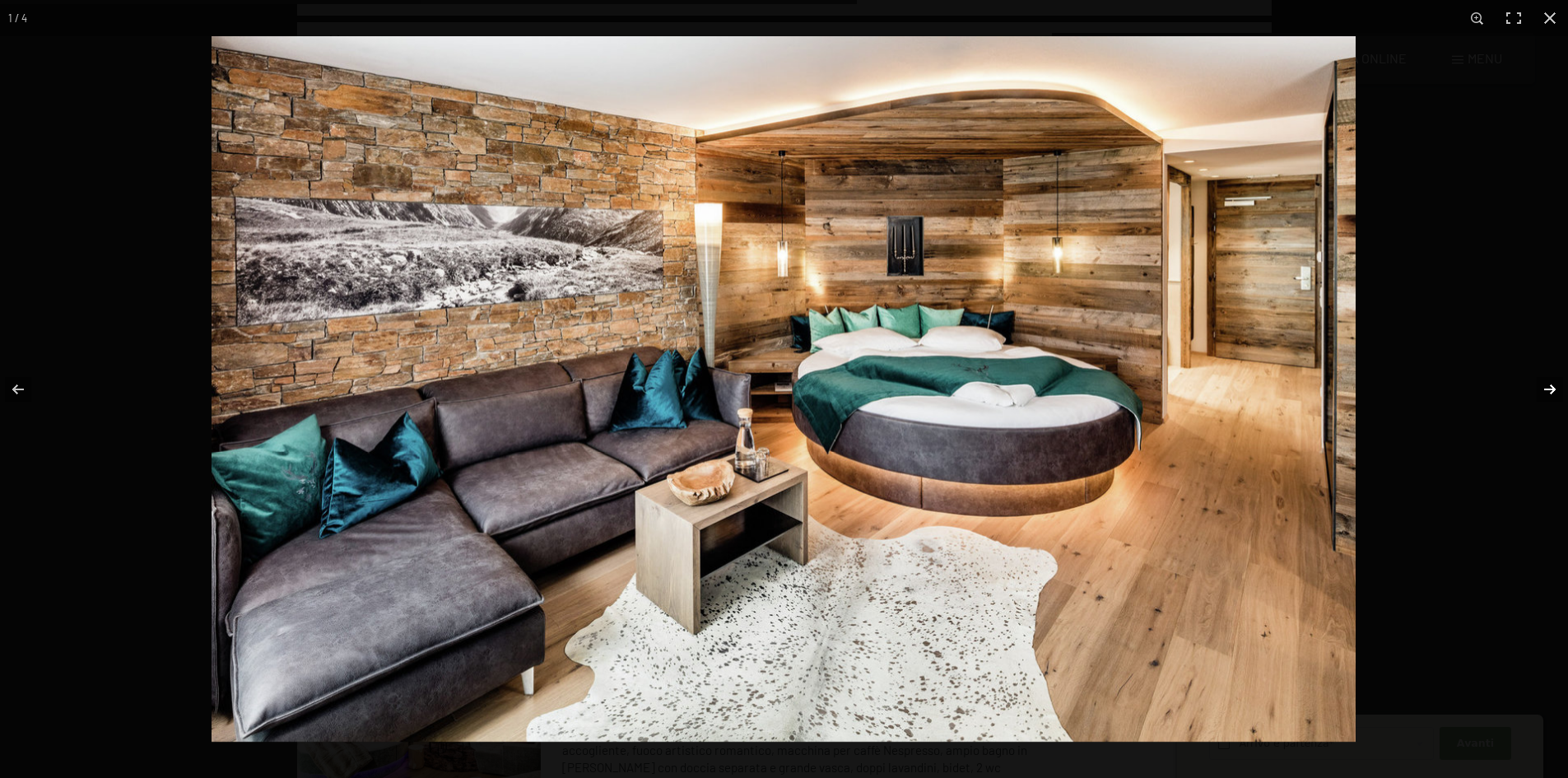
click at [1554, 385] on button "button" at bounding box center [1539, 389] width 58 height 82
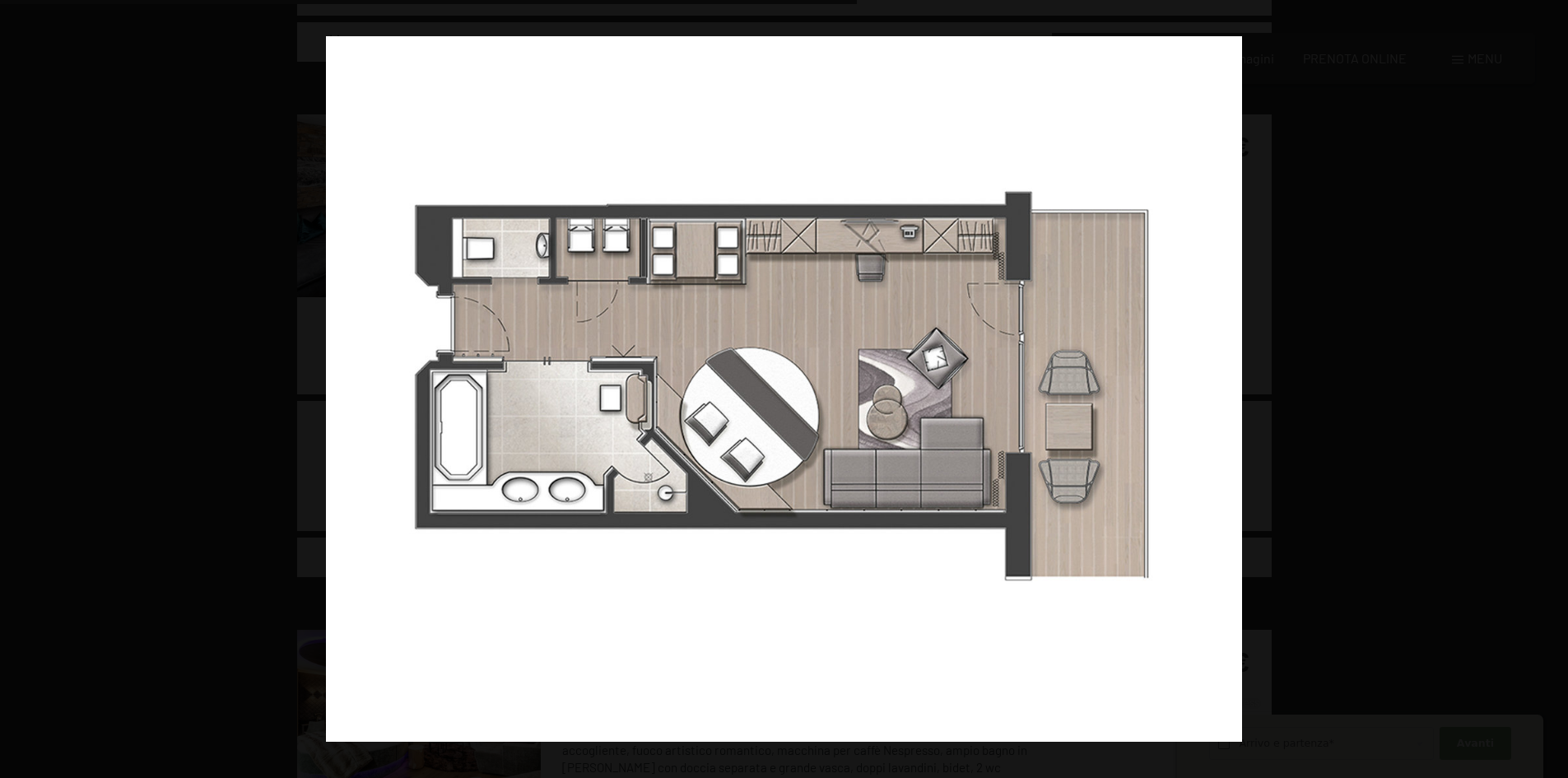
click at [1554, 385] on button "button" at bounding box center [1539, 389] width 58 height 82
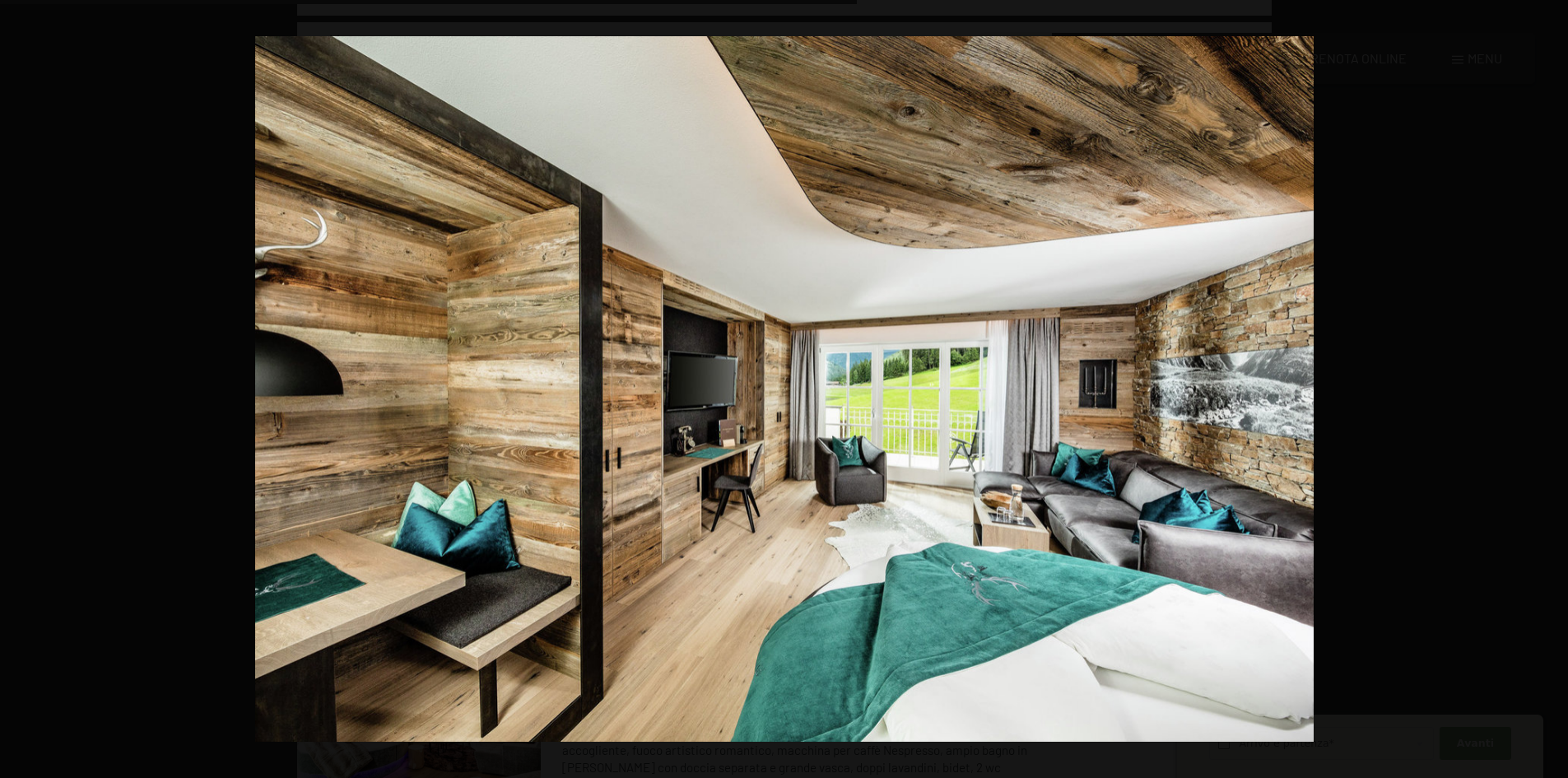
click at [1554, 385] on button "button" at bounding box center [1539, 389] width 58 height 82
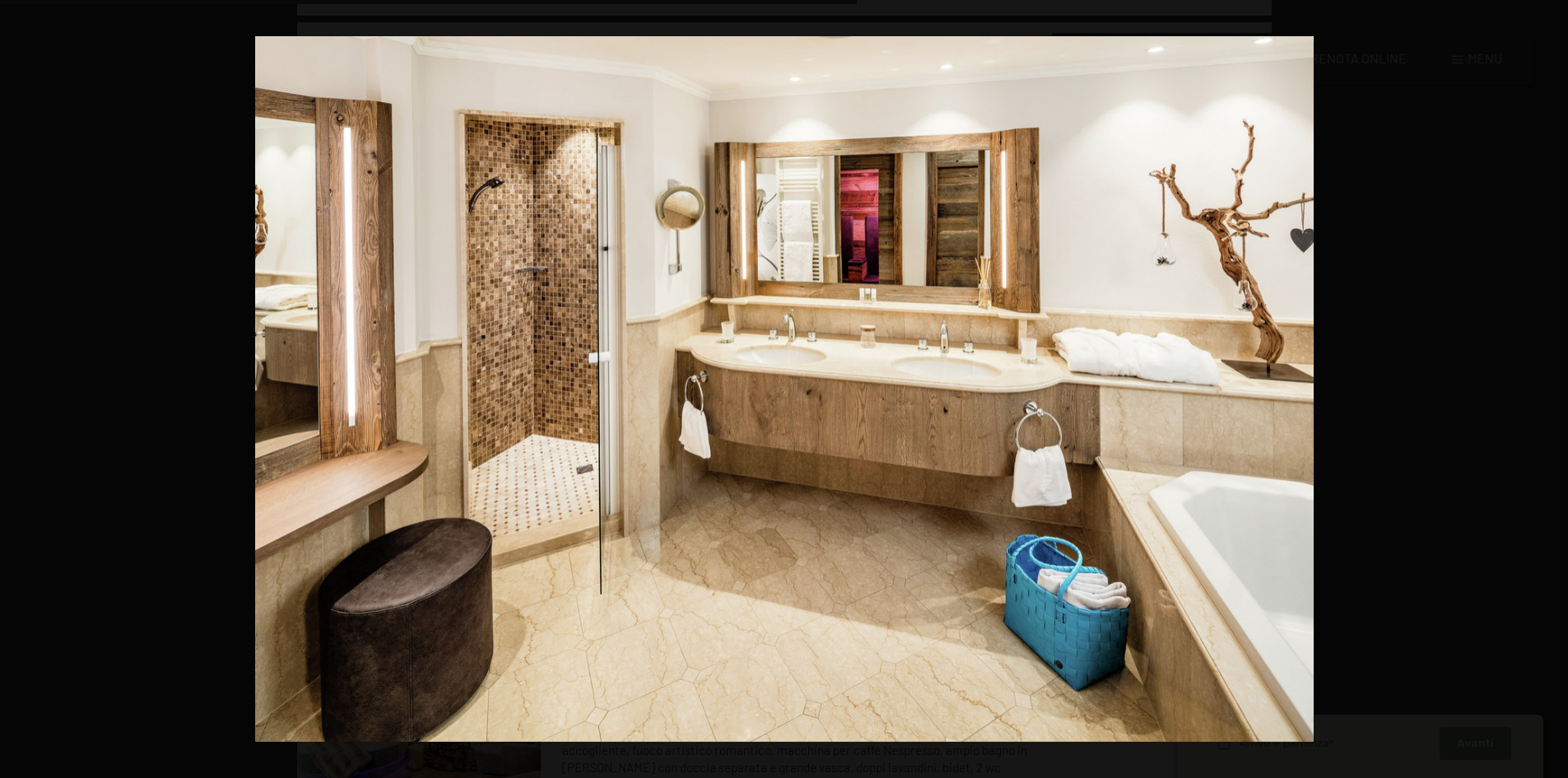
click at [1554, 385] on button "button" at bounding box center [1539, 389] width 58 height 82
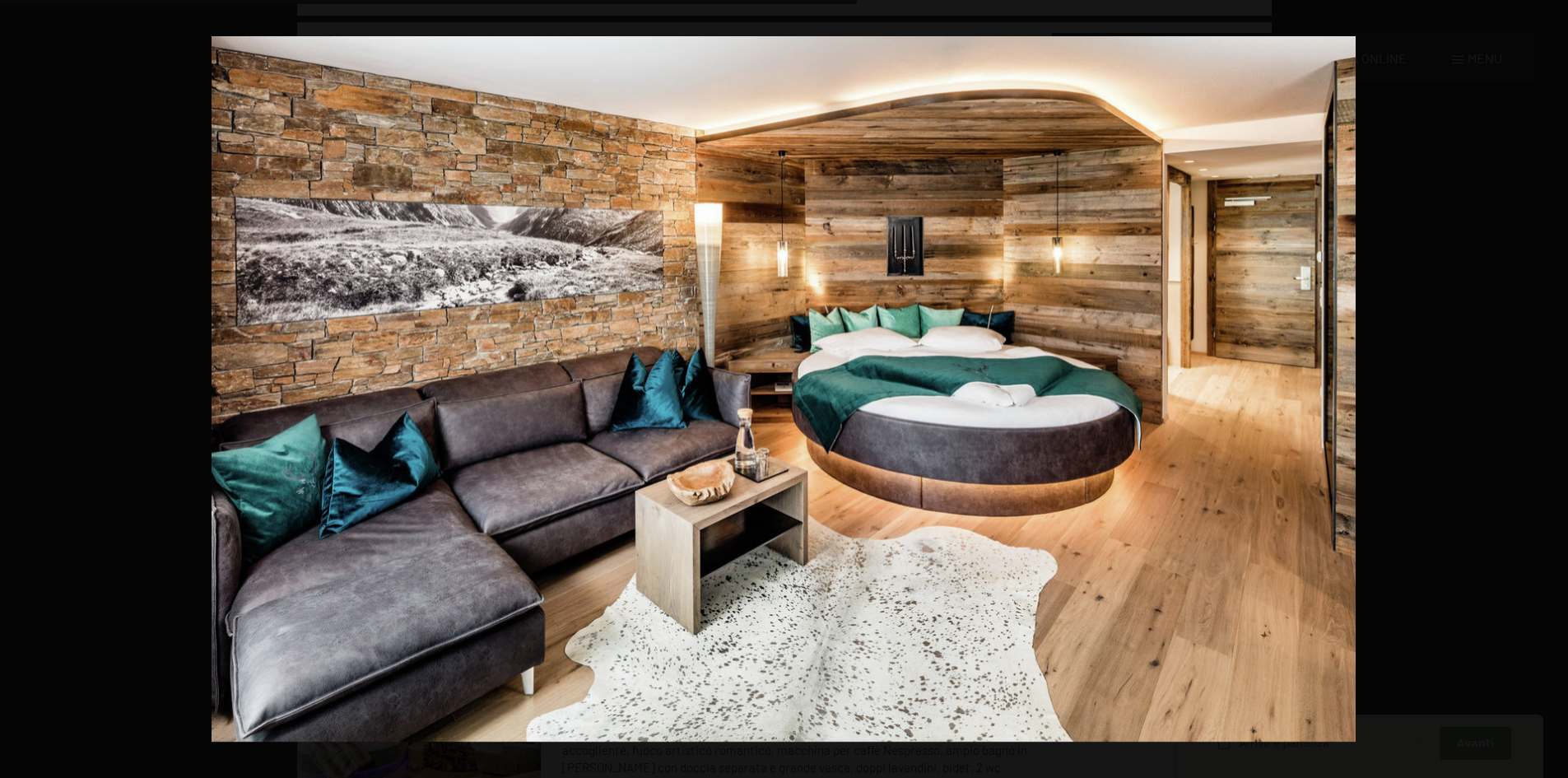
click at [1554, 385] on button "button" at bounding box center [1539, 389] width 58 height 82
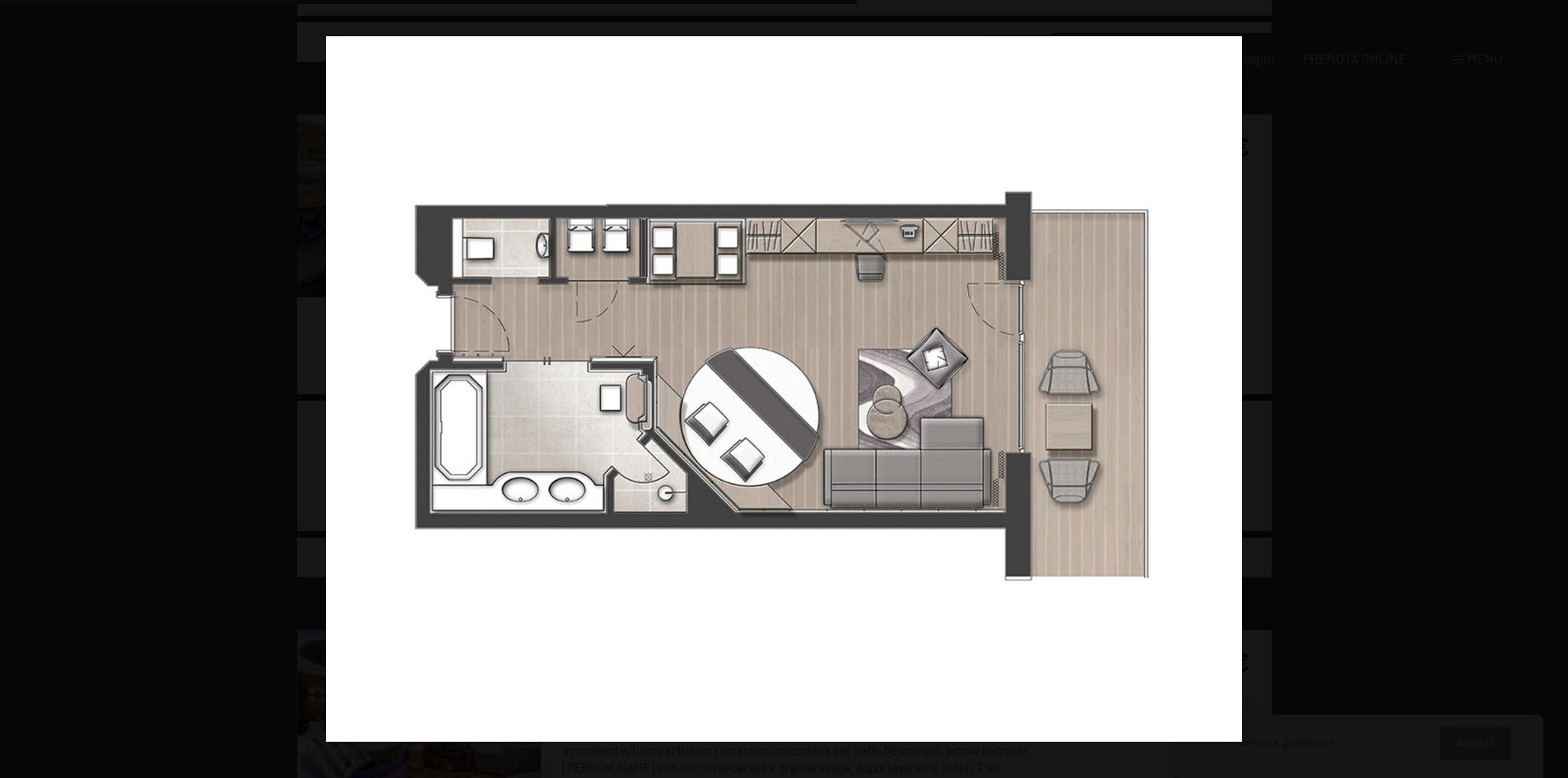
click at [1554, 385] on button "button" at bounding box center [1539, 389] width 58 height 82
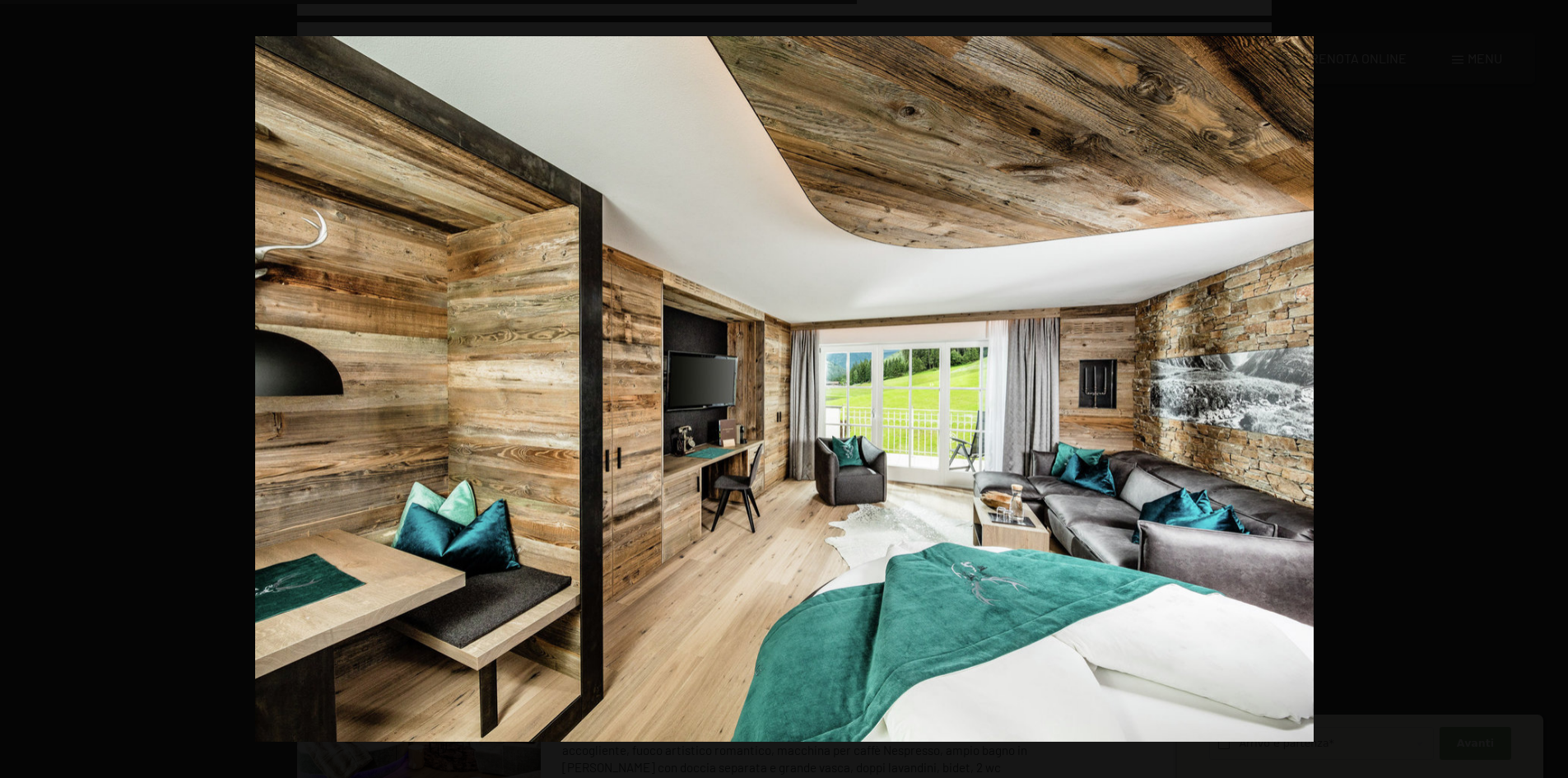
click at [1554, 385] on button "button" at bounding box center [1539, 389] width 58 height 82
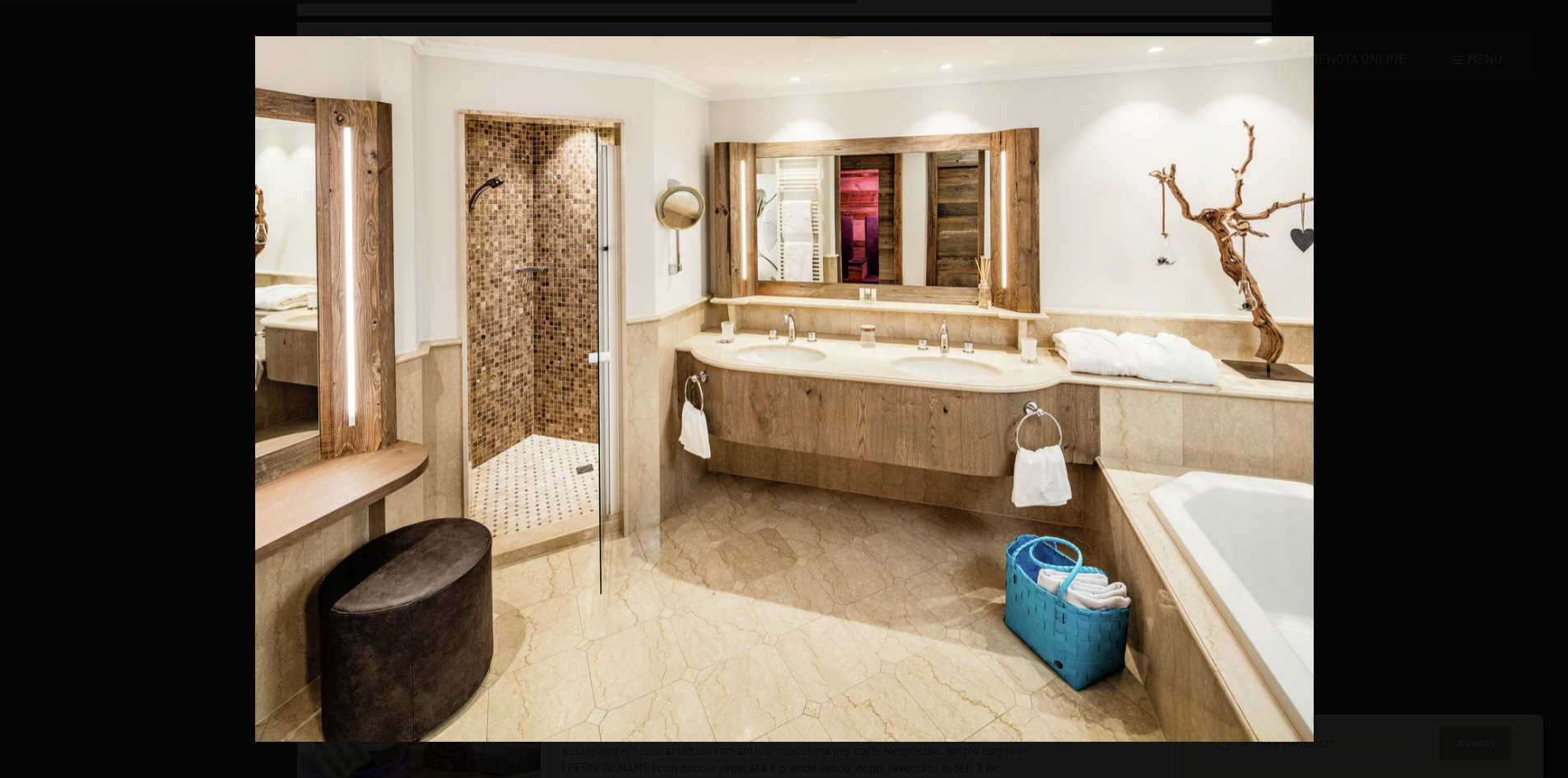
click at [1554, 385] on button "button" at bounding box center [1539, 389] width 58 height 82
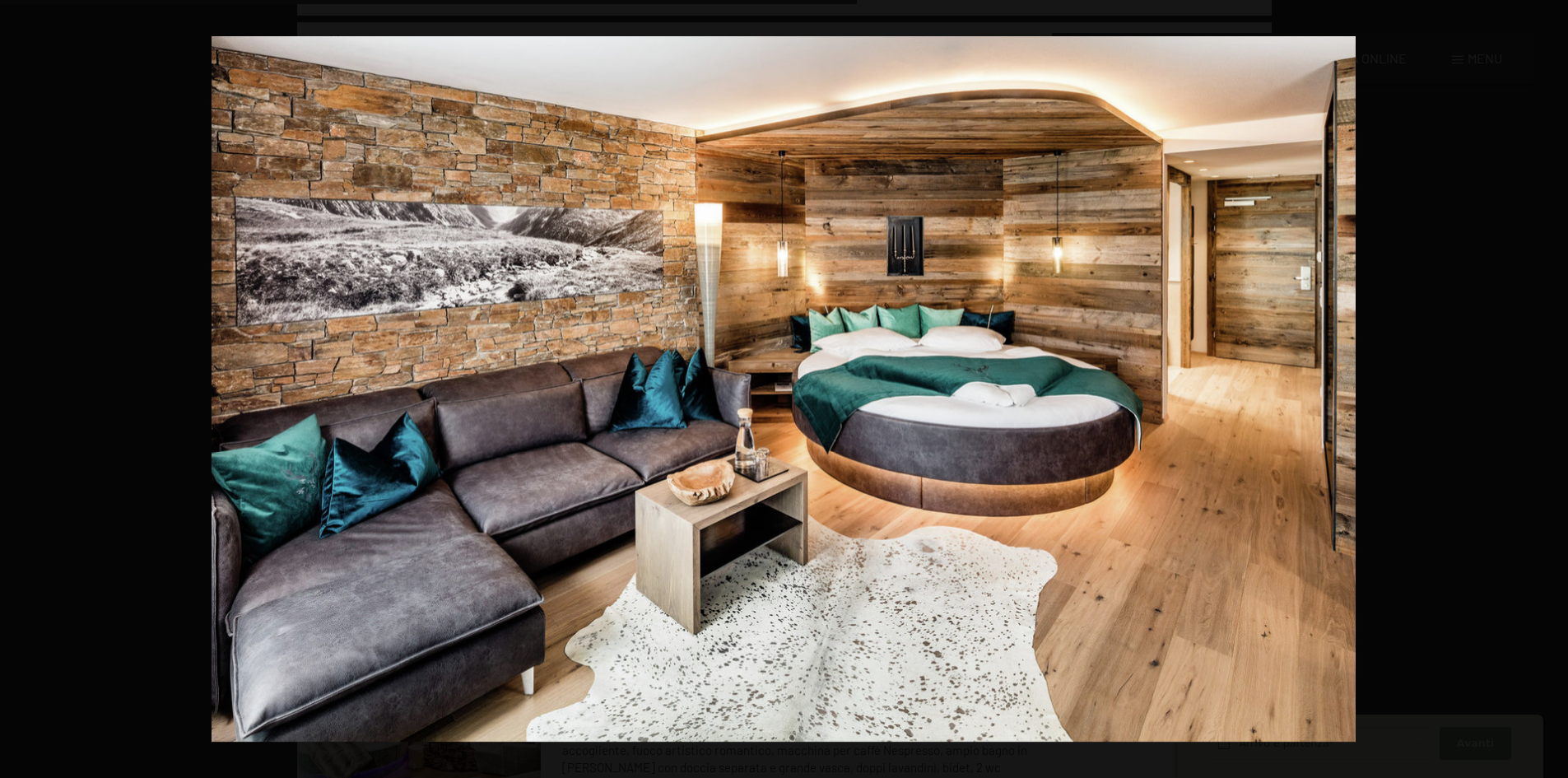
click at [1554, 385] on button "button" at bounding box center [1539, 389] width 58 height 82
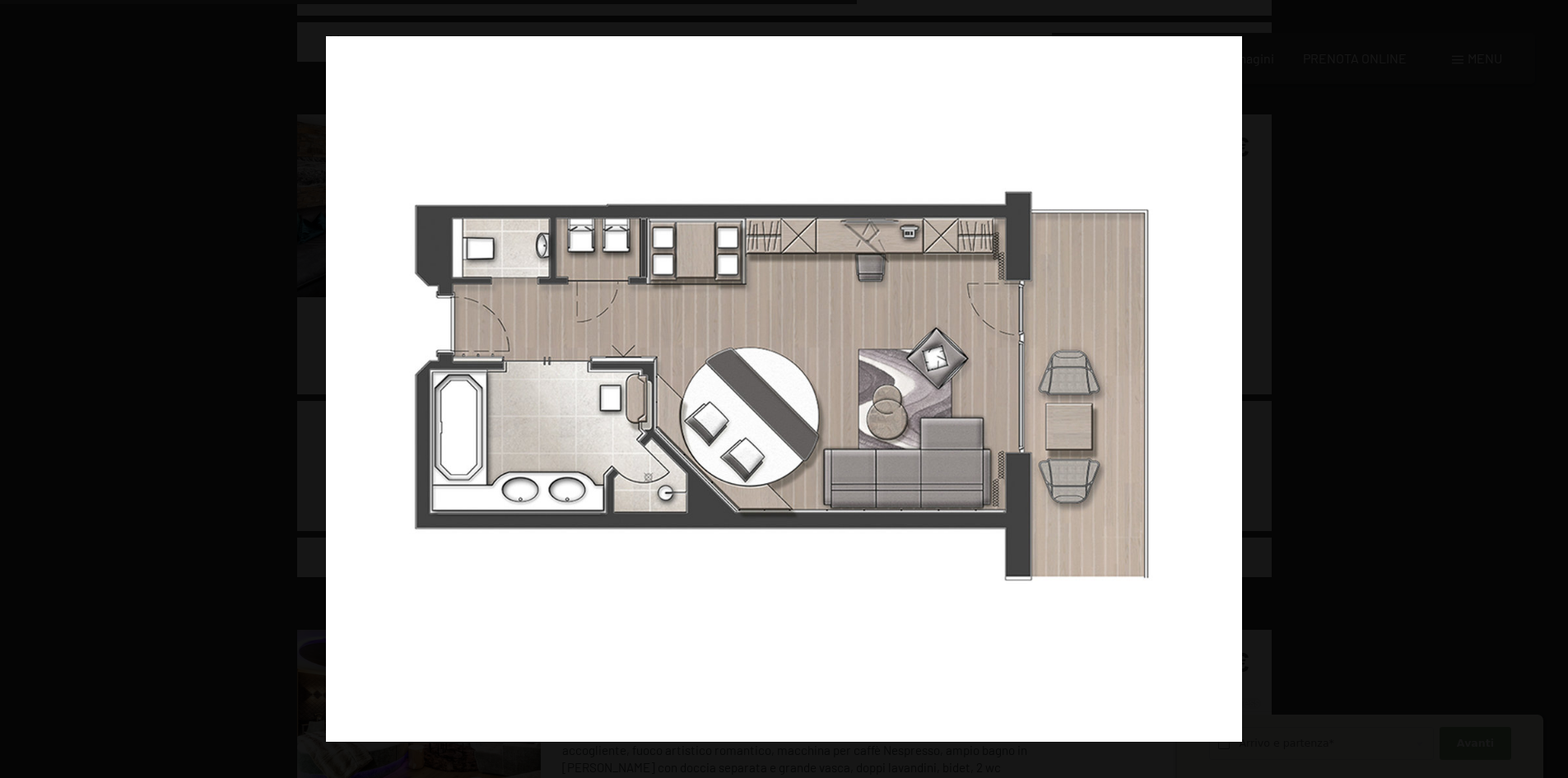
click at [1554, 385] on button "button" at bounding box center [1539, 389] width 58 height 82
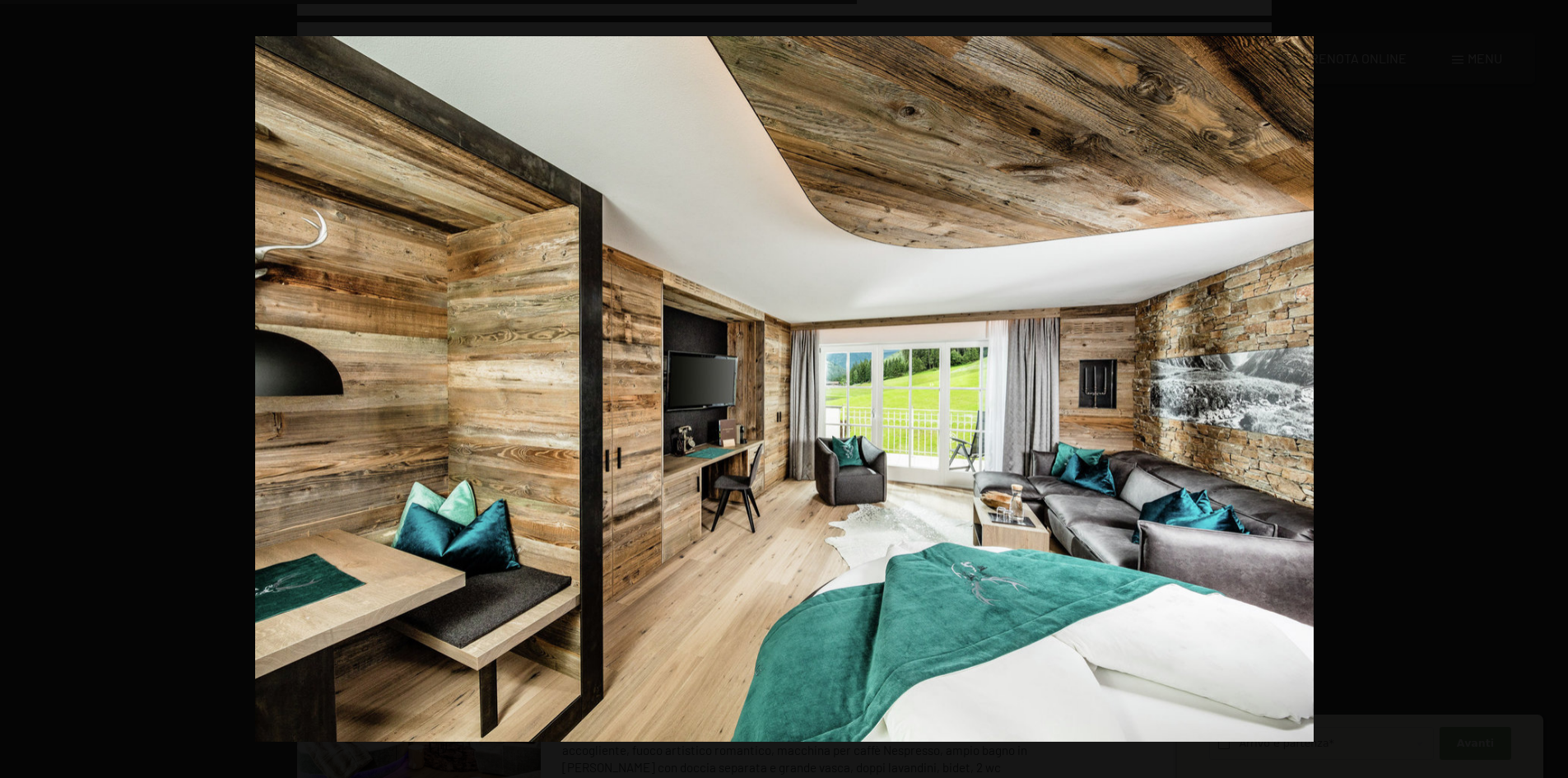
click at [1554, 385] on button "button" at bounding box center [1539, 389] width 58 height 82
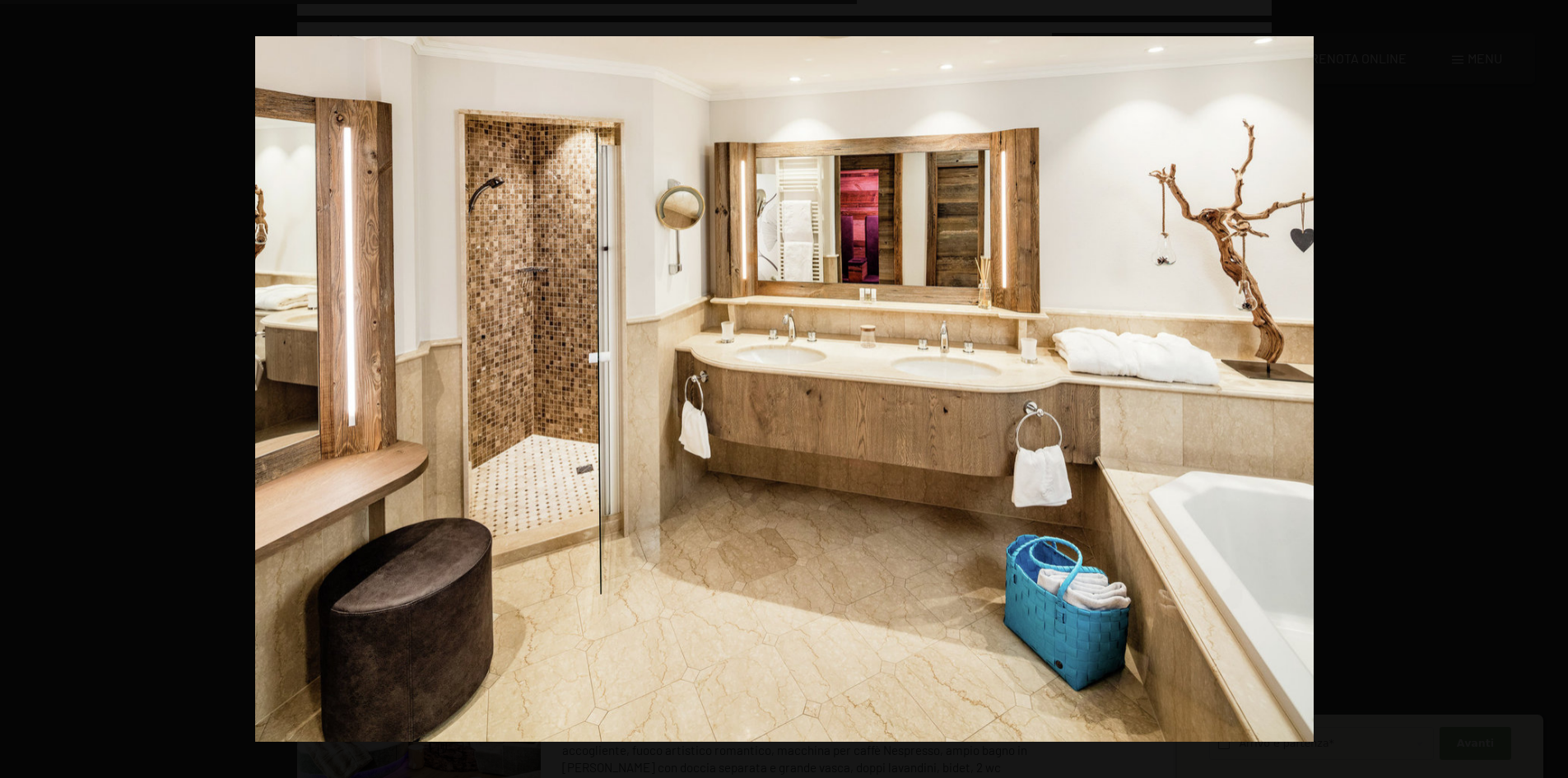
click at [1554, 385] on button "button" at bounding box center [1539, 389] width 58 height 82
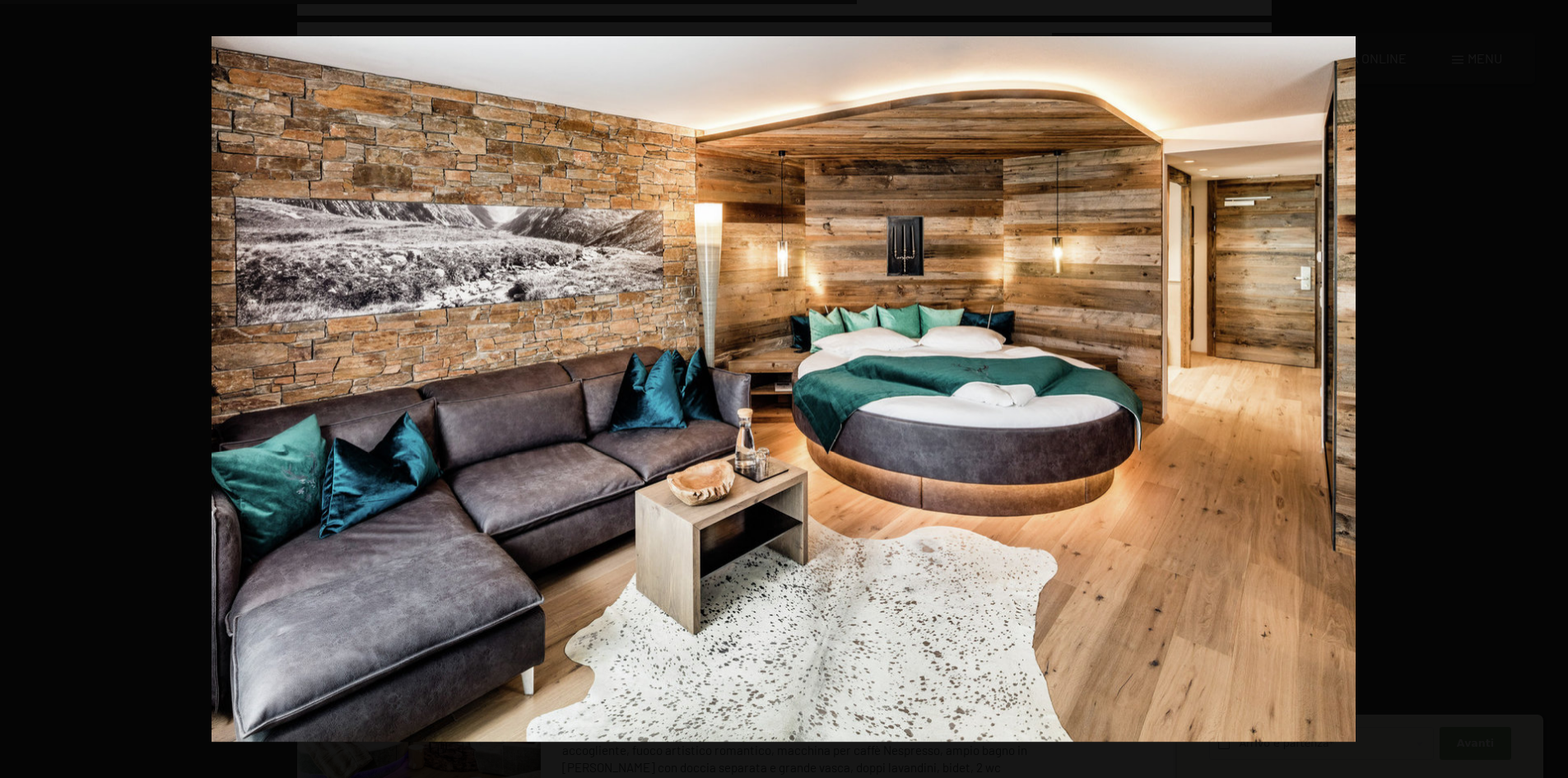
click at [1554, 385] on button "button" at bounding box center [1539, 389] width 58 height 82
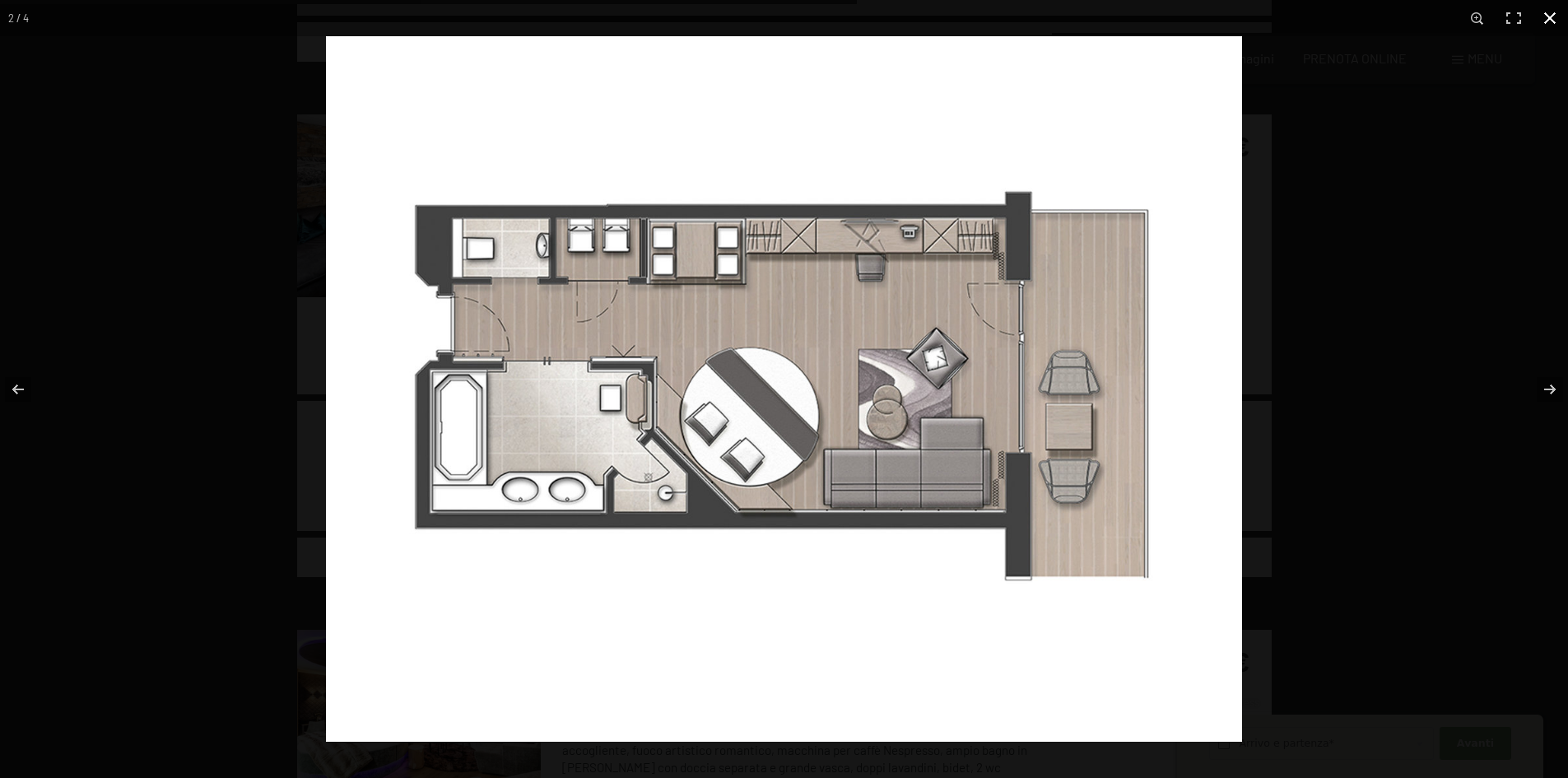
click at [1544, 16] on button "button" at bounding box center [1550, 18] width 37 height 37
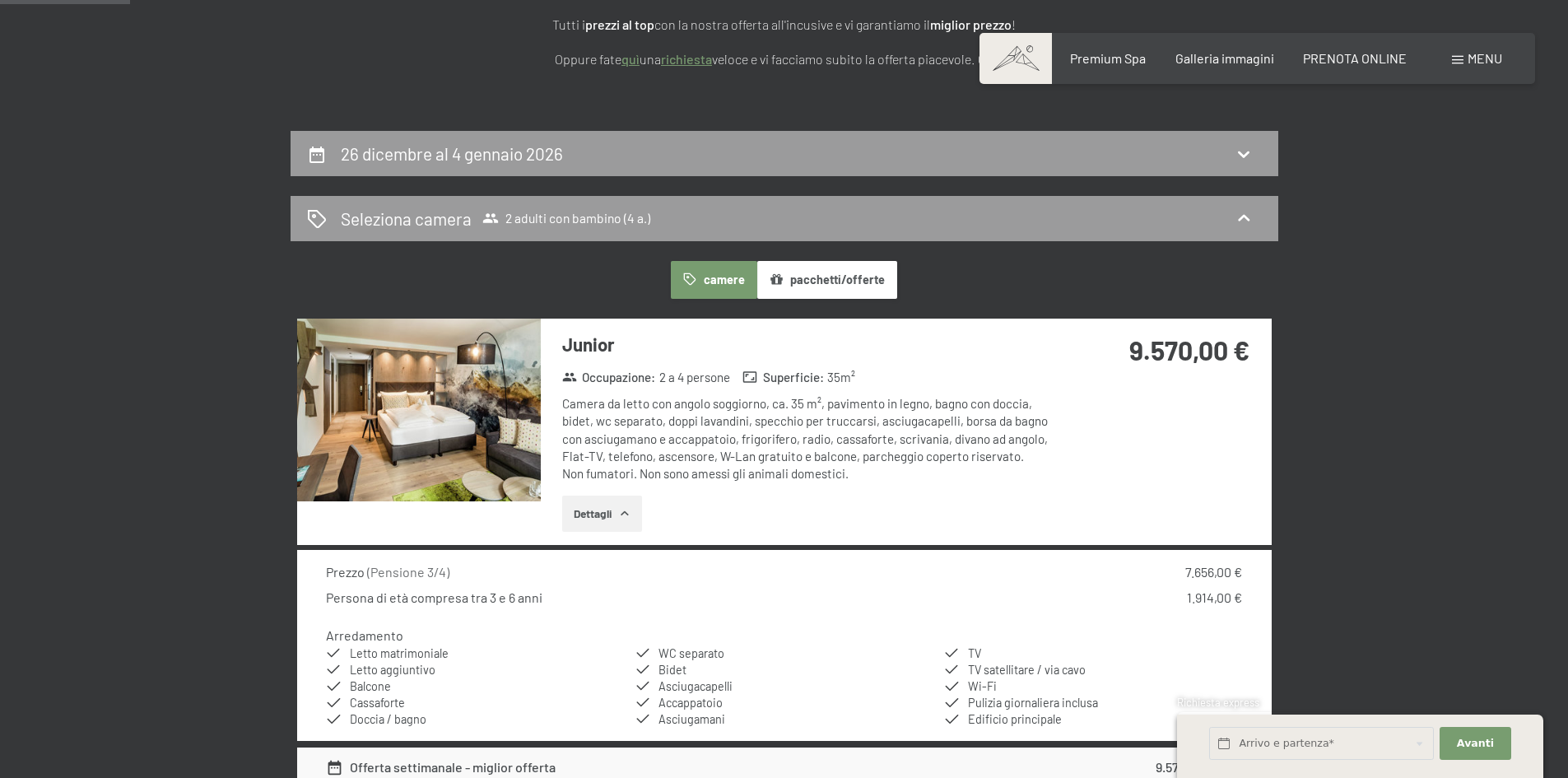
scroll to position [0, 0]
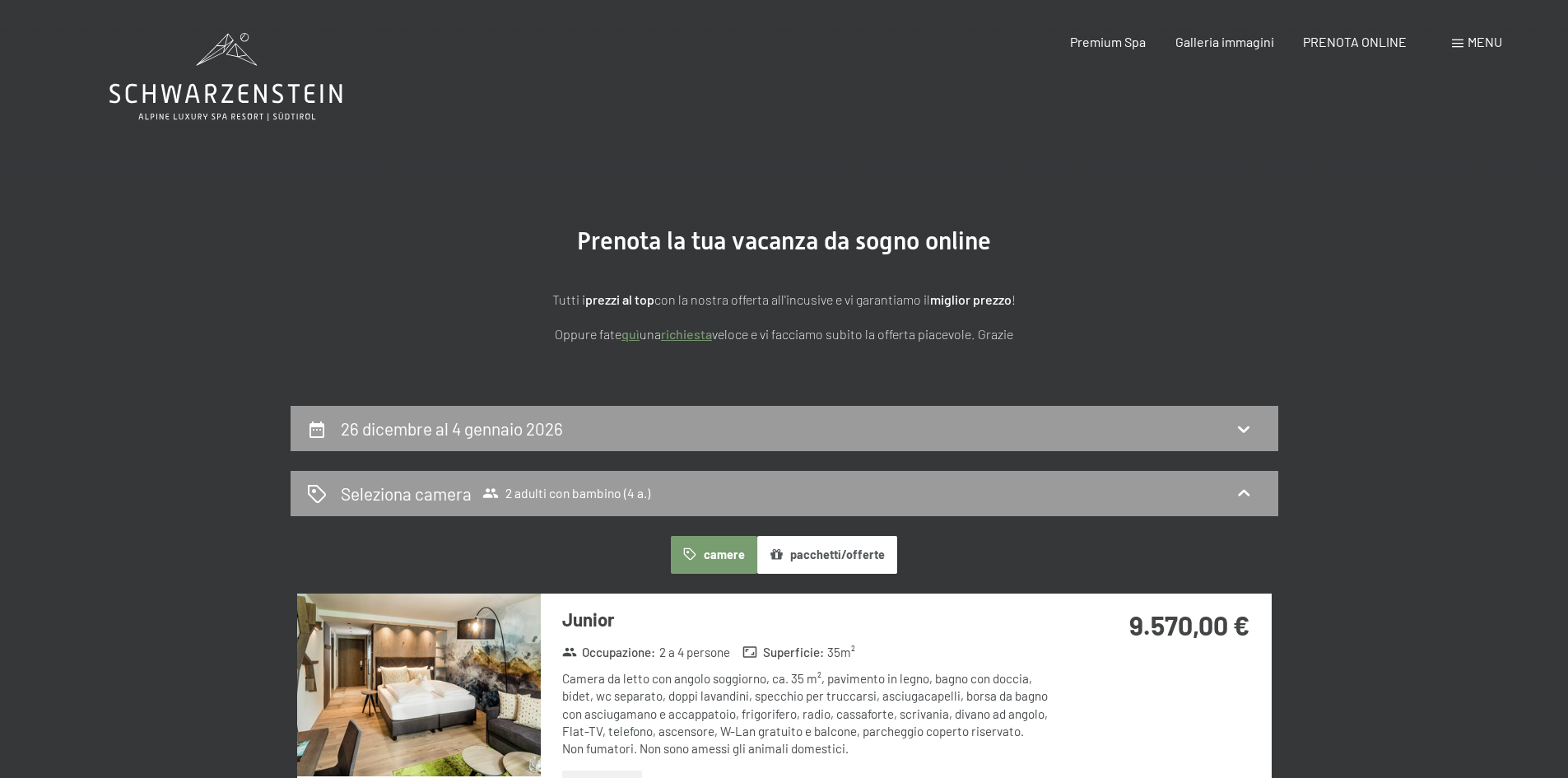
drag, startPoint x: 345, startPoint y: 91, endPoint x: 109, endPoint y: 100, distance: 236.2
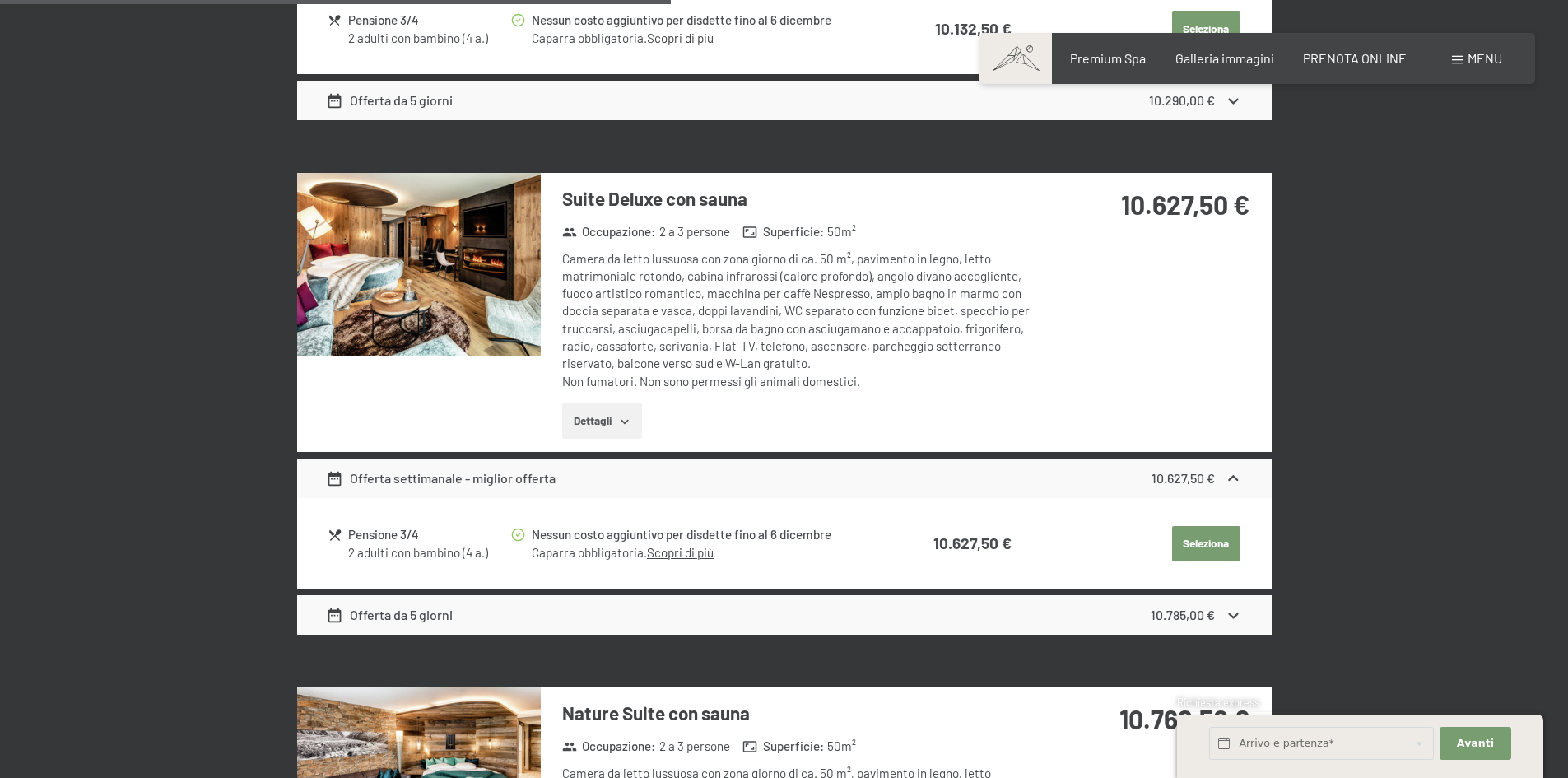
scroll to position [2057, 0]
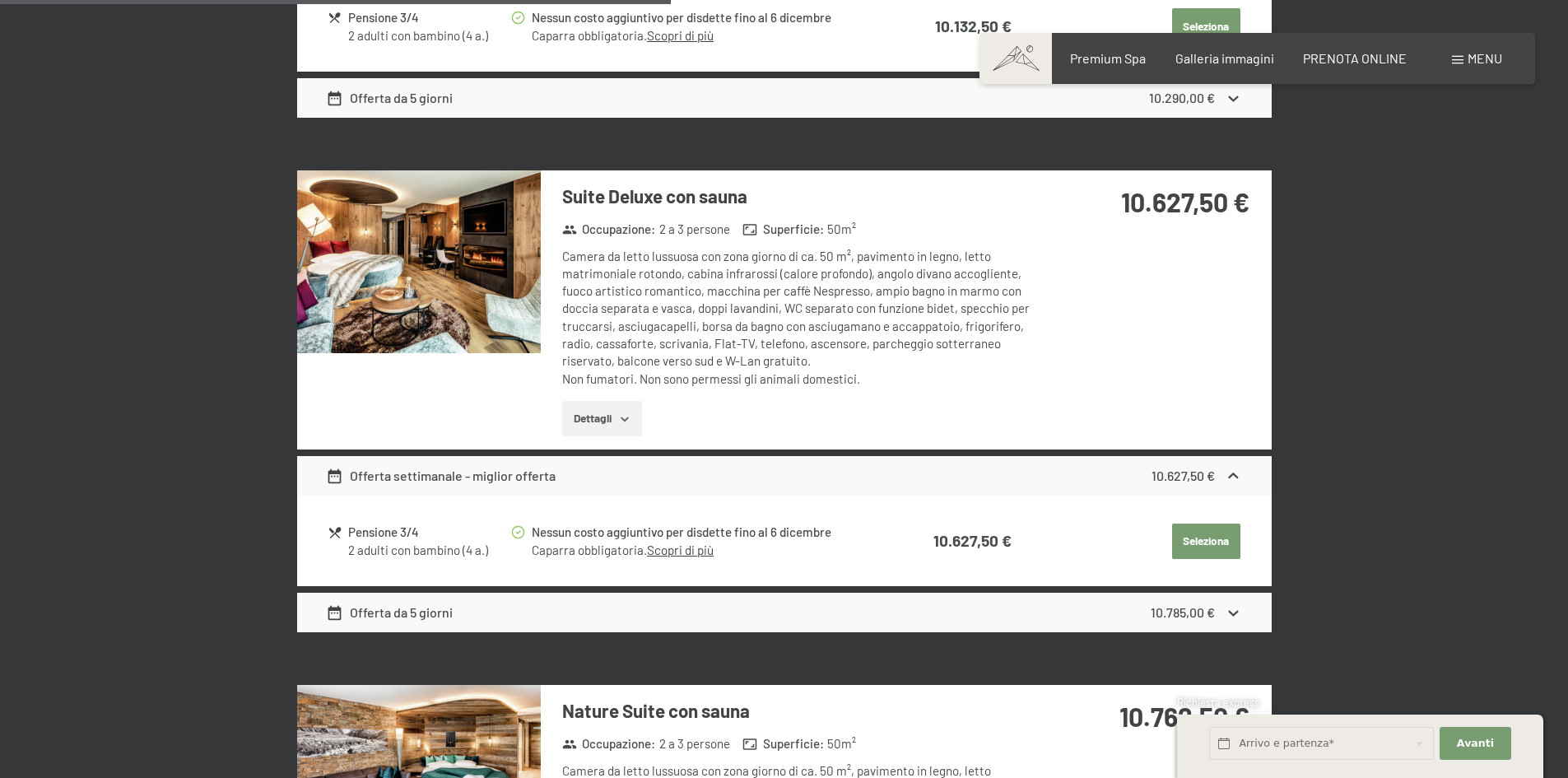
click at [1179, 621] on div "10.785,00 €" at bounding box center [1183, 612] width 64 height 18
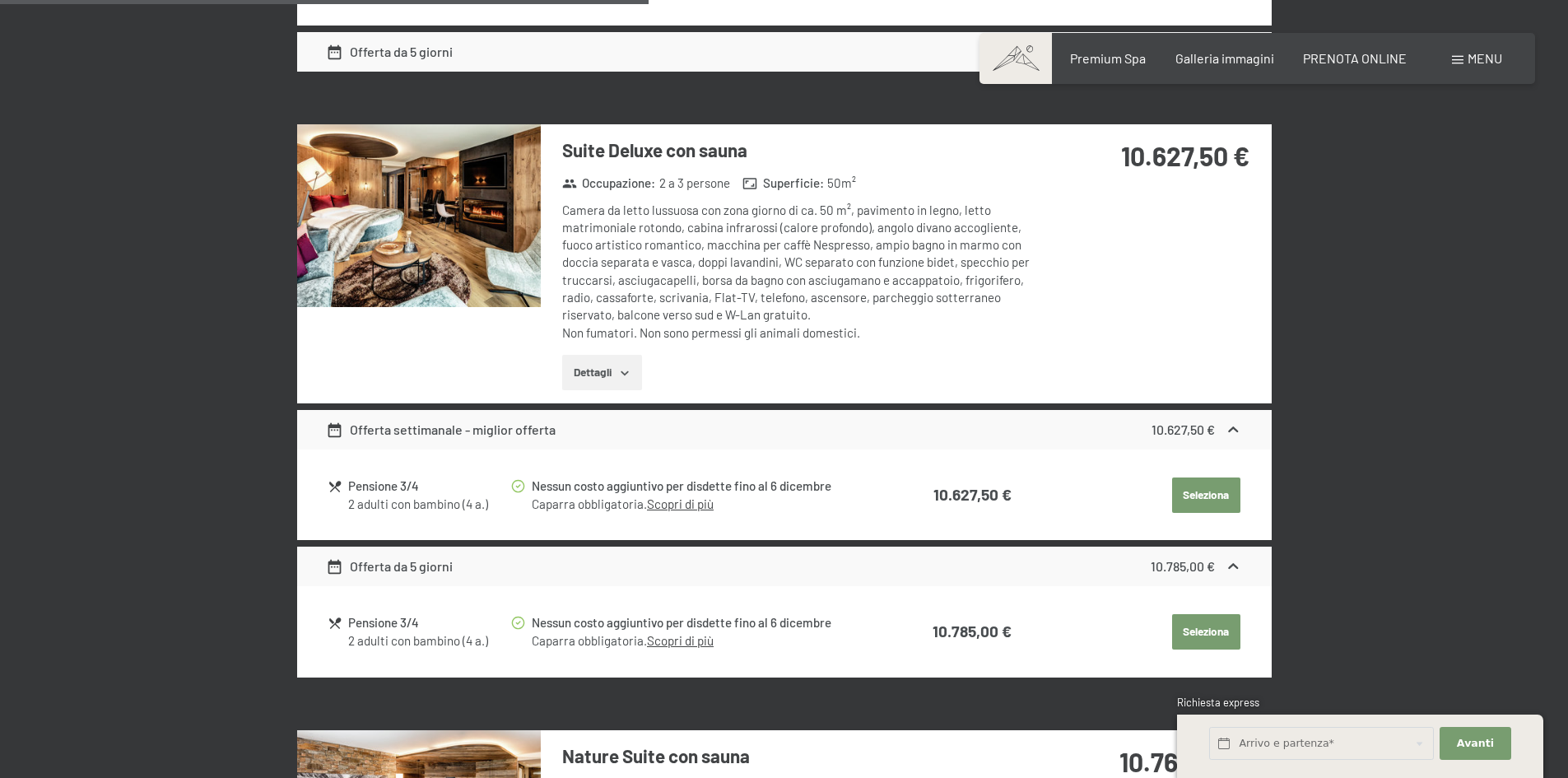
scroll to position [1893, 0]
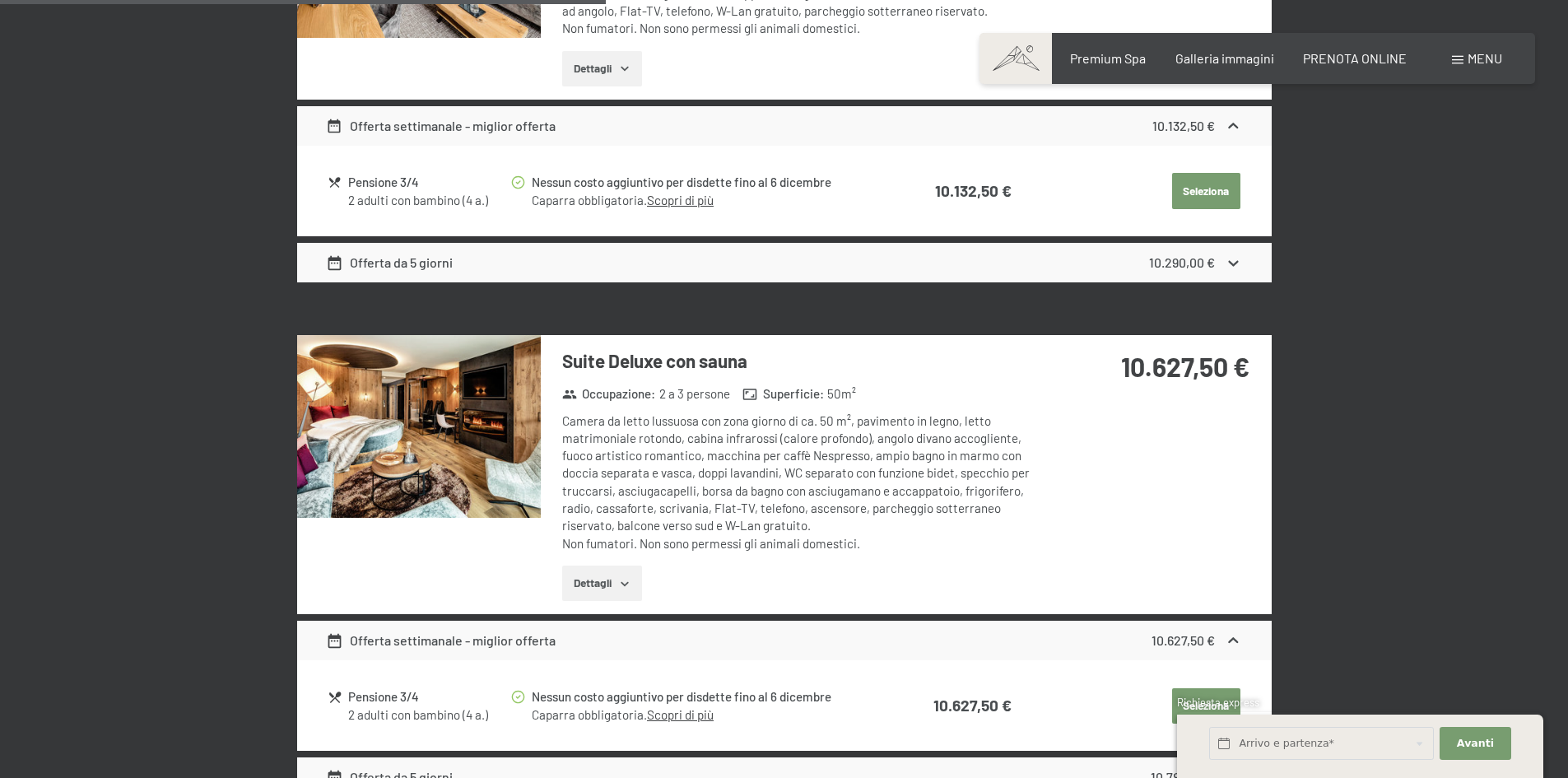
click at [607, 582] on button "Dettagli" at bounding box center [601, 584] width 80 height 37
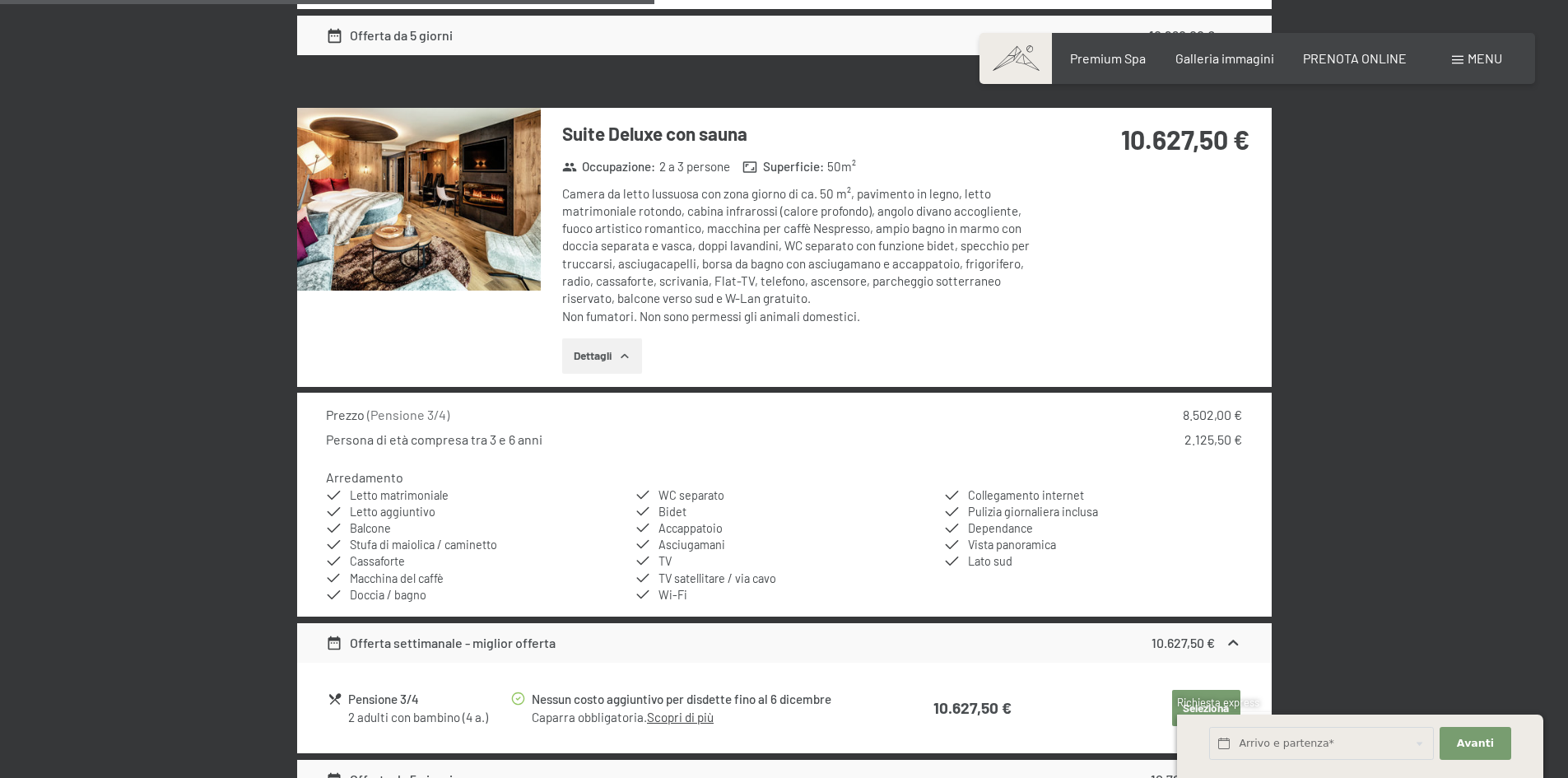
scroll to position [2139, 0]
